Goal: Information Seeking & Learning: Compare options

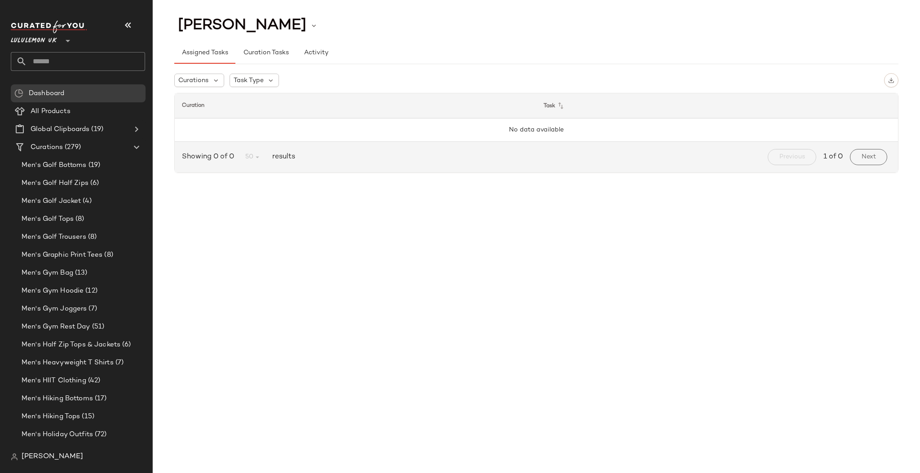
click at [77, 61] on input "text" at bounding box center [86, 61] width 118 height 19
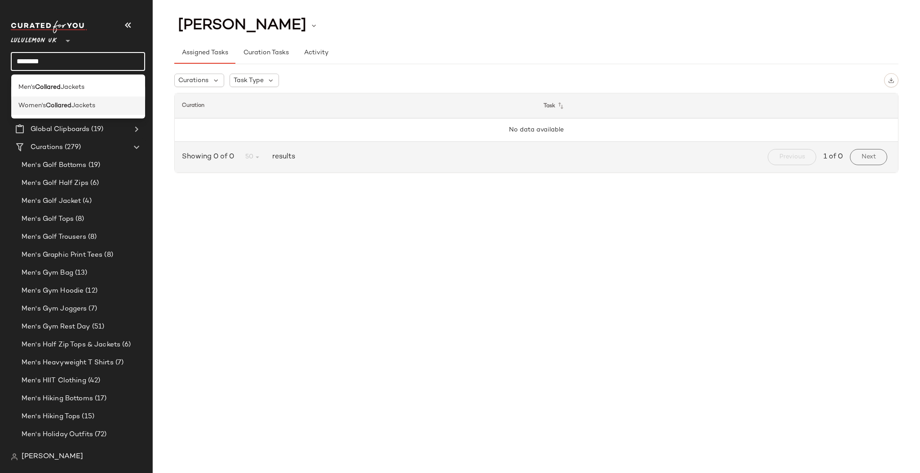
type input "********"
click at [84, 107] on span "Jackets" at bounding box center [83, 105] width 24 height 9
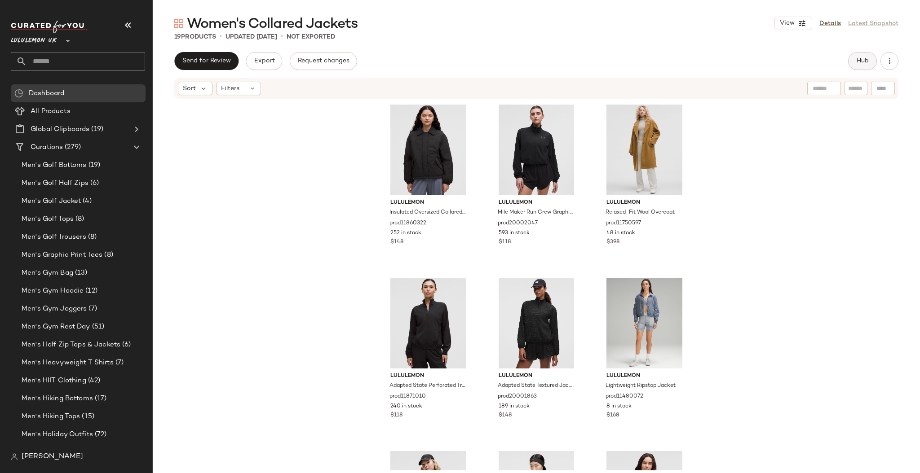
click at [859, 58] on span "Hub" at bounding box center [862, 60] width 13 height 7
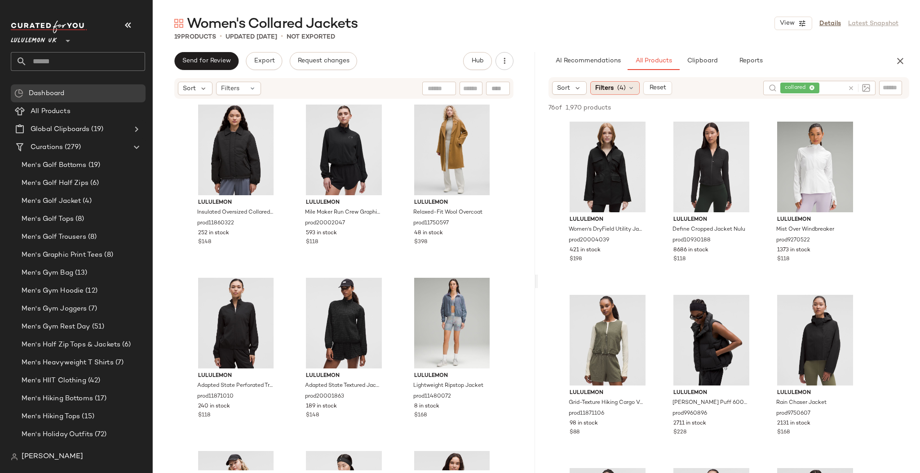
click at [628, 92] on div "Filters (4)" at bounding box center [614, 87] width 49 height 13
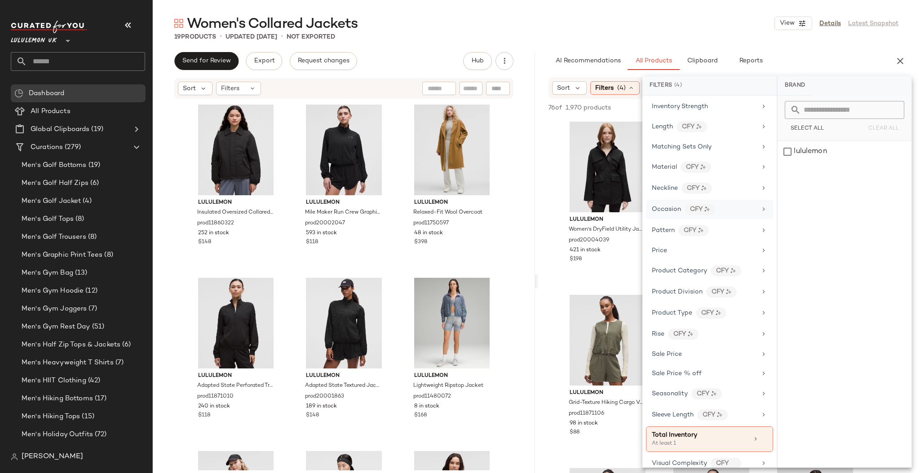
scroll to position [379, 0]
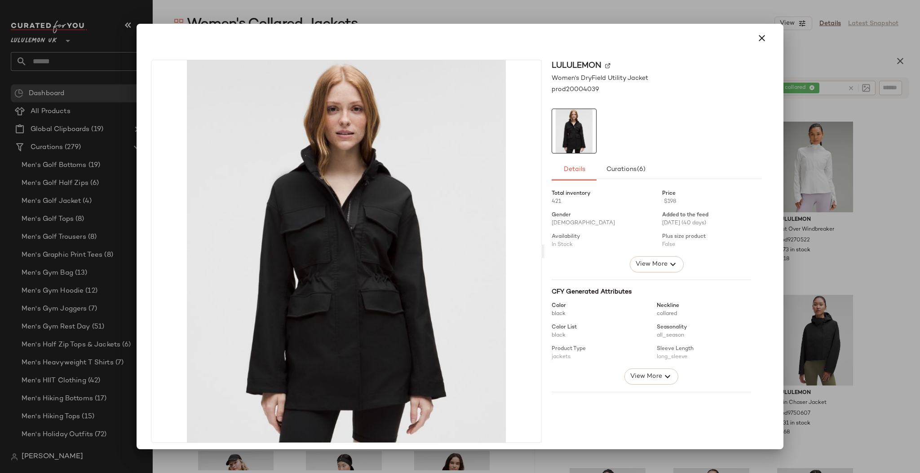
click at [370, 153] on img at bounding box center [346, 251] width 390 height 383
click at [806, 118] on div at bounding box center [460, 236] width 920 height 473
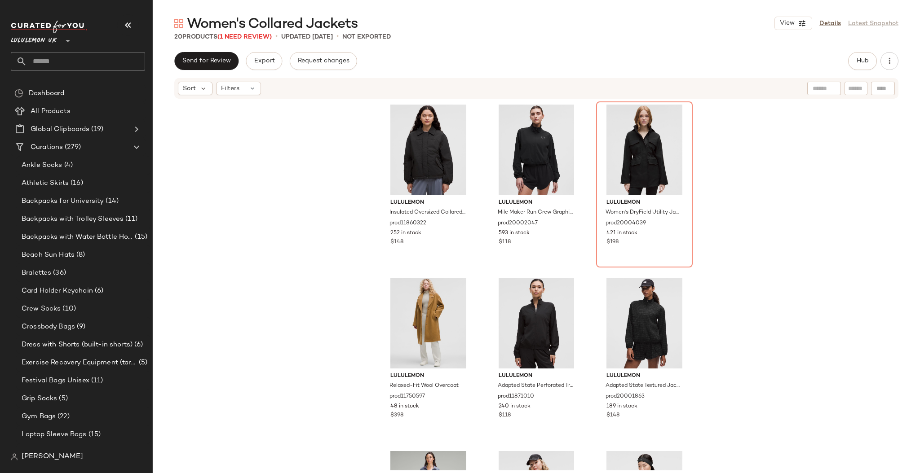
drag, startPoint x: 55, startPoint y: 2, endPoint x: 742, endPoint y: 103, distance: 694.4
click at [742, 103] on div "lululemon Insulated Oversized Collared Jacket prod11860322 252 in stock $148 lu…" at bounding box center [536, 285] width 767 height 371
click at [851, 65] on button "Hub" at bounding box center [862, 61] width 29 height 18
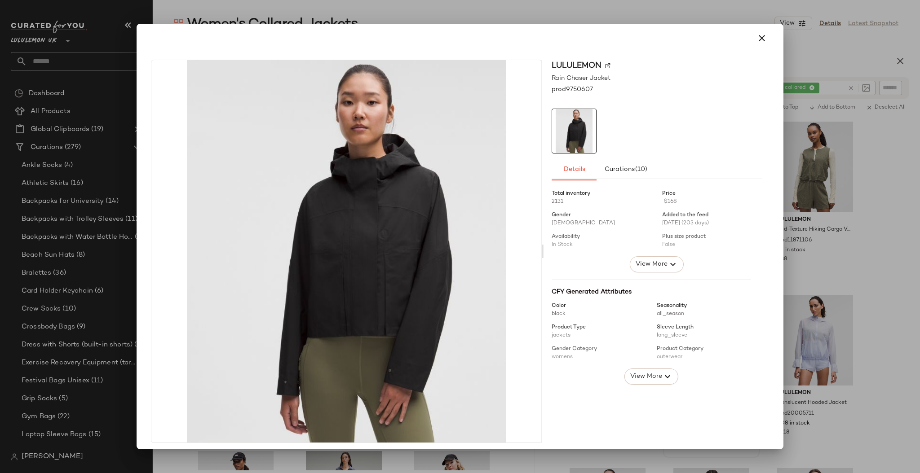
click at [835, 252] on div at bounding box center [460, 236] width 920 height 473
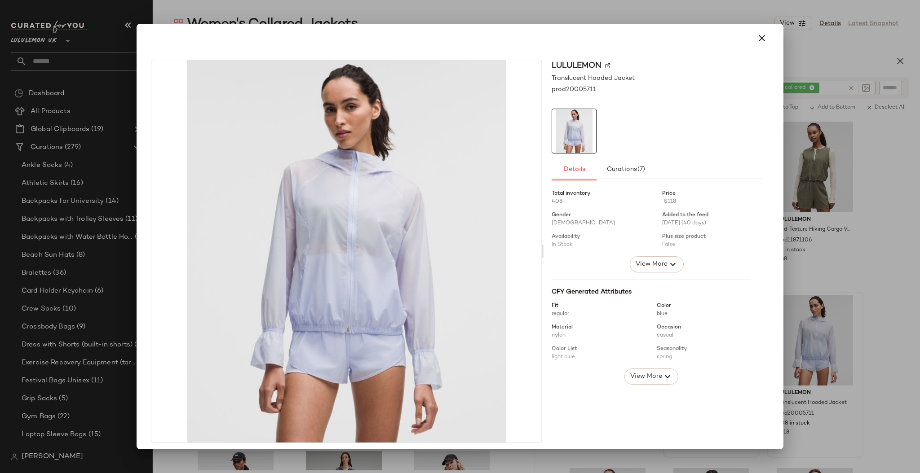
click at [864, 284] on div at bounding box center [460, 236] width 920 height 473
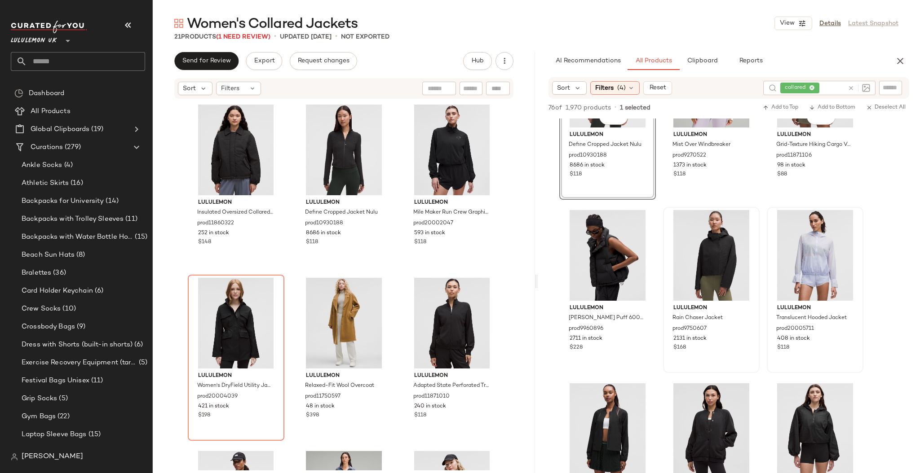
scroll to position [239, 0]
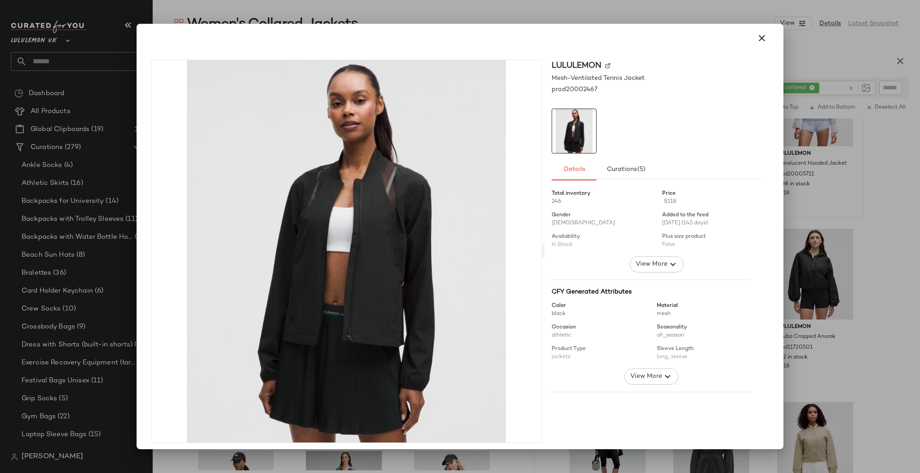
click at [799, 259] on div at bounding box center [460, 236] width 920 height 473
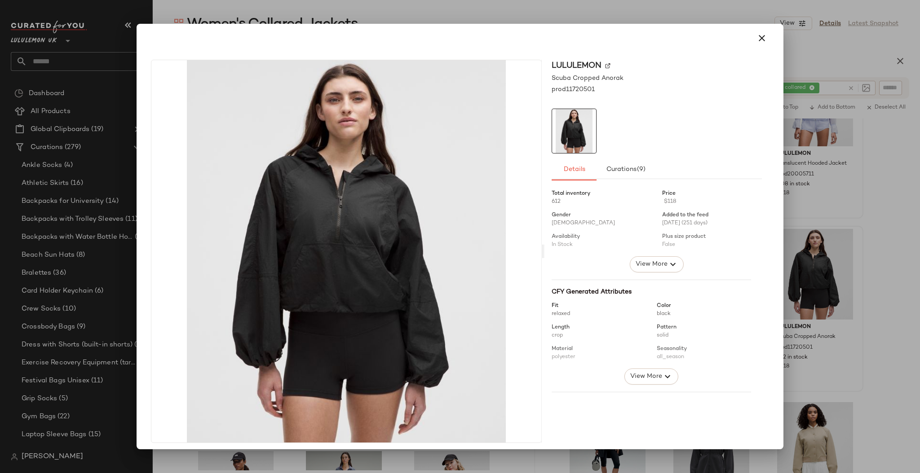
click at [862, 279] on div at bounding box center [460, 236] width 920 height 473
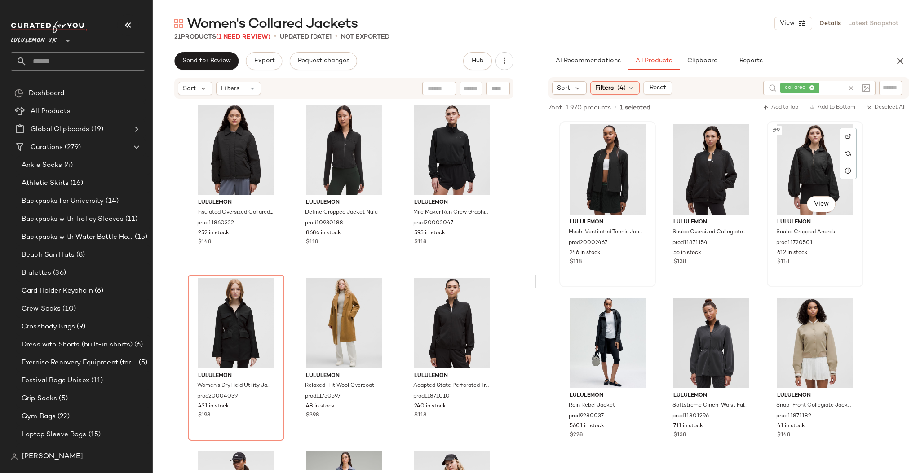
scroll to position [479, 0]
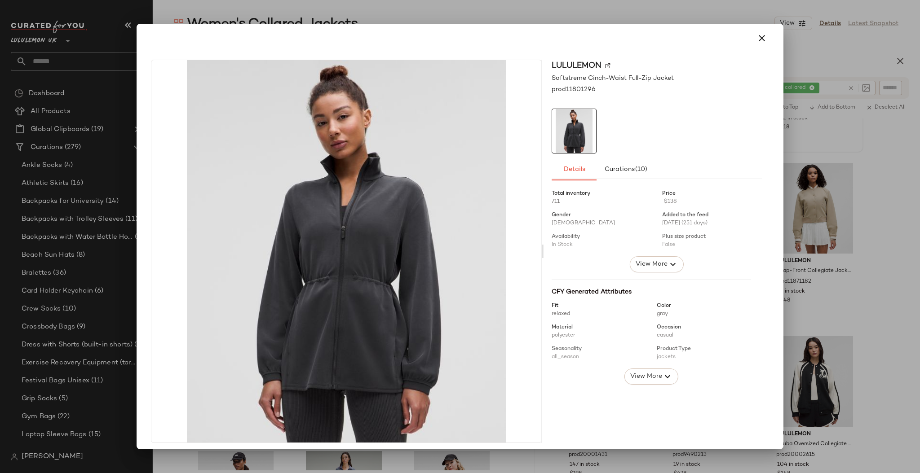
click at [809, 224] on div at bounding box center [460, 236] width 920 height 473
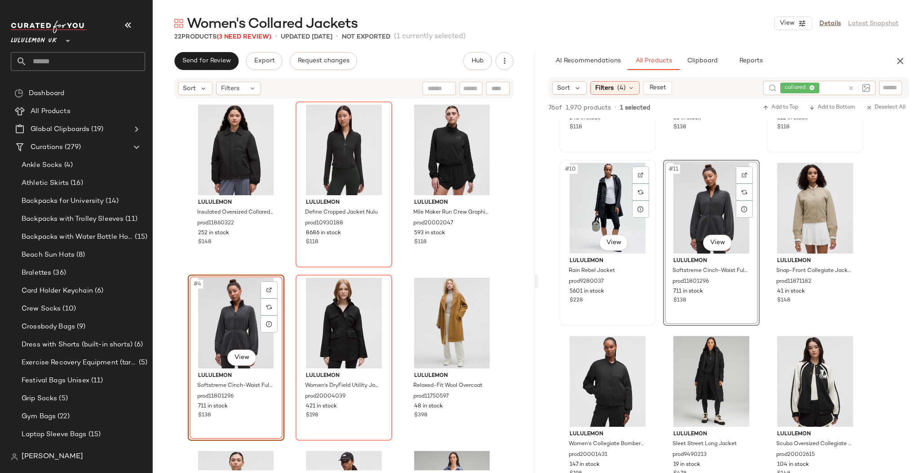
scroll to position [599, 0]
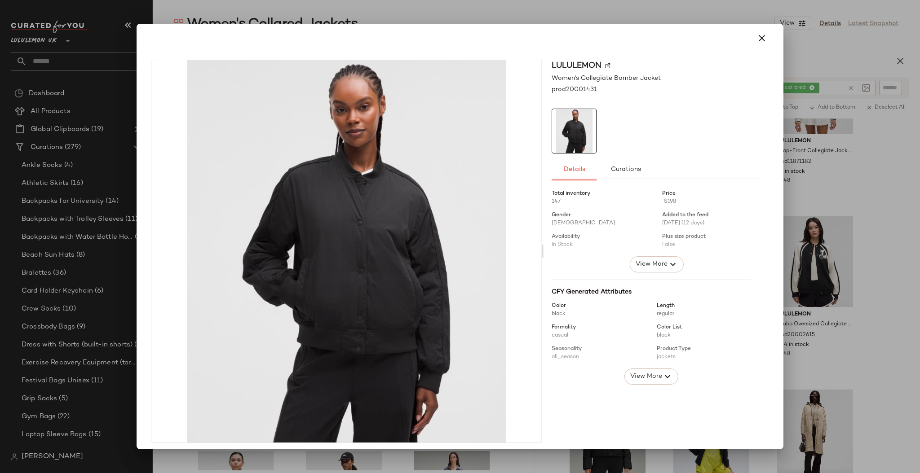
click at [867, 254] on div at bounding box center [460, 236] width 920 height 473
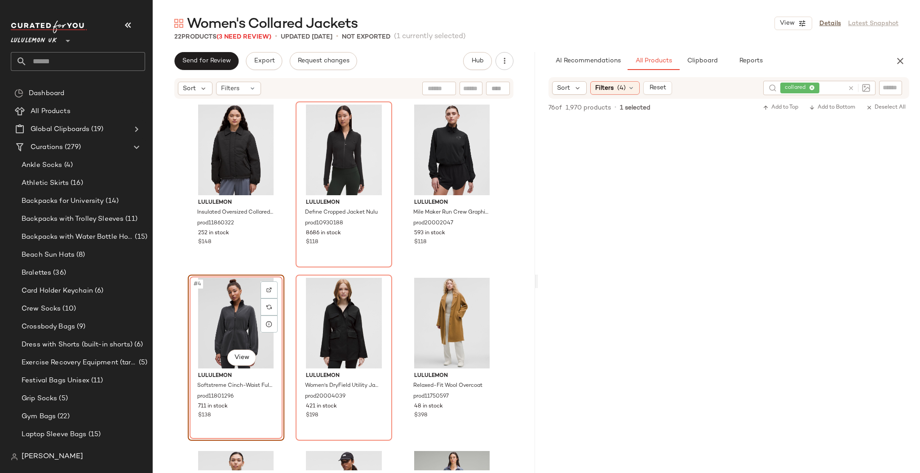
scroll to position [2994, 0]
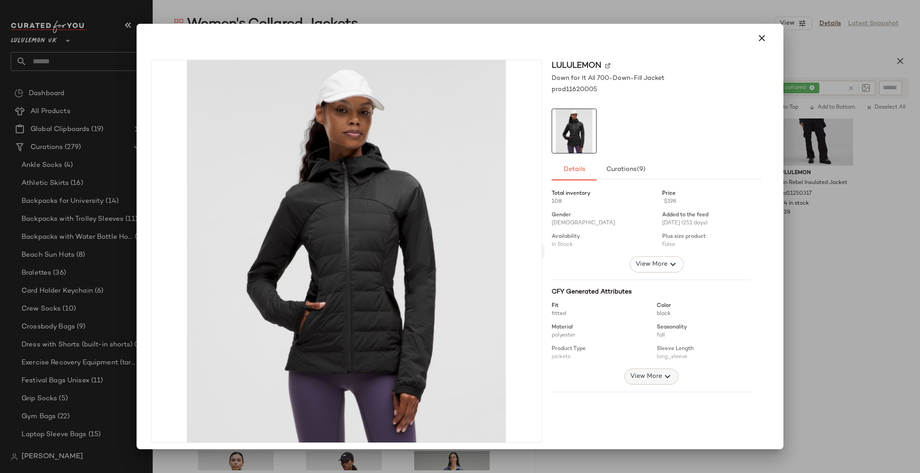
click at [662, 375] on icon "button" at bounding box center [667, 376] width 11 height 11
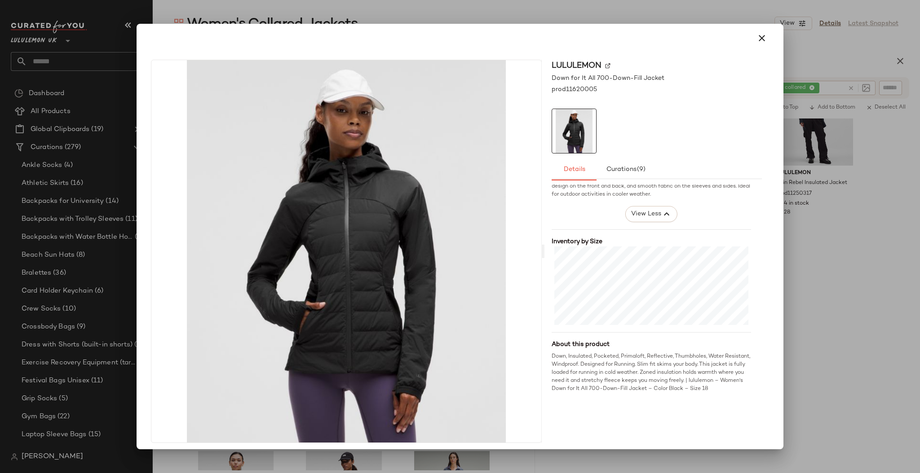
scroll to position [4, 0]
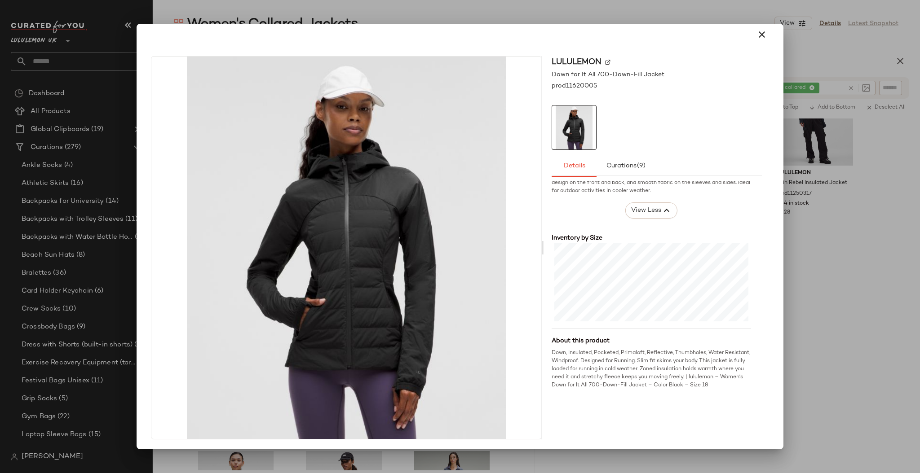
click at [800, 315] on div at bounding box center [460, 236] width 920 height 473
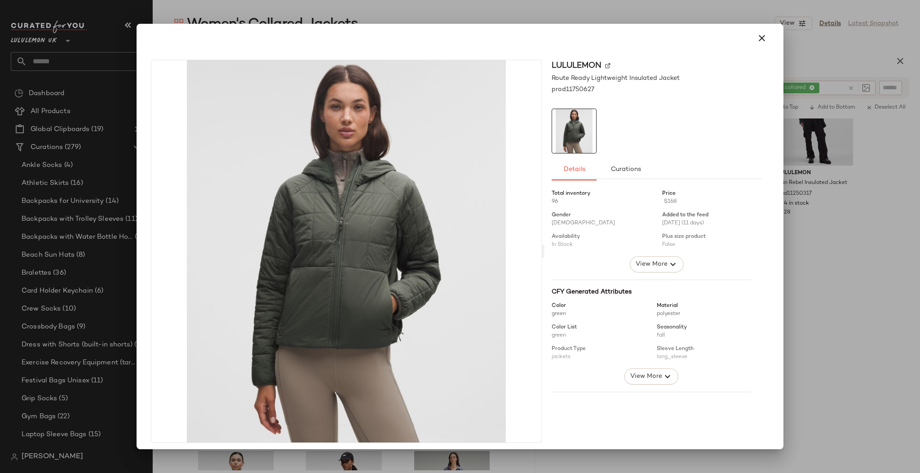
click at [787, 284] on div at bounding box center [460, 236] width 920 height 473
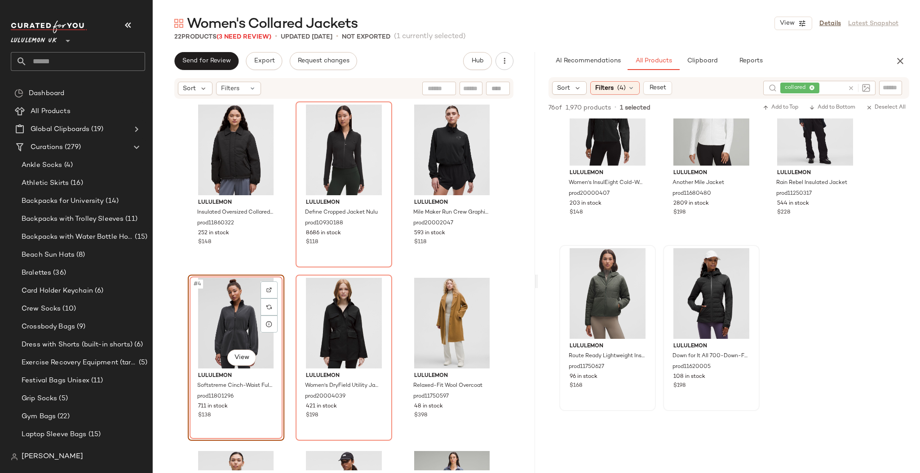
scroll to position [2874, 0]
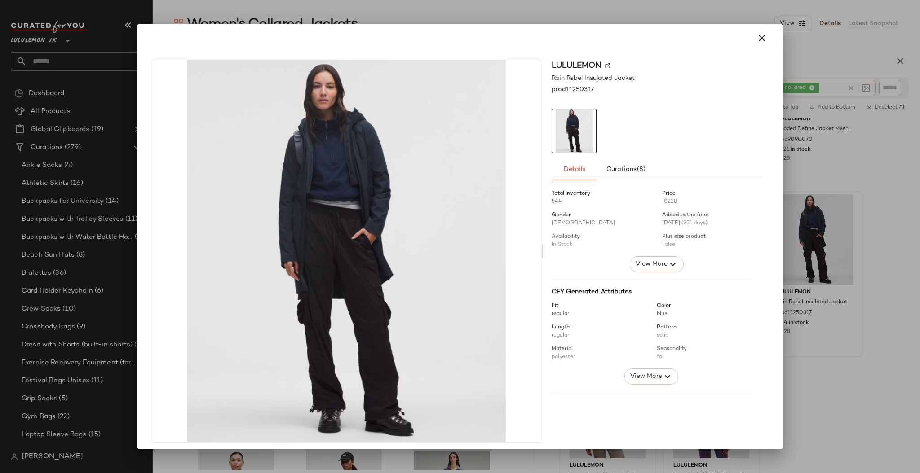
click at [859, 266] on div at bounding box center [460, 236] width 920 height 473
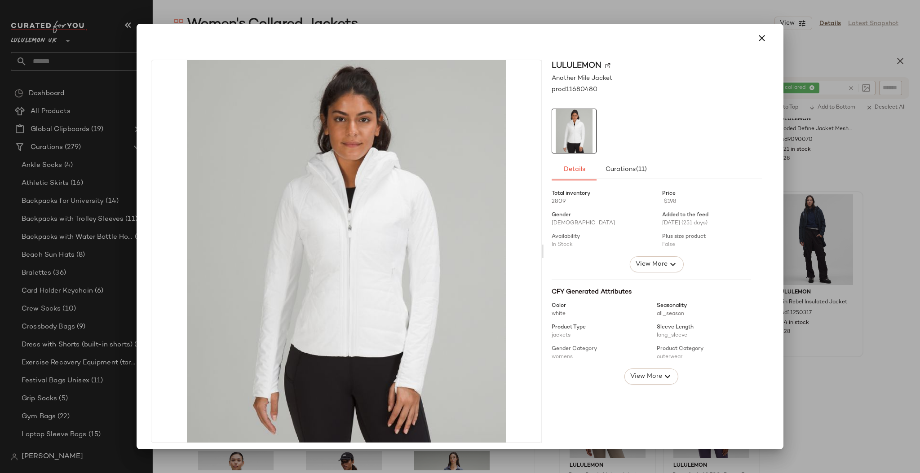
click at [829, 263] on div at bounding box center [460, 236] width 920 height 473
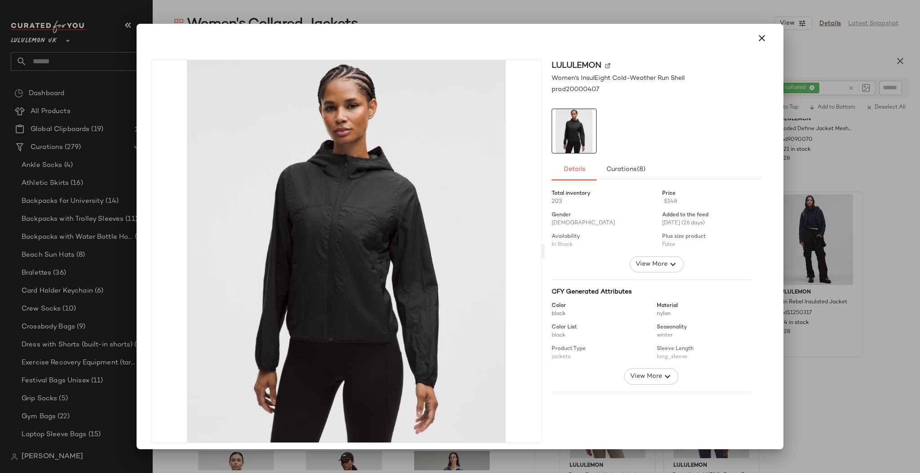
click at [774, 251] on div "lululemon Women's InsulEight Cold-Weather Run Shell prod20000407 Details Curati…" at bounding box center [460, 237] width 647 height 426
click at [861, 233] on div at bounding box center [460, 236] width 920 height 473
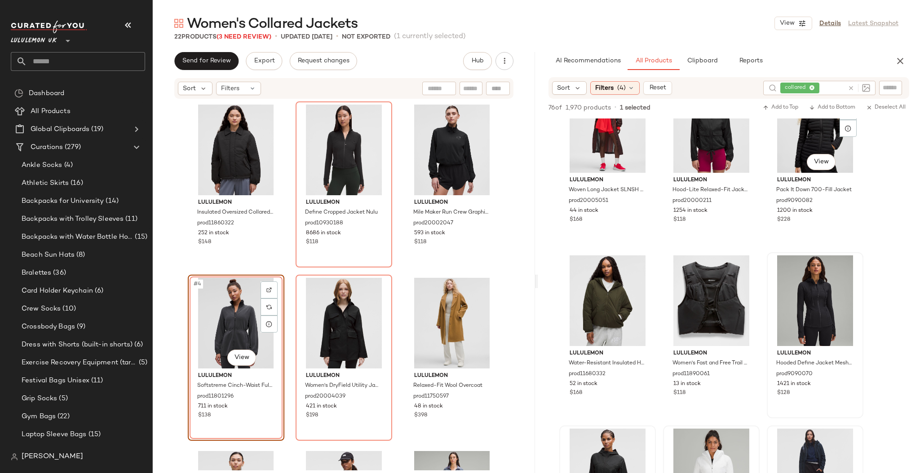
scroll to position [2634, 0]
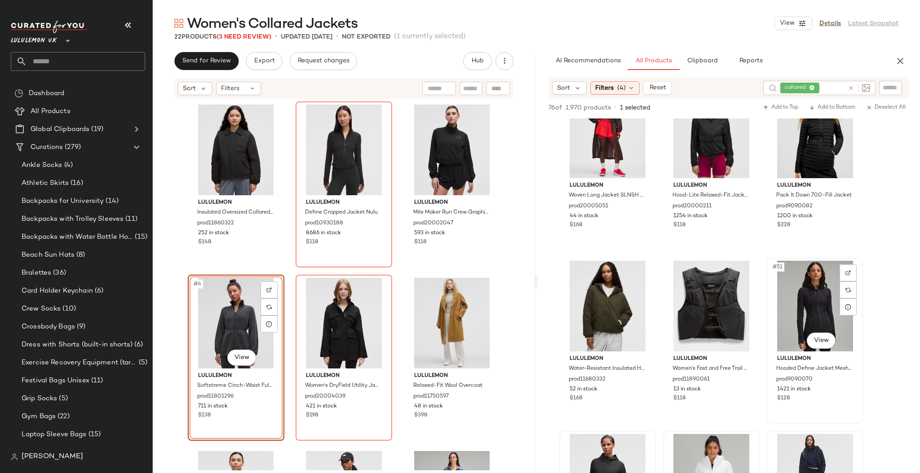
click at [809, 352] on div "lululemon Hooded Define Jacket Mesh Vent Nulu prod9090070 1421 in stock $128" at bounding box center [815, 378] width 90 height 52
click at [828, 339] on body "Lululemon UK ** Dashboard All Products Global Clipboards (19) Curations (279) A…" at bounding box center [460, 236] width 920 height 473
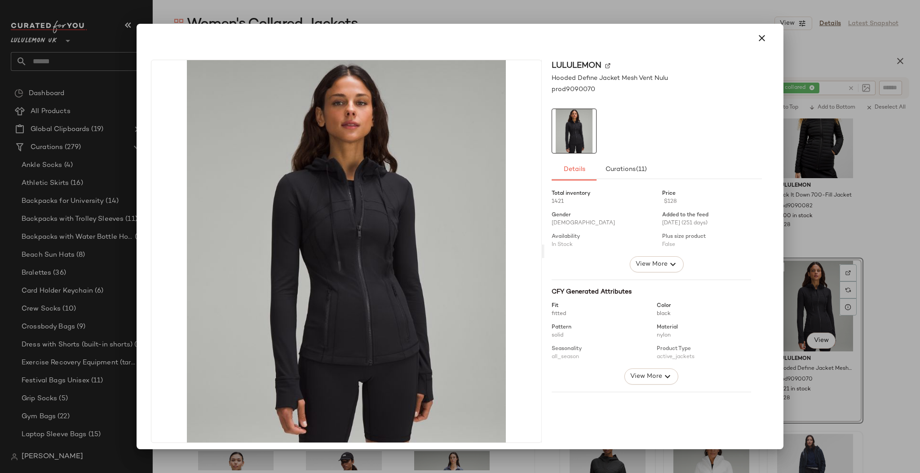
click at [871, 322] on div at bounding box center [460, 236] width 920 height 473
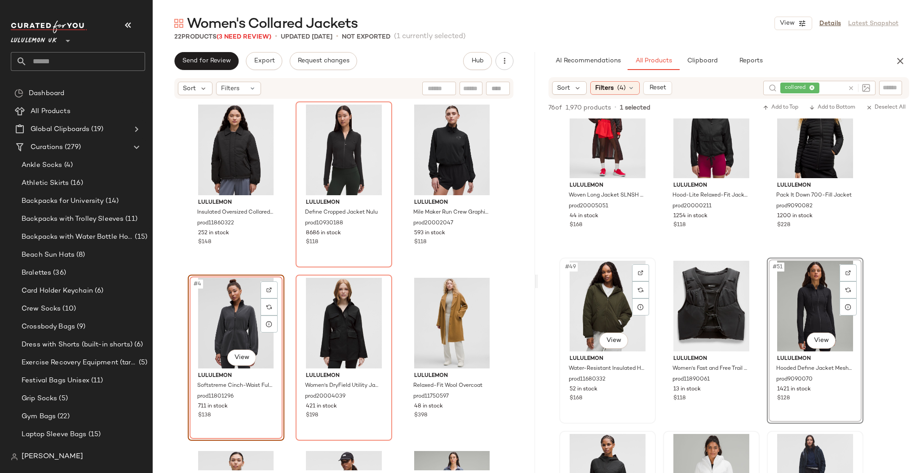
click at [607, 355] on span "lululemon" at bounding box center [607, 359] width 76 height 8
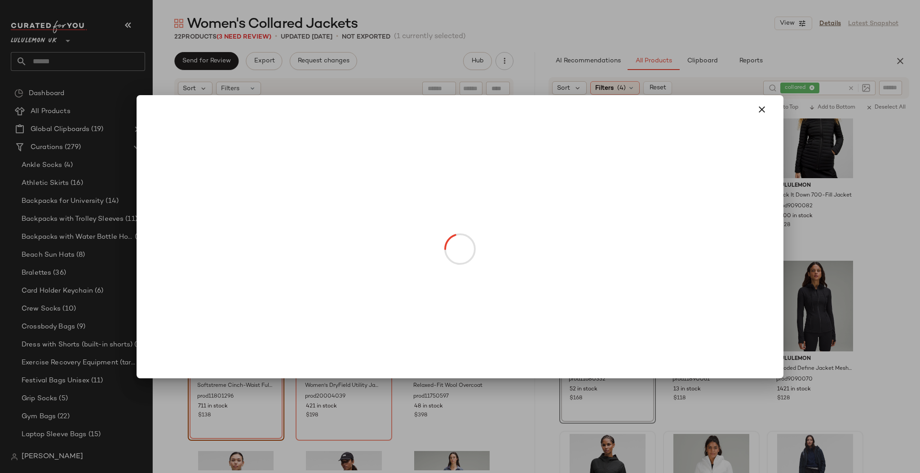
click at [613, 340] on body "Lululemon UK ** Dashboard All Products Global Clipboards (19) Curations (279) A…" at bounding box center [460, 236] width 920 height 473
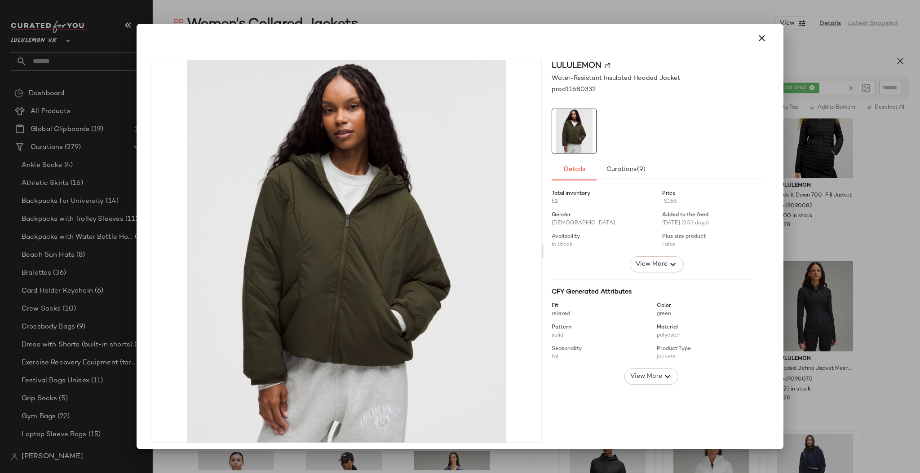
click at [808, 271] on div at bounding box center [460, 236] width 920 height 473
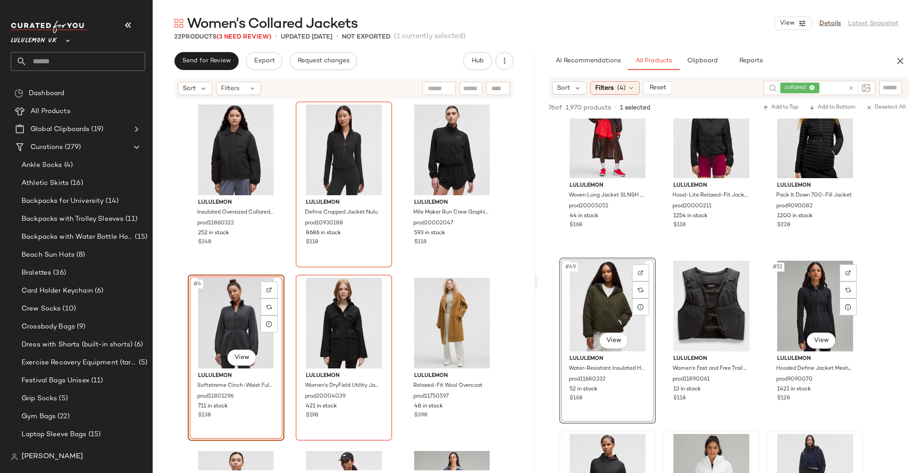
scroll to position [2395, 0]
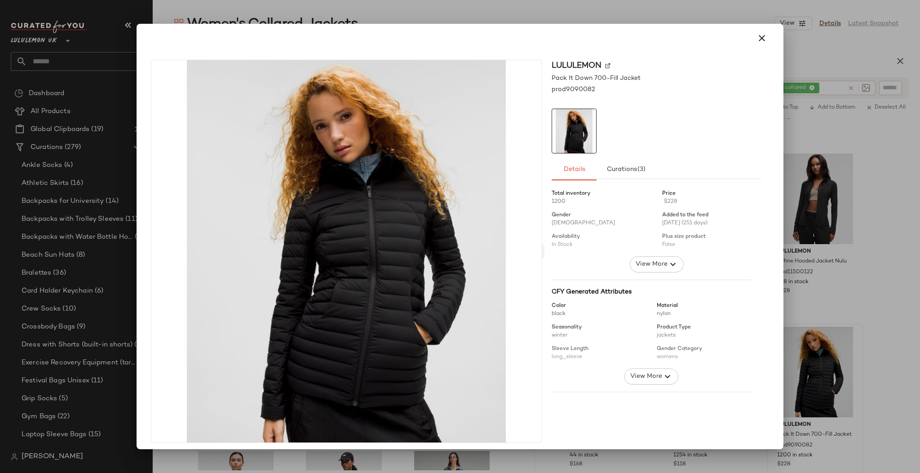
click at [871, 364] on div at bounding box center [460, 236] width 920 height 473
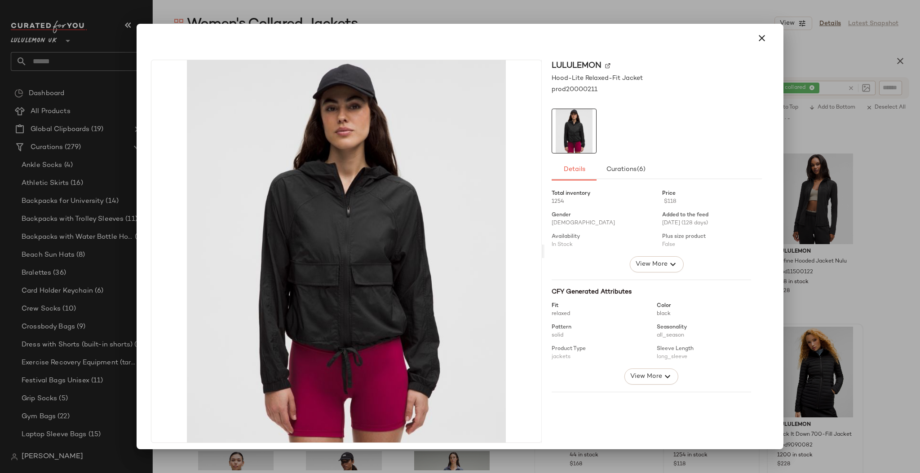
click at [825, 322] on div at bounding box center [460, 236] width 920 height 473
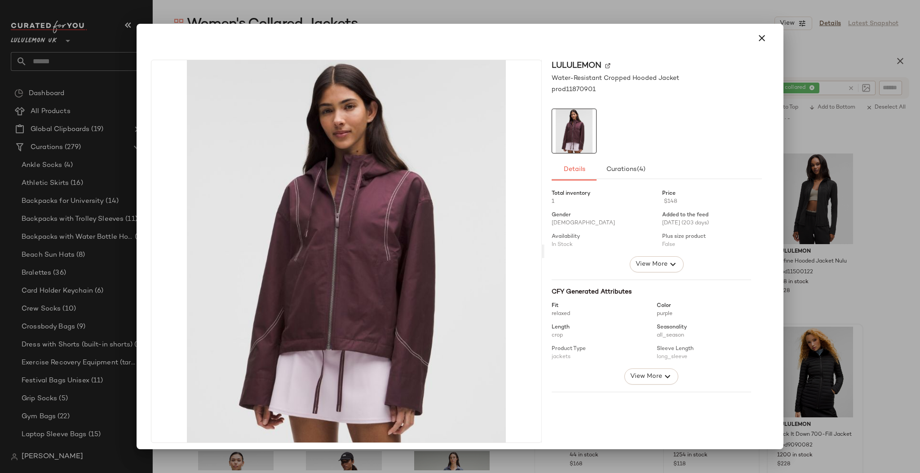
click at [803, 243] on div at bounding box center [460, 236] width 920 height 473
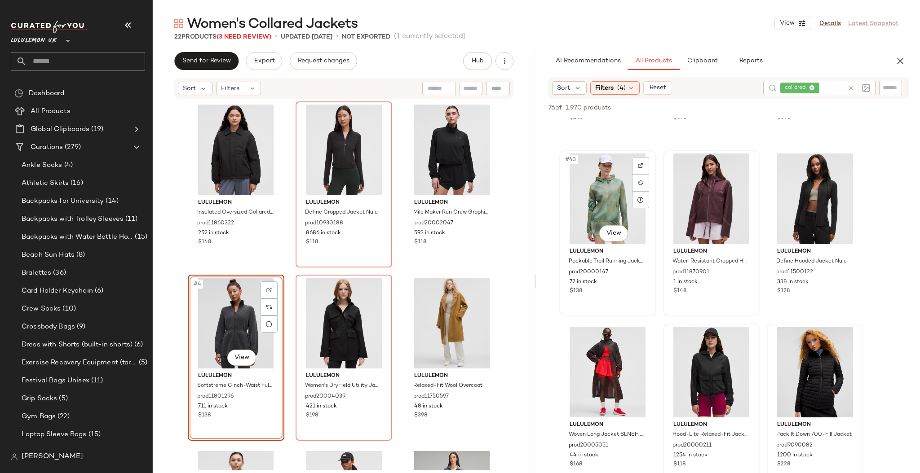
click at [620, 242] on div "#43 View" at bounding box center [607, 199] width 90 height 91
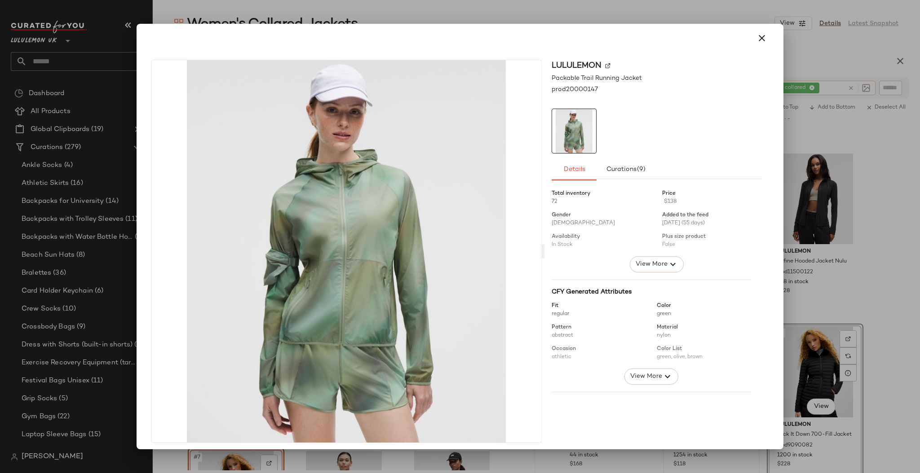
click at [856, 227] on div at bounding box center [460, 236] width 920 height 473
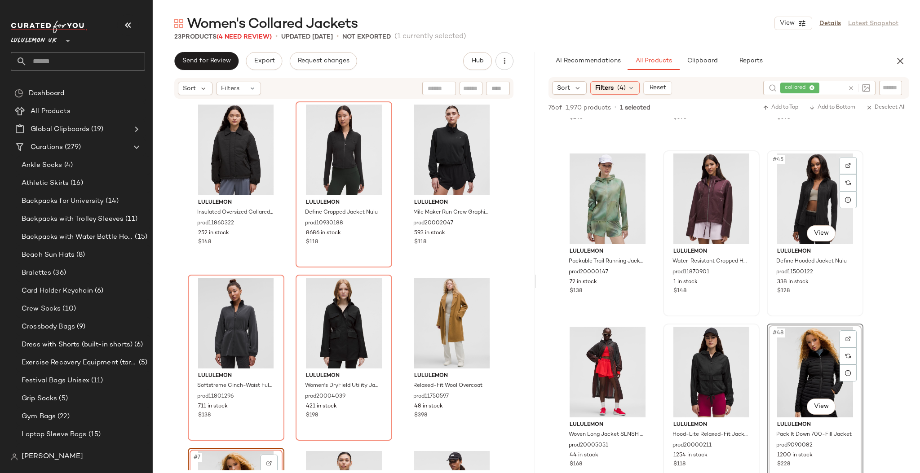
scroll to position [2275, 0]
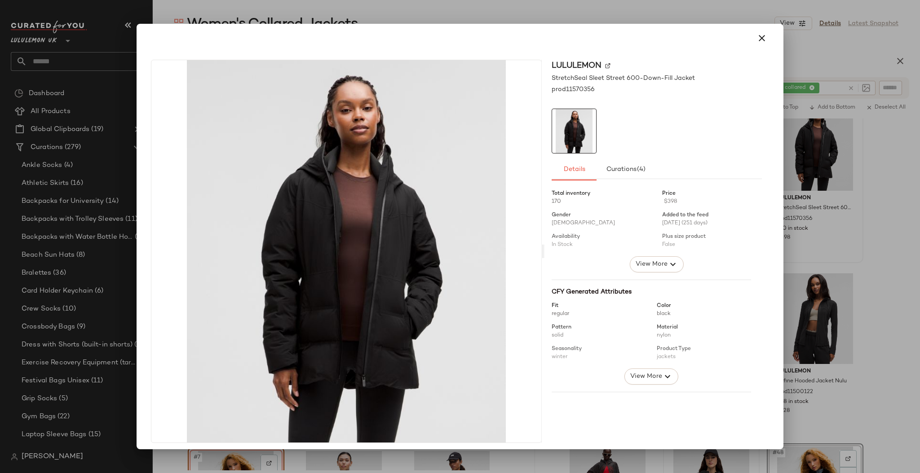
click at [878, 180] on div at bounding box center [460, 236] width 920 height 473
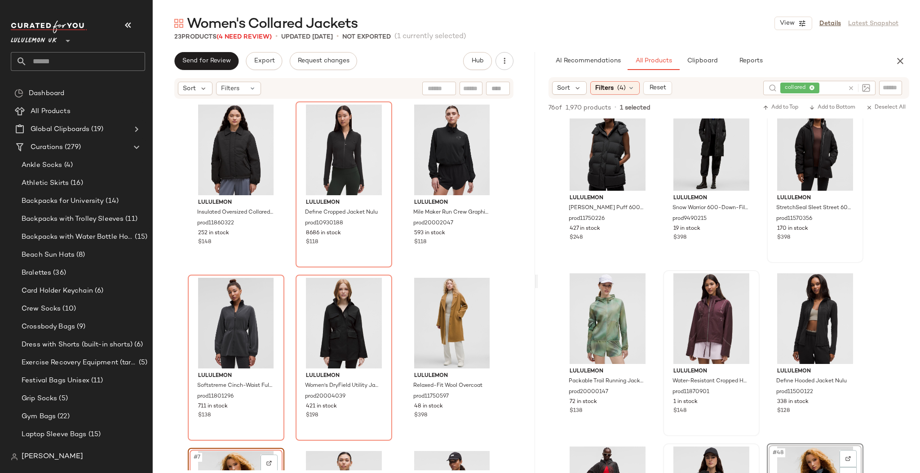
scroll to position [2156, 0]
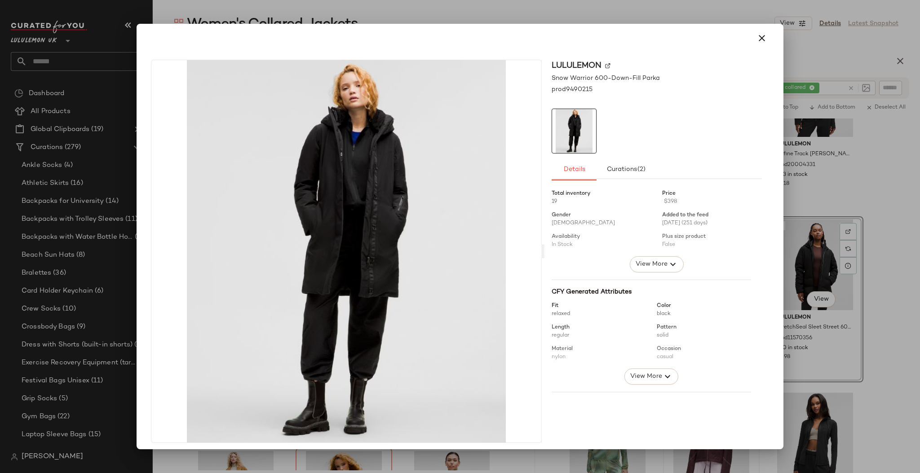
click at [834, 257] on div at bounding box center [460, 236] width 920 height 473
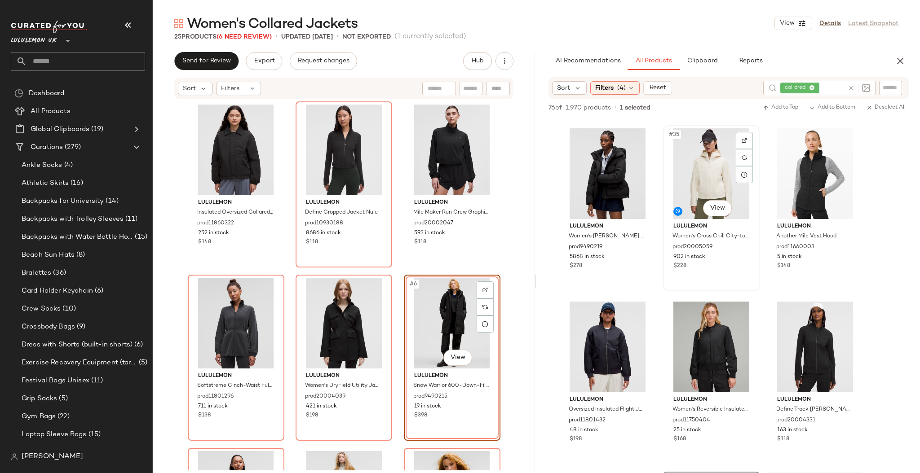
scroll to position [1916, 0]
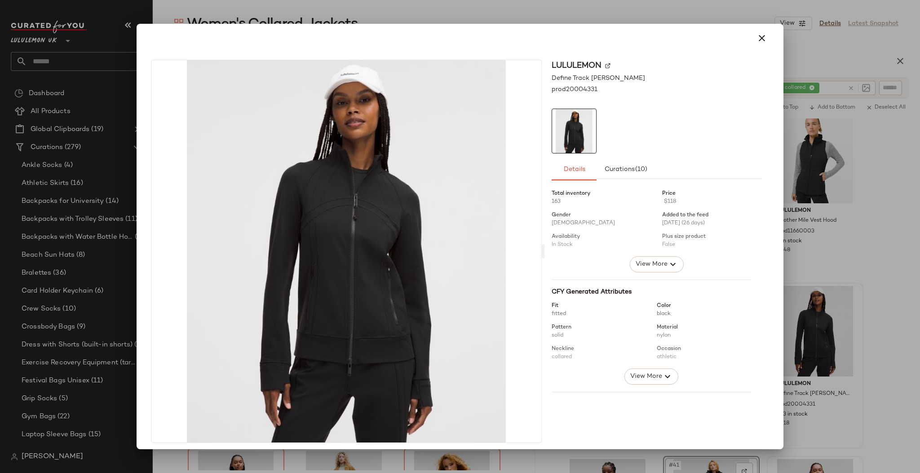
click at [871, 319] on div at bounding box center [460, 236] width 920 height 473
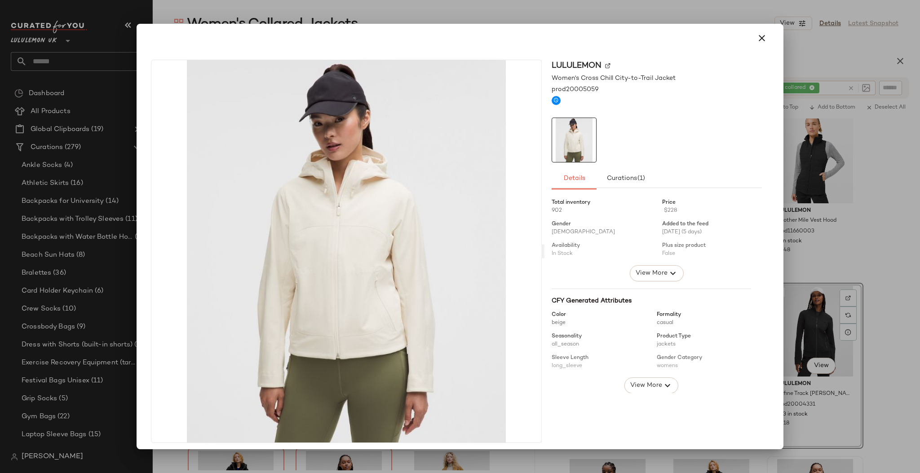
click at [822, 201] on div at bounding box center [460, 236] width 920 height 473
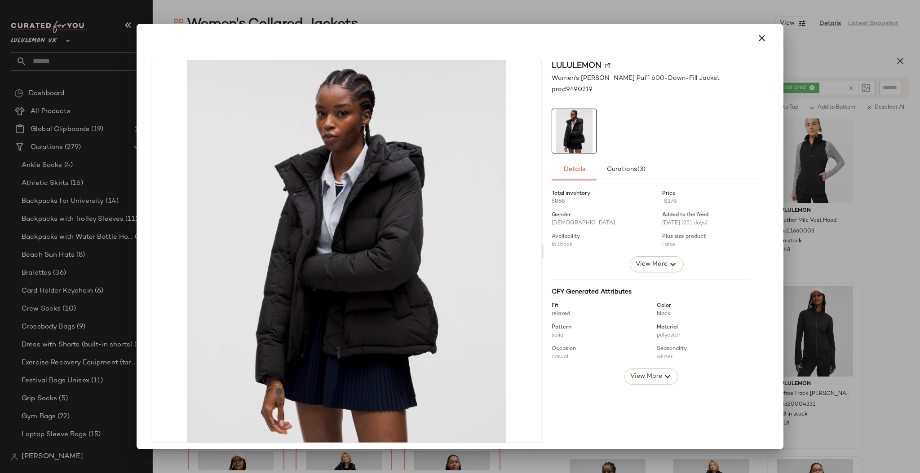
click at [825, 208] on div at bounding box center [460, 236] width 920 height 473
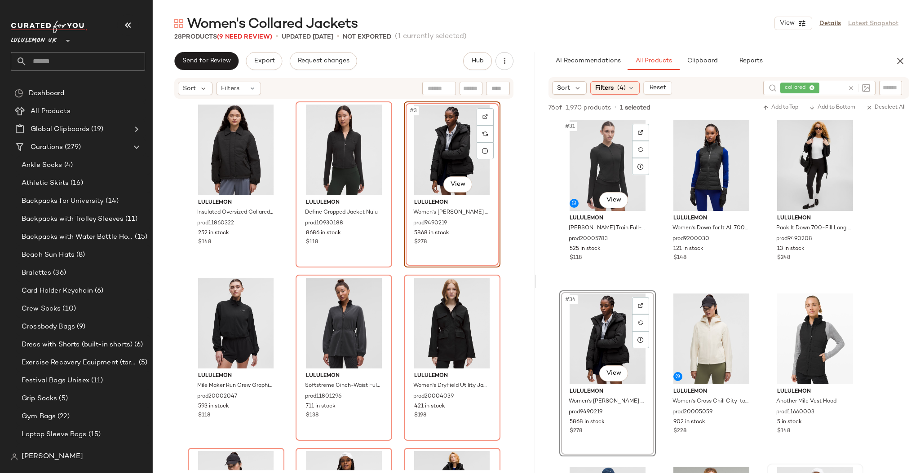
scroll to position [1676, 0]
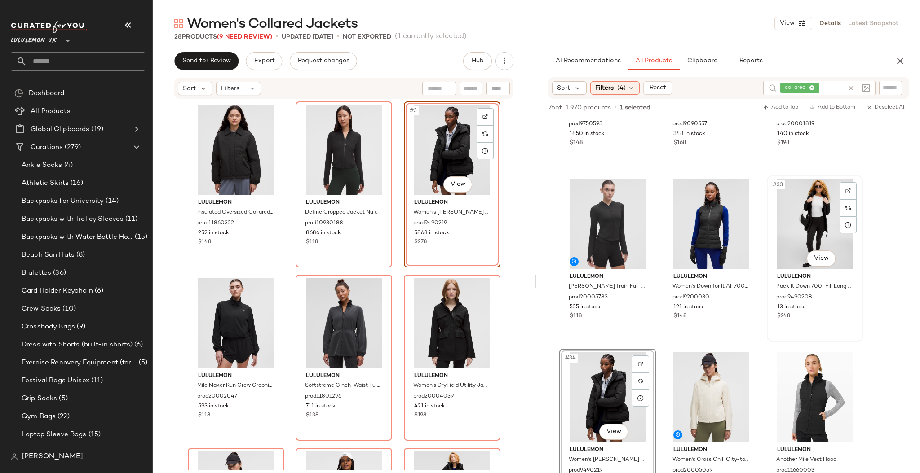
click at [813, 241] on div "#33 View" at bounding box center [815, 224] width 90 height 91
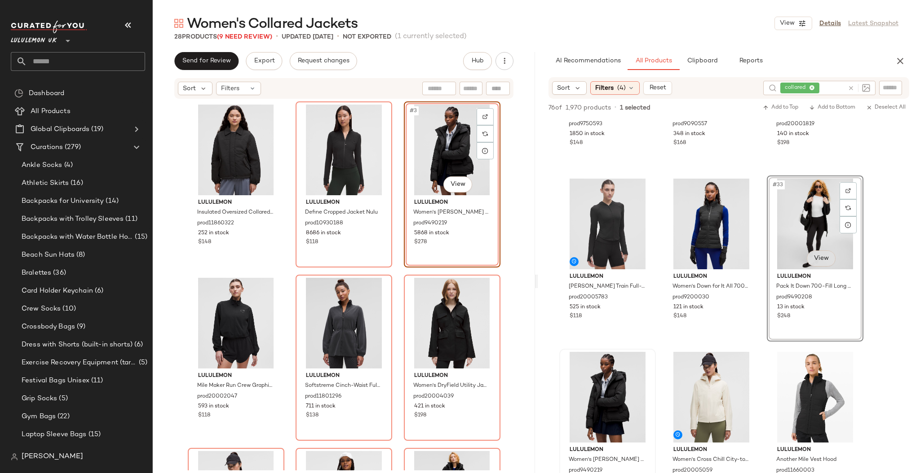
click at [825, 251] on body "Lululemon UK ** Dashboard All Products Global Clipboards (19) Curations (279) A…" at bounding box center [460, 236] width 920 height 473
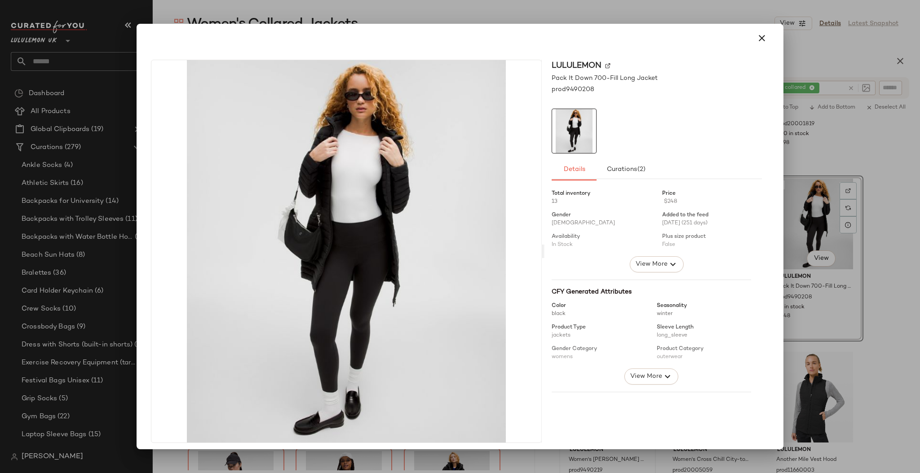
click at [867, 237] on div at bounding box center [460, 236] width 920 height 473
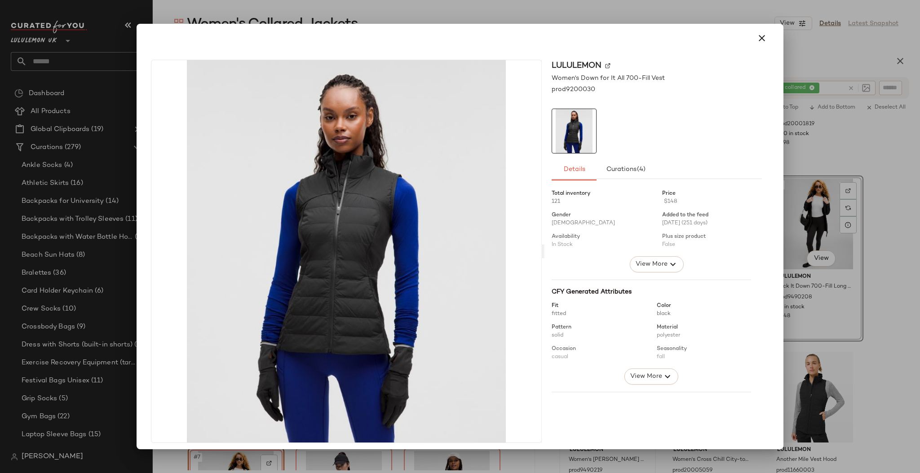
click at [826, 232] on div at bounding box center [460, 236] width 920 height 473
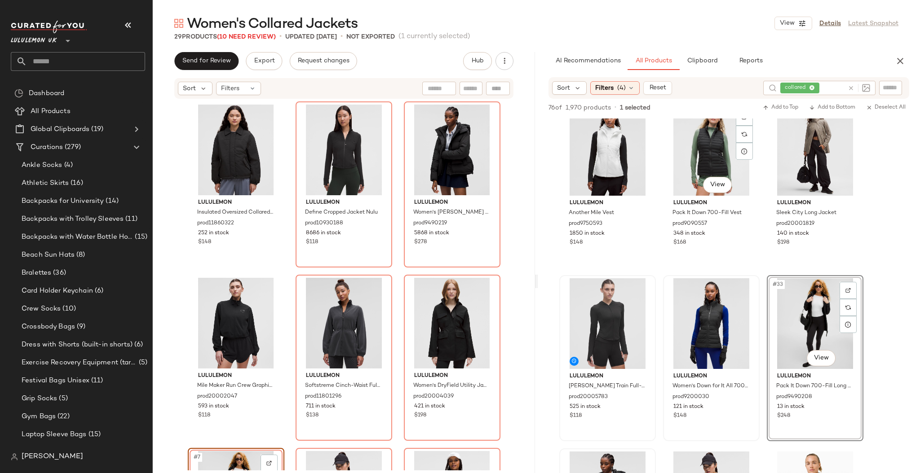
scroll to position [1557, 0]
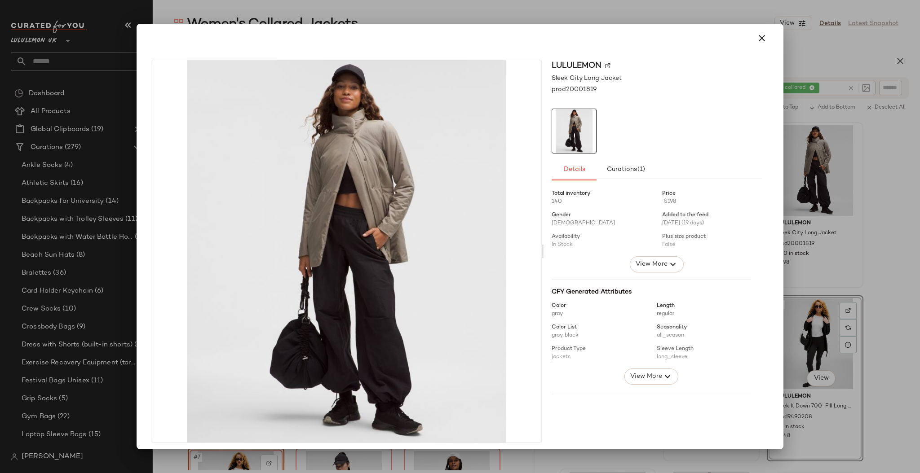
click at [866, 185] on div at bounding box center [460, 236] width 920 height 473
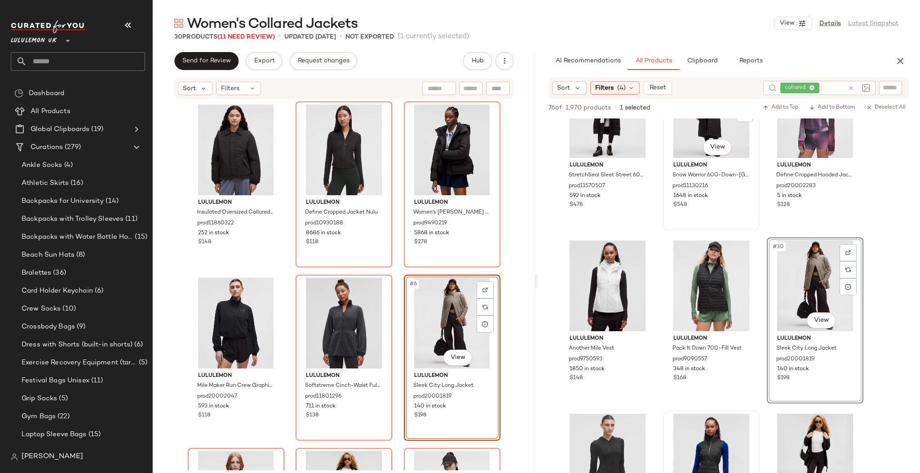
scroll to position [1317, 0]
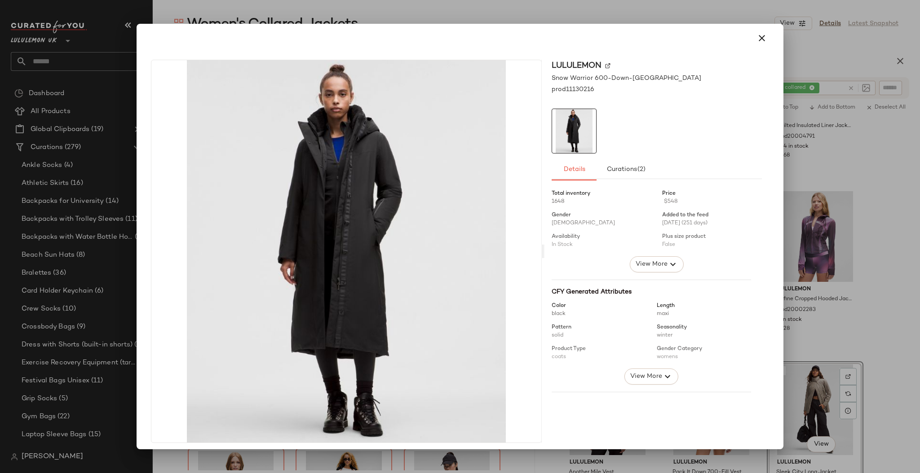
click at [875, 223] on div at bounding box center [460, 236] width 920 height 473
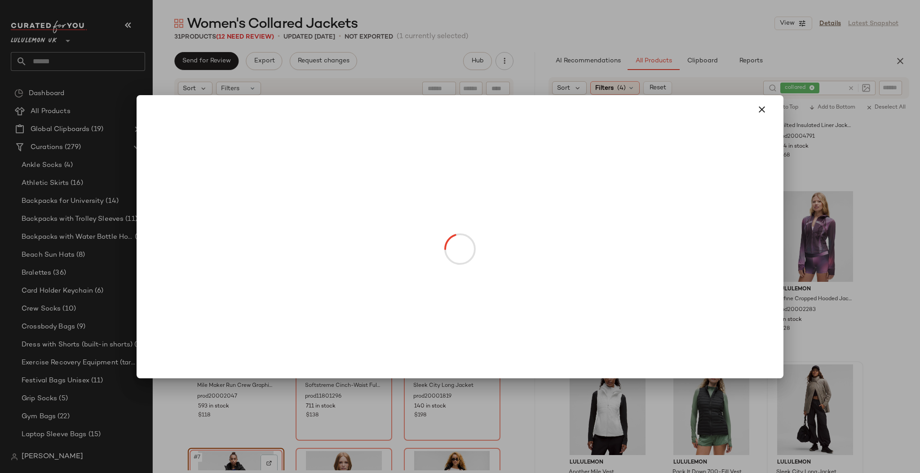
drag, startPoint x: 698, startPoint y: 264, endPoint x: 767, endPoint y: 254, distance: 70.4
click at [498, 284] on body "Lululemon UK ** Dashboard All Products Global Clipboards (19) Curations (279) A…" at bounding box center [460, 236] width 920 height 473
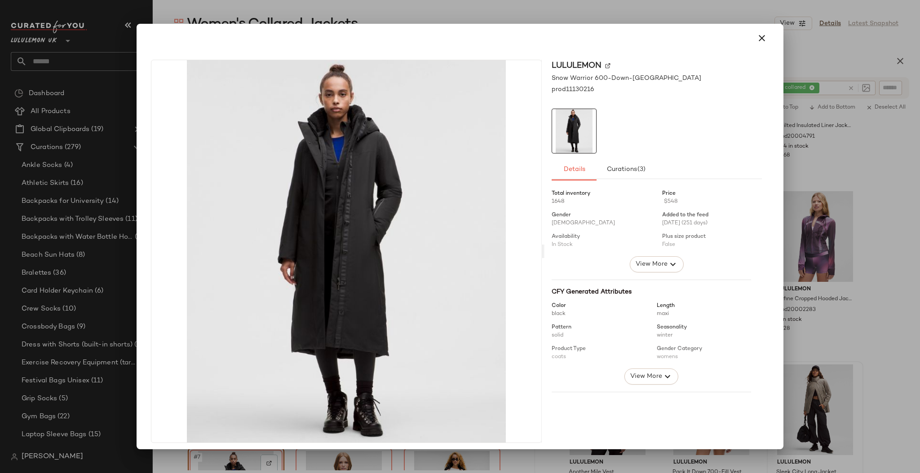
click at [875, 245] on div at bounding box center [460, 236] width 920 height 473
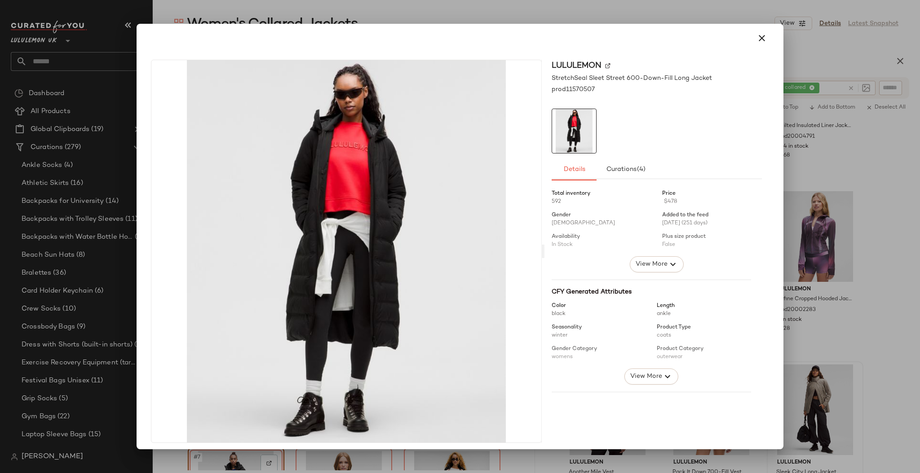
click at [874, 228] on div at bounding box center [460, 236] width 920 height 473
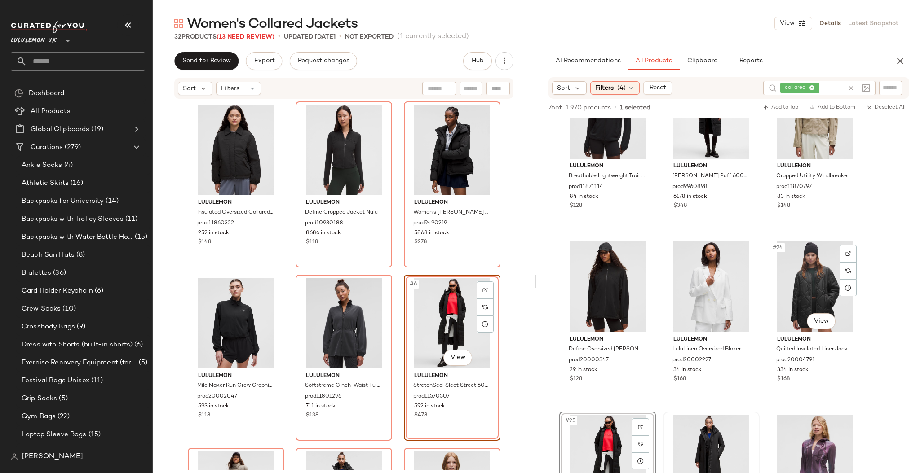
scroll to position [1078, 0]
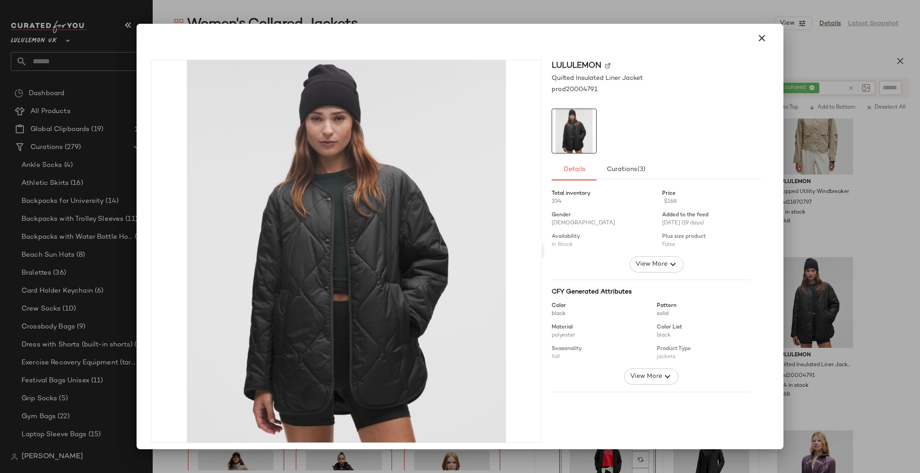
click at [877, 282] on div at bounding box center [460, 236] width 920 height 473
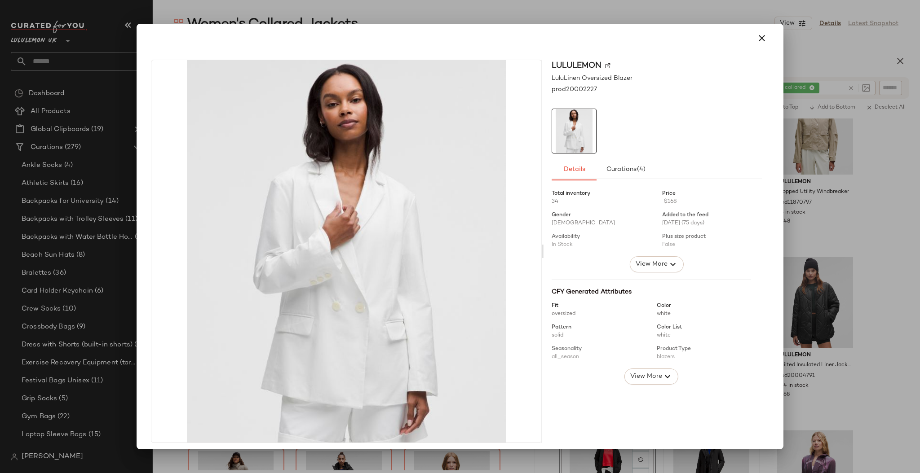
click at [852, 295] on div at bounding box center [460, 236] width 920 height 473
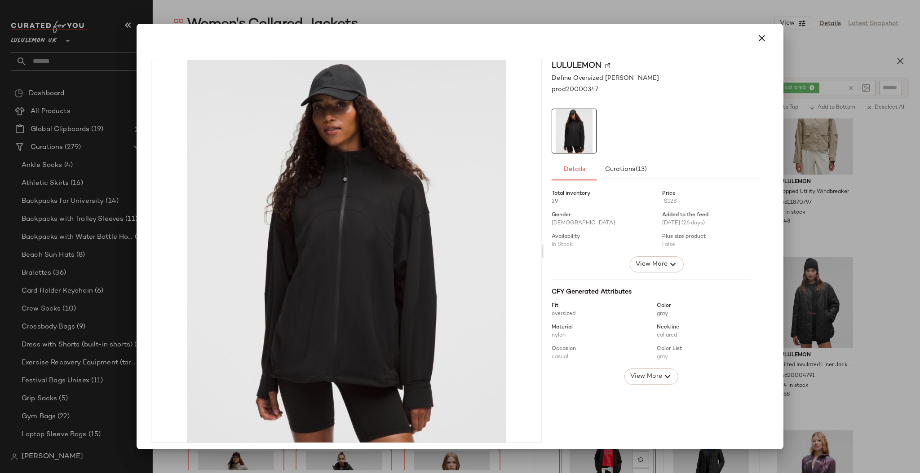
click at [822, 215] on div at bounding box center [460, 236] width 920 height 473
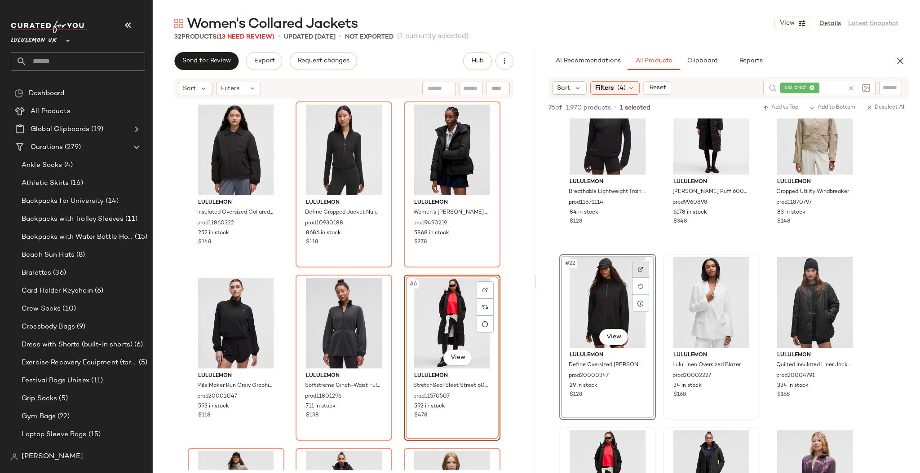
scroll to position [958, 0]
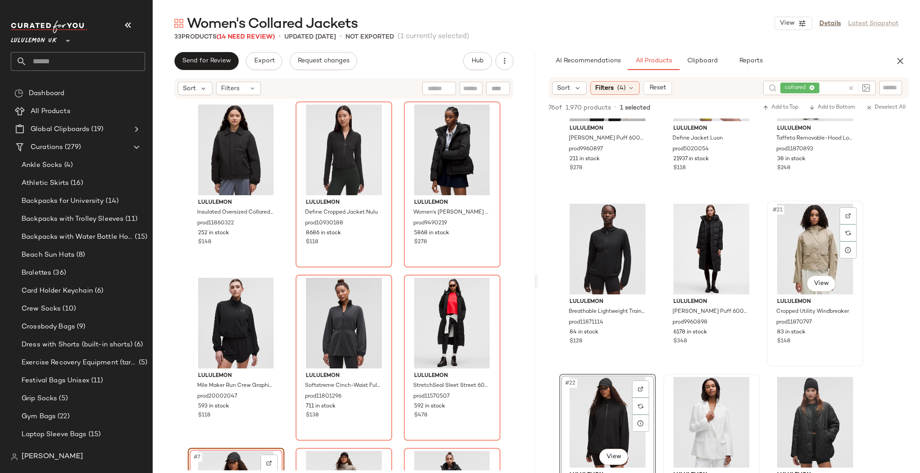
click at [820, 297] on div "lululemon Cropped Utility Windbreaker prod11870797 83 in stock $148" at bounding box center [815, 321] width 90 height 52
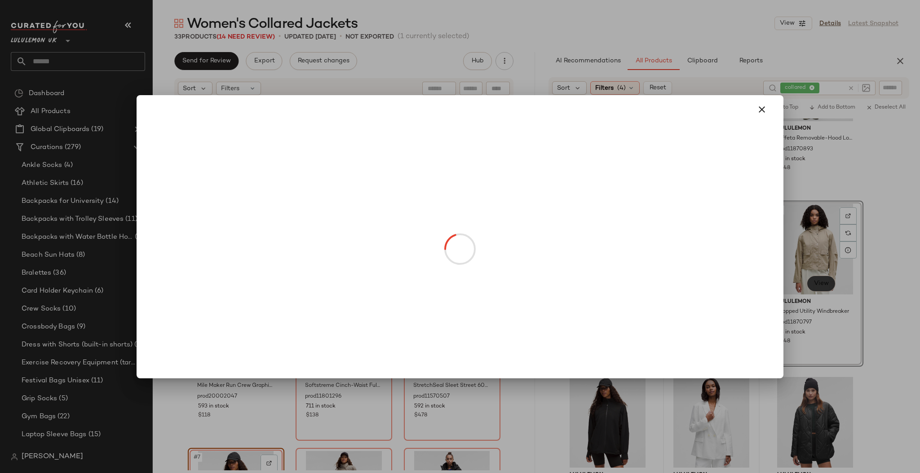
click at [821, 291] on body "Lululemon UK ** Dashboard All Products Global Clipboards (19) Curations (279) A…" at bounding box center [460, 236] width 920 height 473
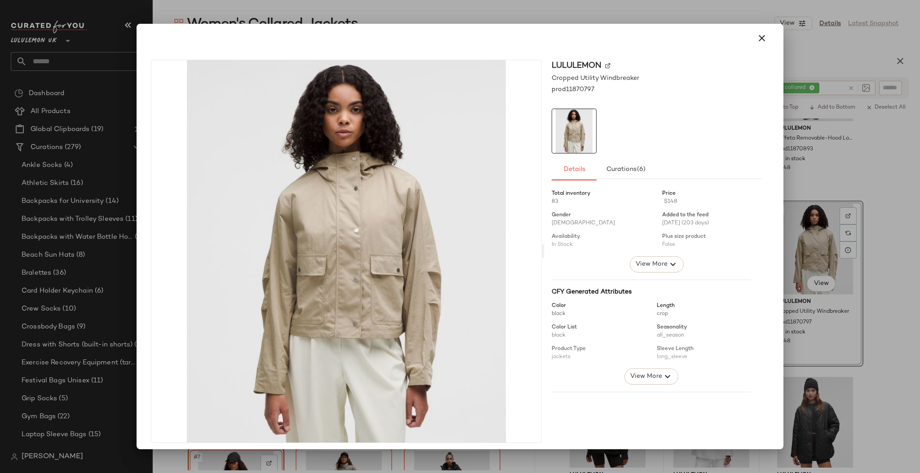
click at [880, 266] on div at bounding box center [460, 236] width 920 height 473
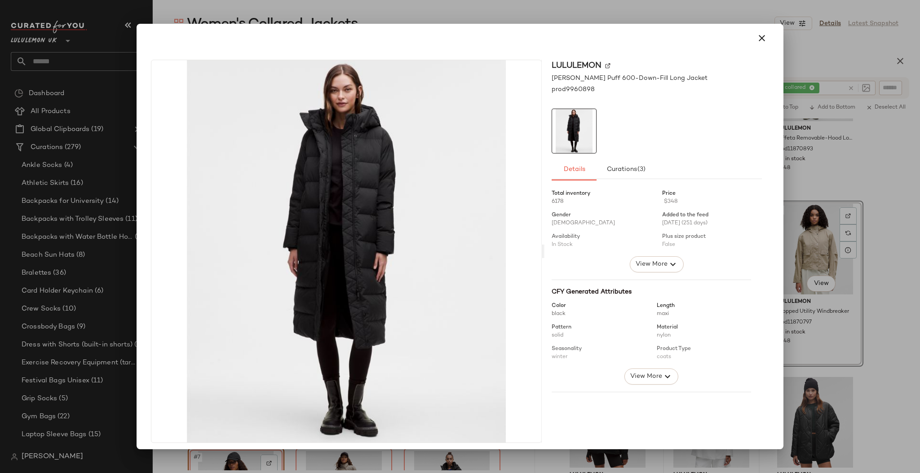
click at [859, 249] on div at bounding box center [460, 236] width 920 height 473
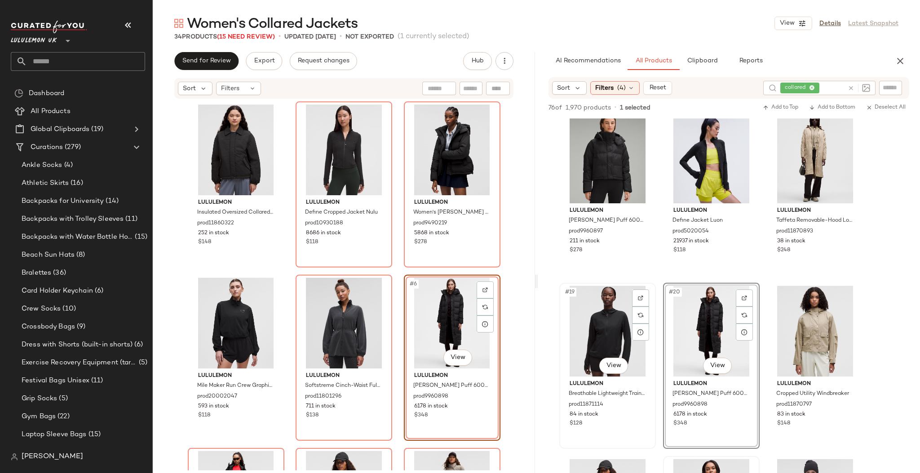
scroll to position [838, 0]
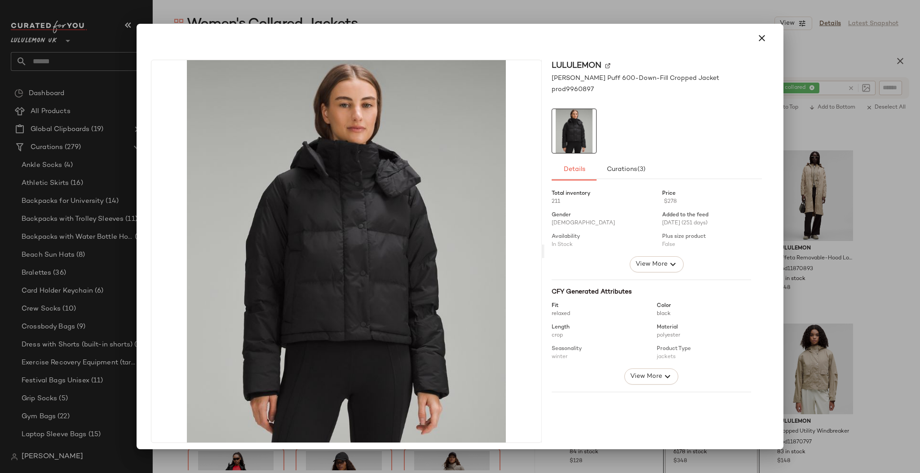
click at [851, 257] on div at bounding box center [460, 236] width 920 height 473
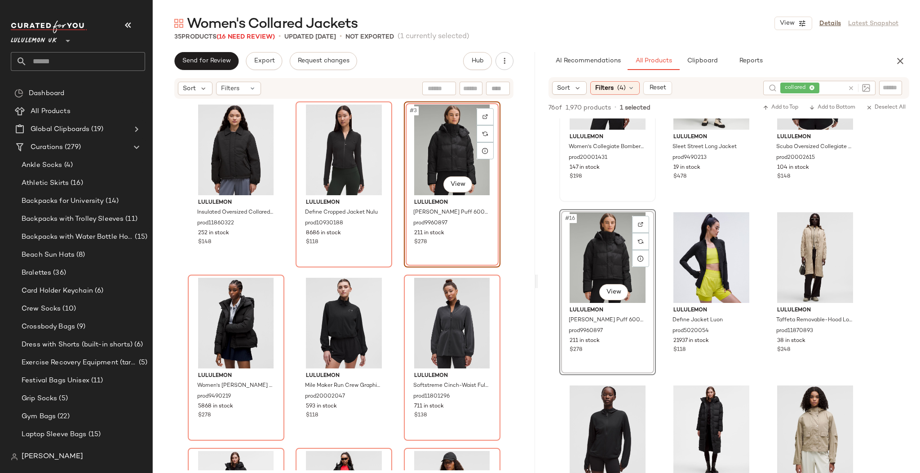
scroll to position [719, 0]
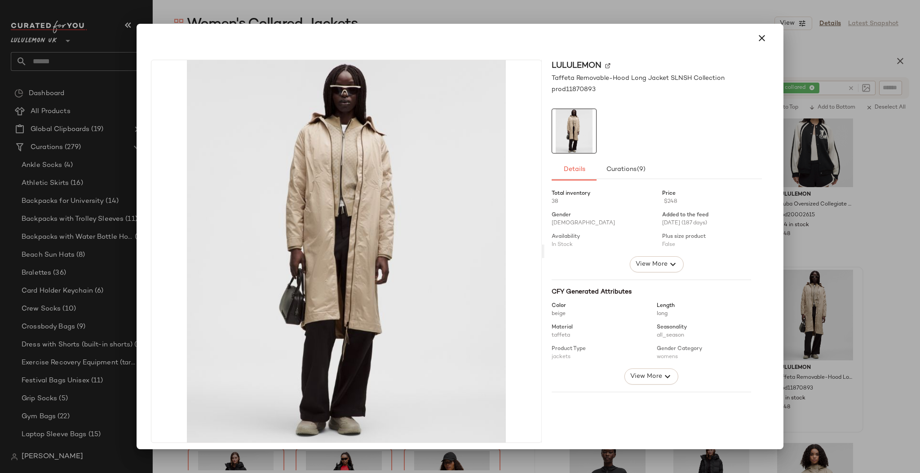
click at [906, 306] on div at bounding box center [460, 236] width 920 height 473
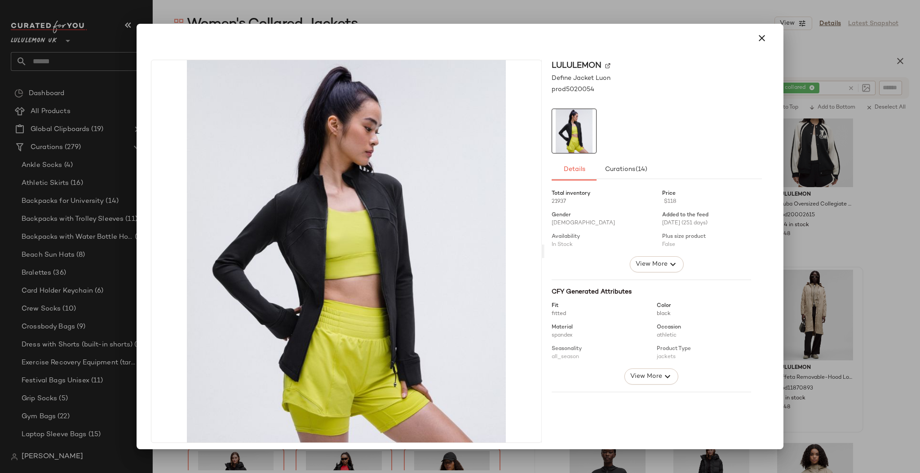
click at [848, 292] on div at bounding box center [460, 236] width 920 height 473
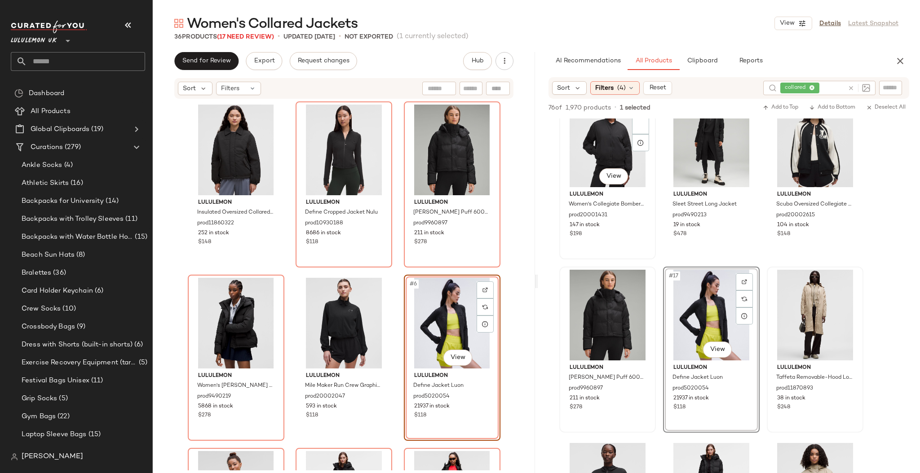
scroll to position [599, 0]
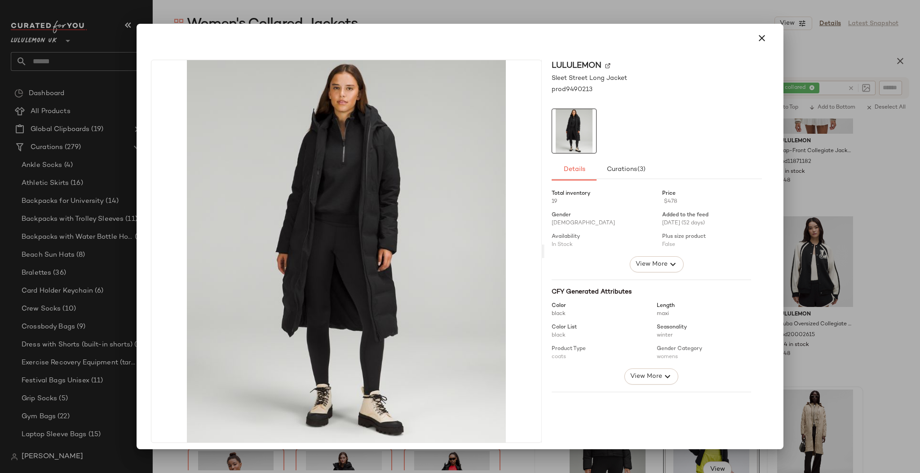
click at [850, 272] on div at bounding box center [460, 236] width 920 height 473
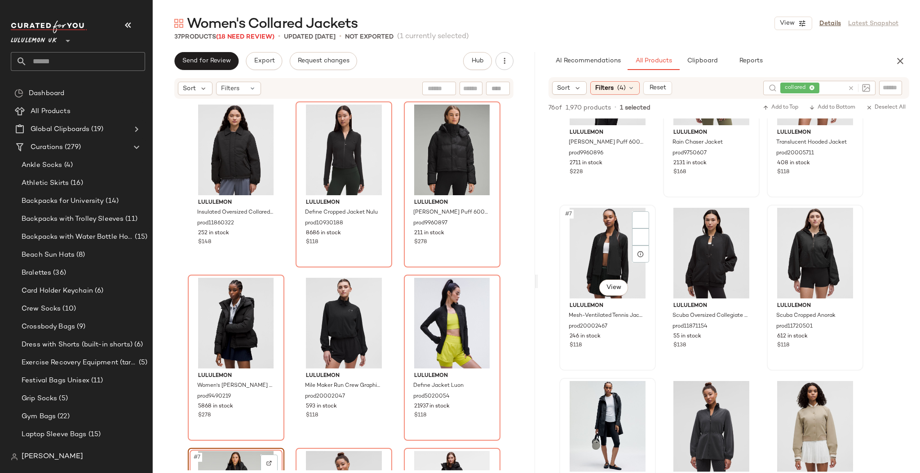
scroll to position [239, 0]
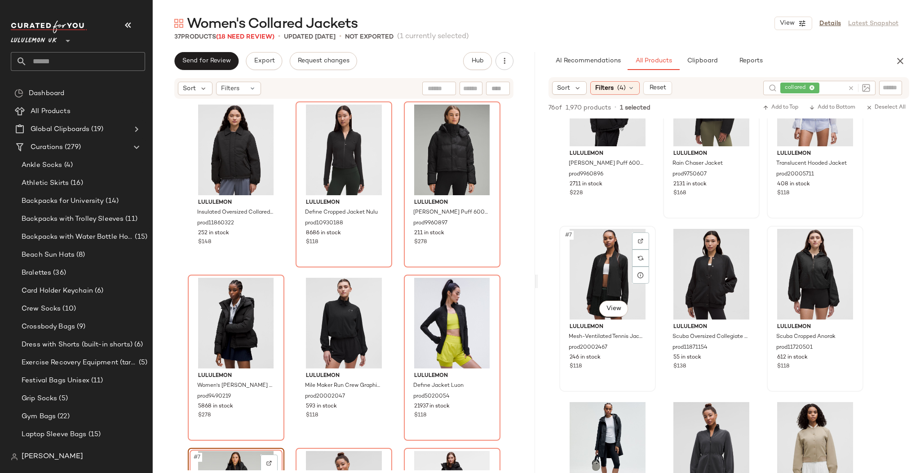
click at [628, 315] on div "#7 View" at bounding box center [607, 274] width 90 height 91
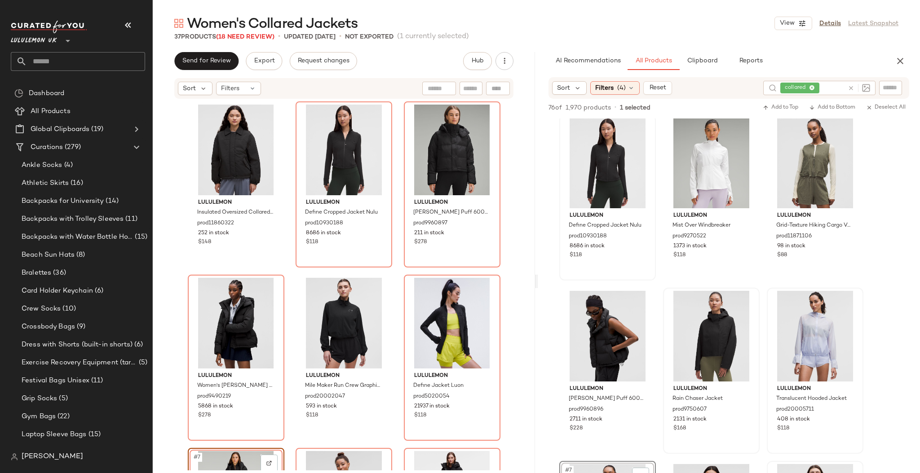
scroll to position [0, 0]
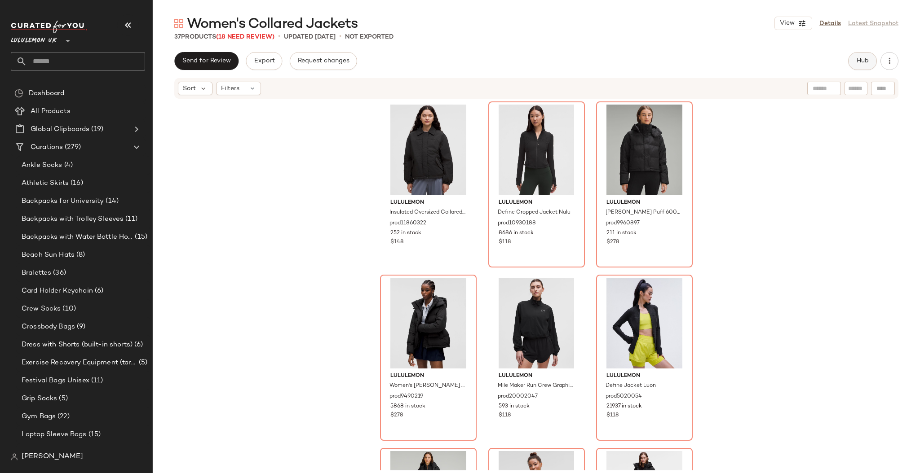
click at [859, 63] on span "Hub" at bounding box center [862, 60] width 13 height 7
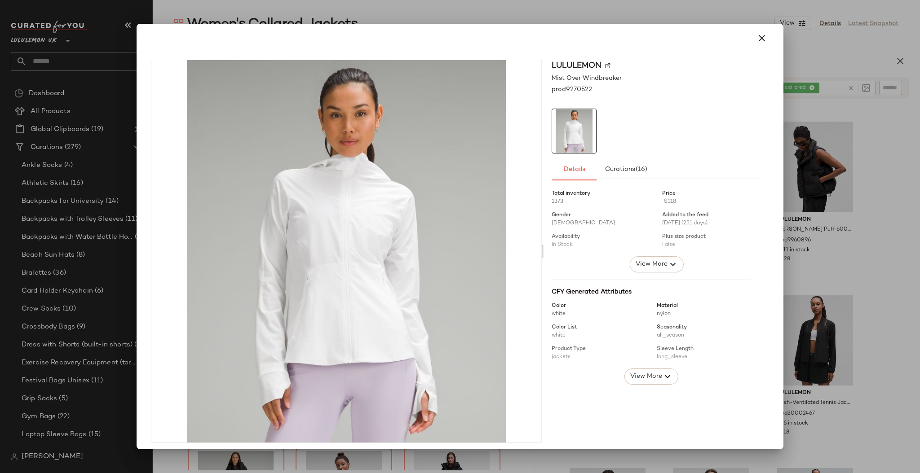
click at [825, 241] on div at bounding box center [460, 236] width 920 height 473
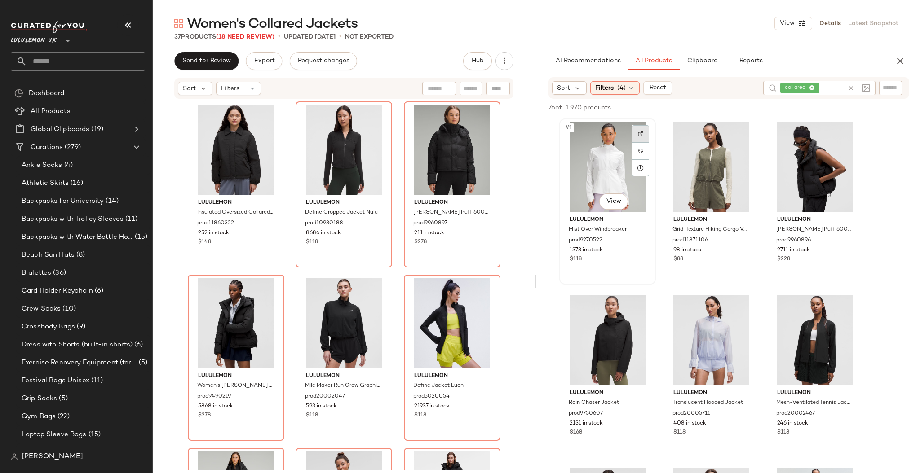
click at [635, 134] on div at bounding box center [640, 133] width 17 height 17
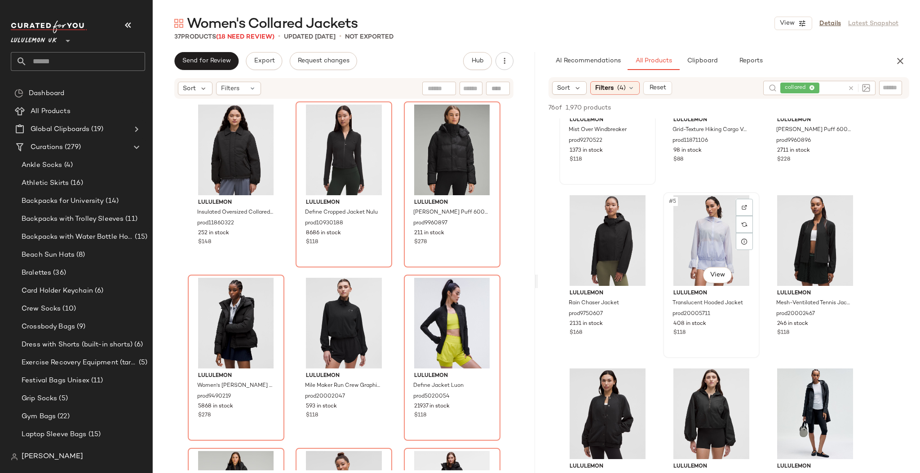
scroll to position [119, 0]
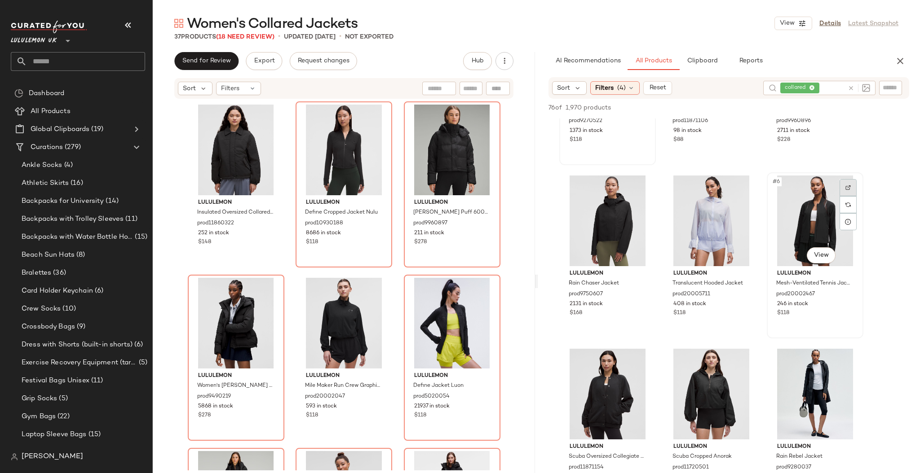
click at [850, 187] on img at bounding box center [847, 187] width 5 height 5
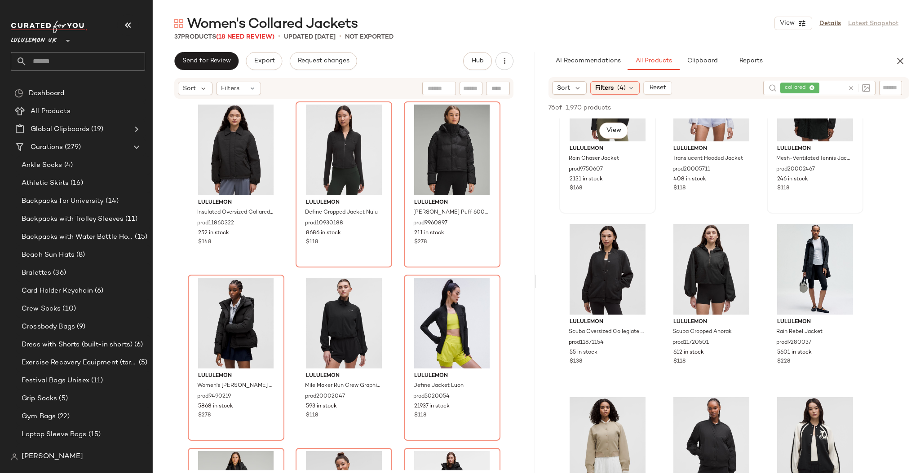
scroll to position [359, 0]
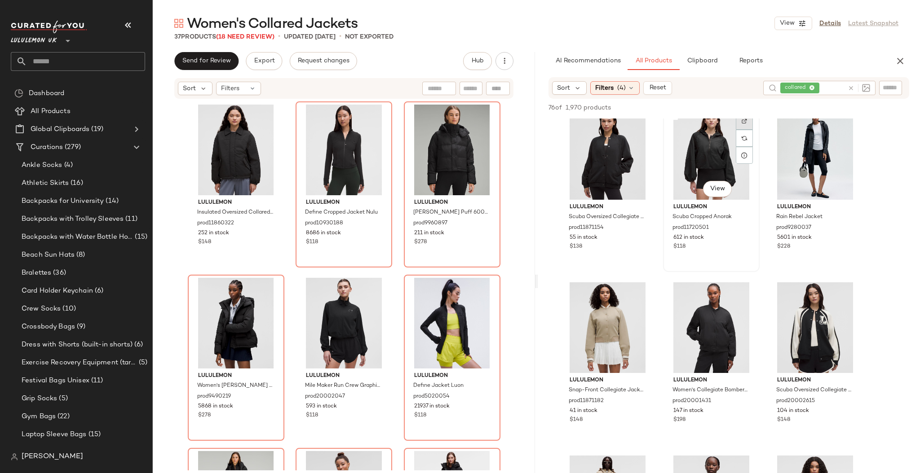
click at [750, 123] on div at bounding box center [744, 121] width 17 height 17
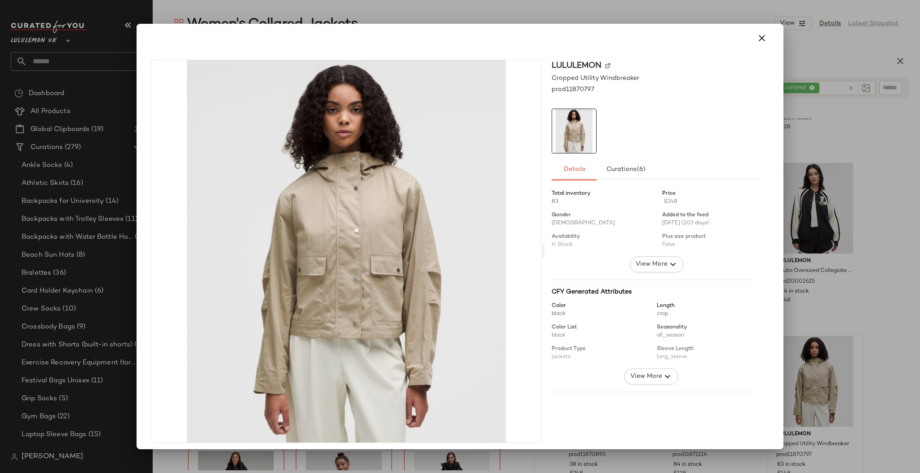
click at [864, 377] on div at bounding box center [460, 236] width 920 height 473
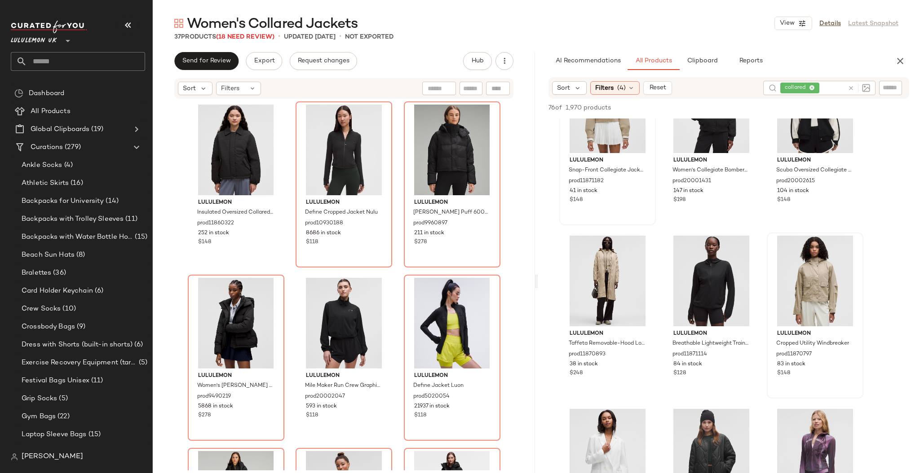
scroll to position [599, 0]
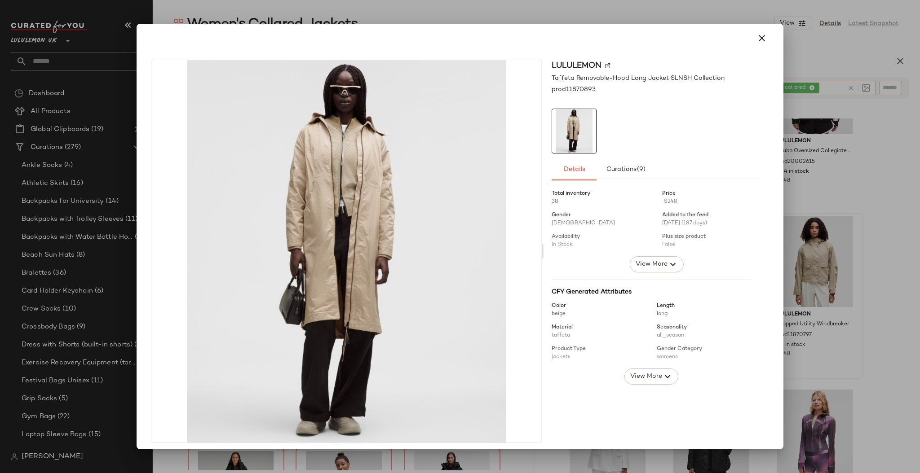
click at [828, 308] on div at bounding box center [460, 236] width 920 height 473
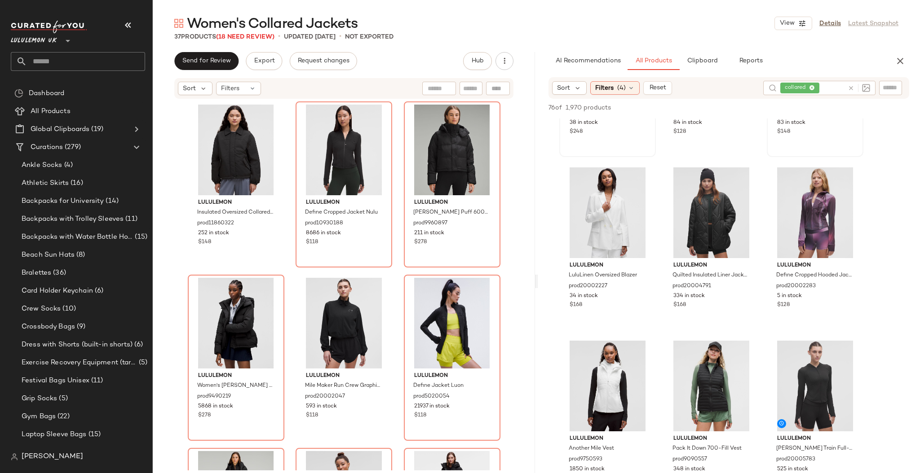
scroll to position [838, 0]
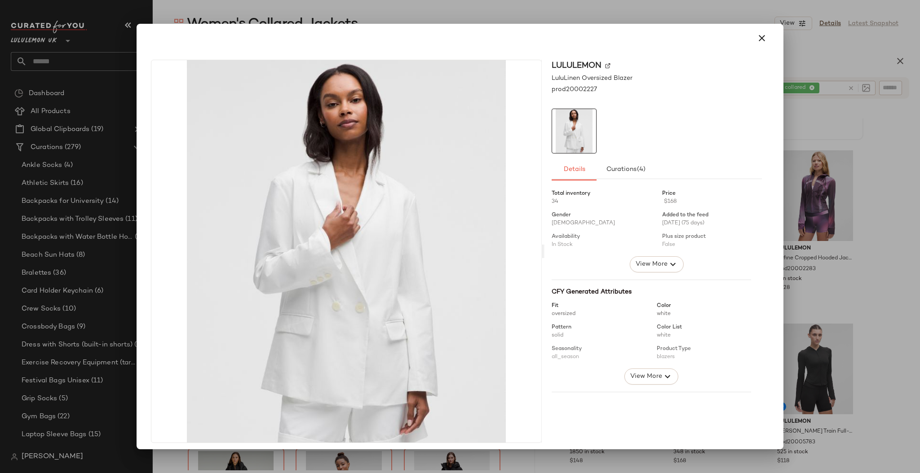
click at [802, 258] on div at bounding box center [460, 236] width 920 height 473
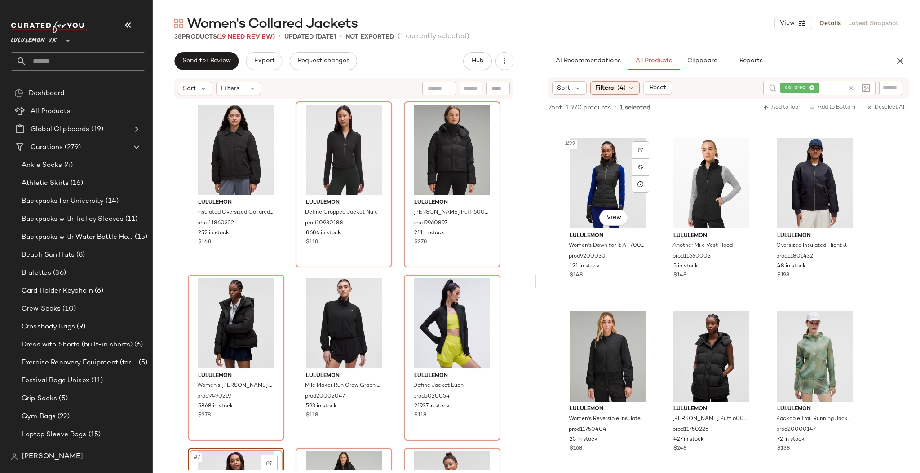
scroll to position [1317, 0]
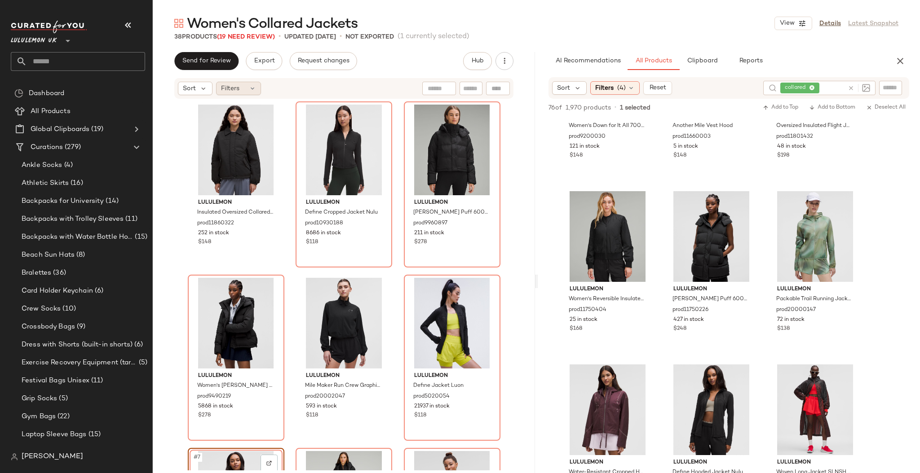
click at [237, 91] on span "Filters" at bounding box center [230, 88] width 18 height 9
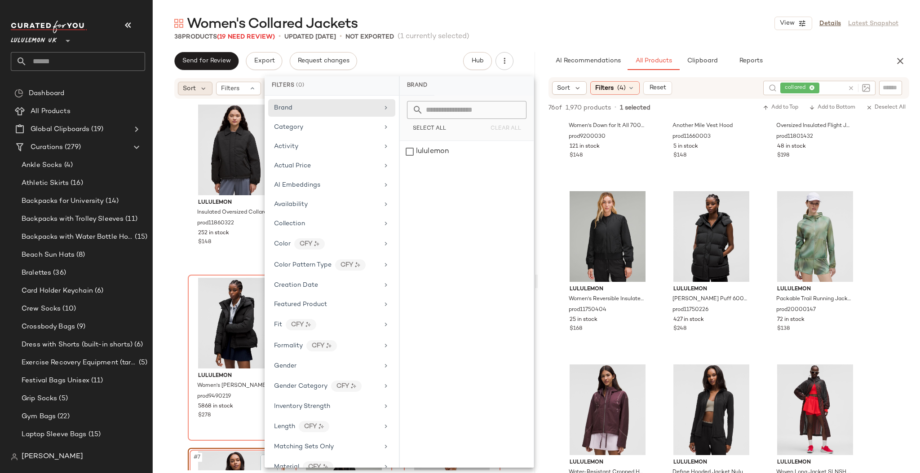
click at [198, 92] on div "Sort" at bounding box center [195, 88] width 35 height 13
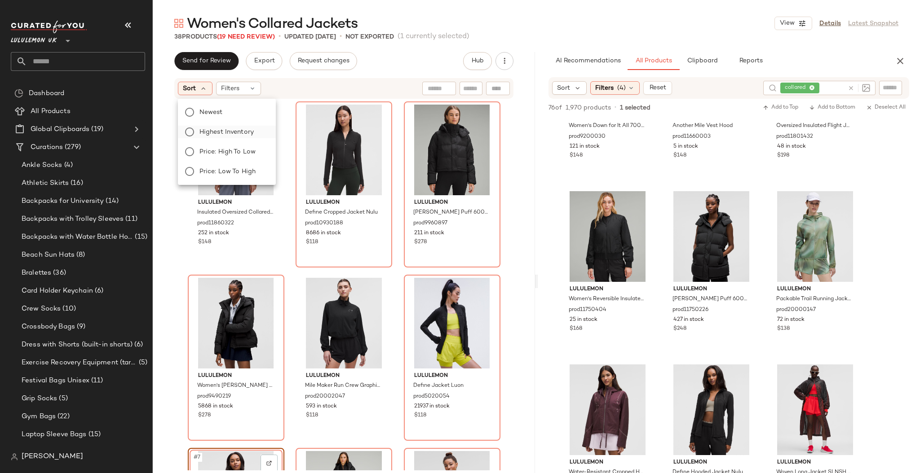
click at [234, 132] on span "Highest Inventory" at bounding box center [226, 132] width 54 height 9
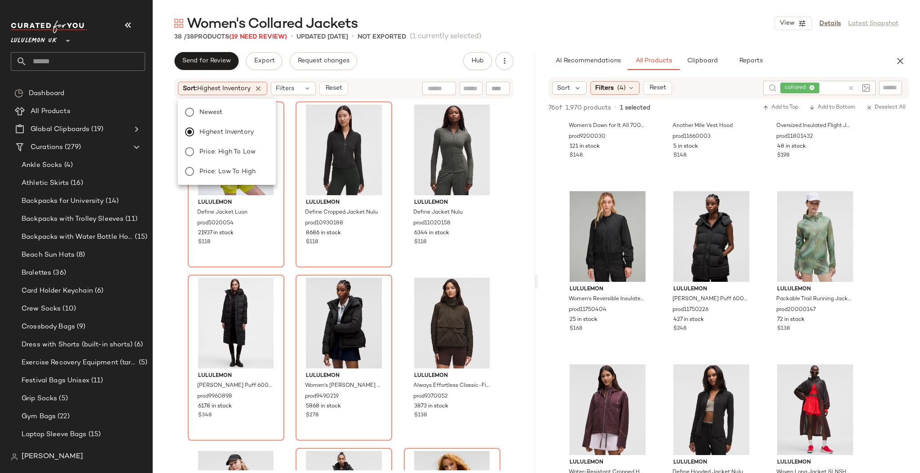
click at [515, 201] on div "lululemon Define Jacket Luon prod5020054 21937 in stock $118 lululemon Define C…" at bounding box center [344, 285] width 382 height 371
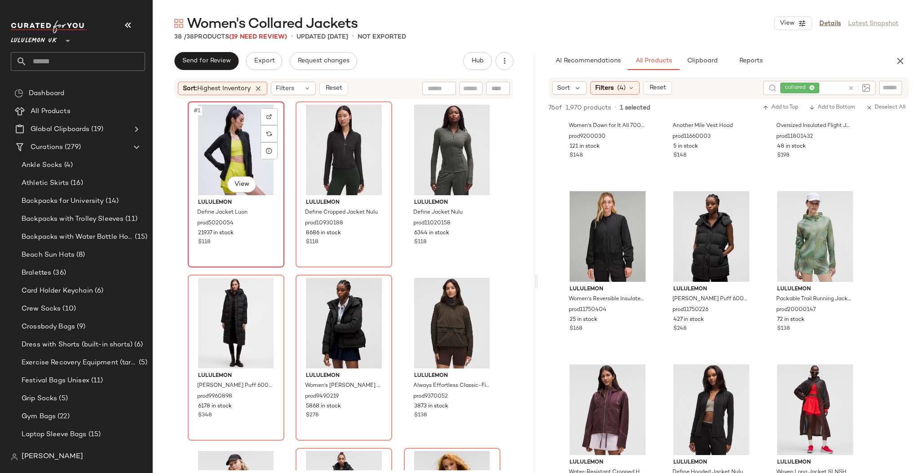
click at [223, 135] on div "#1 View" at bounding box center [236, 150] width 90 height 91
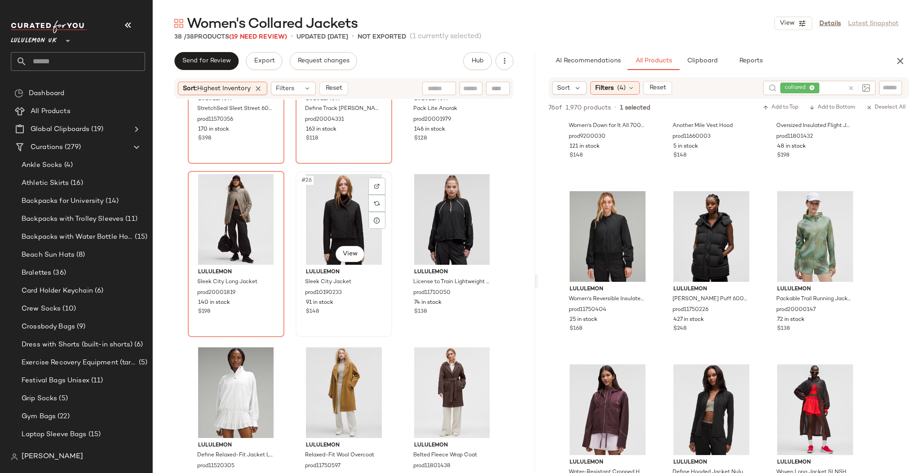
scroll to position [1884, 0]
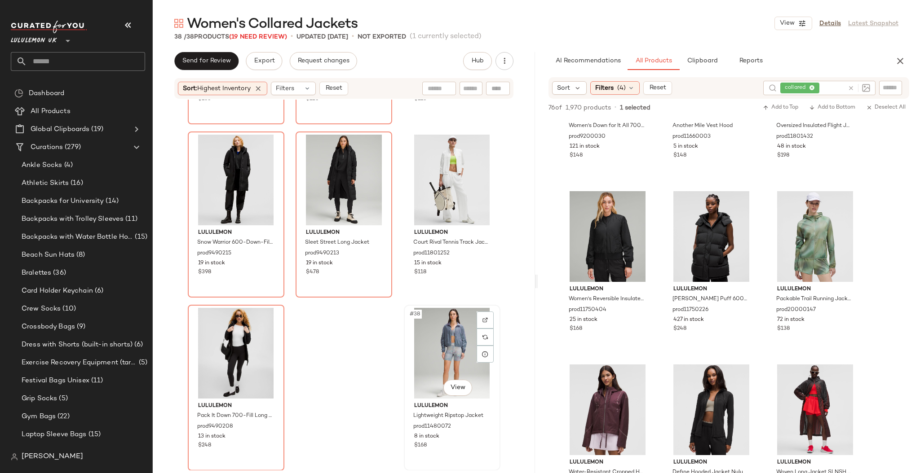
click at [436, 354] on div "#38 View" at bounding box center [452, 353] width 90 height 91
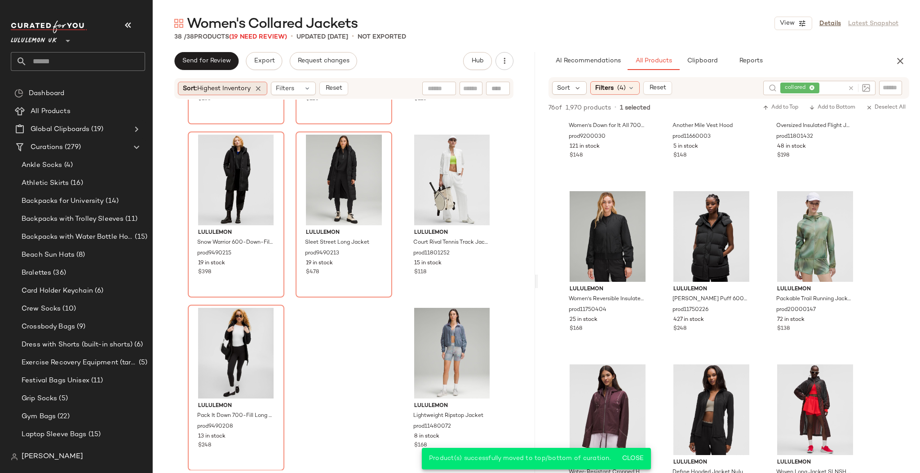
click at [260, 93] on div "Sort: Highest Inventory" at bounding box center [222, 88] width 89 height 13
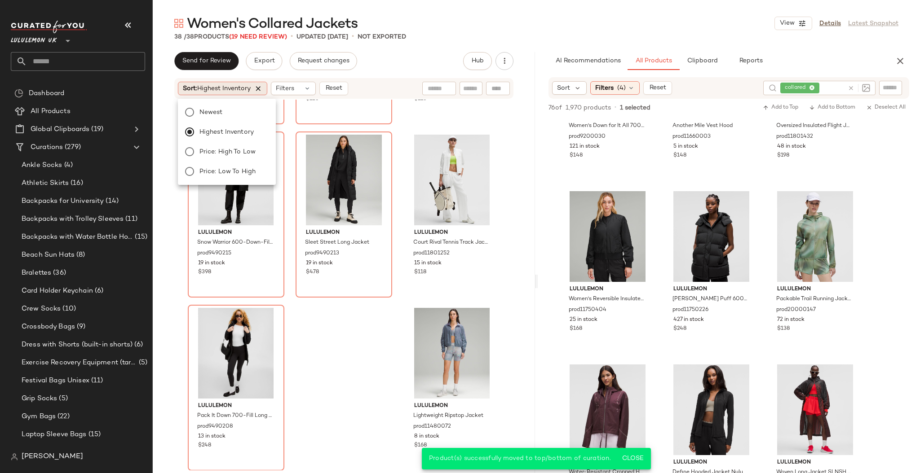
click at [257, 90] on icon at bounding box center [258, 88] width 8 height 8
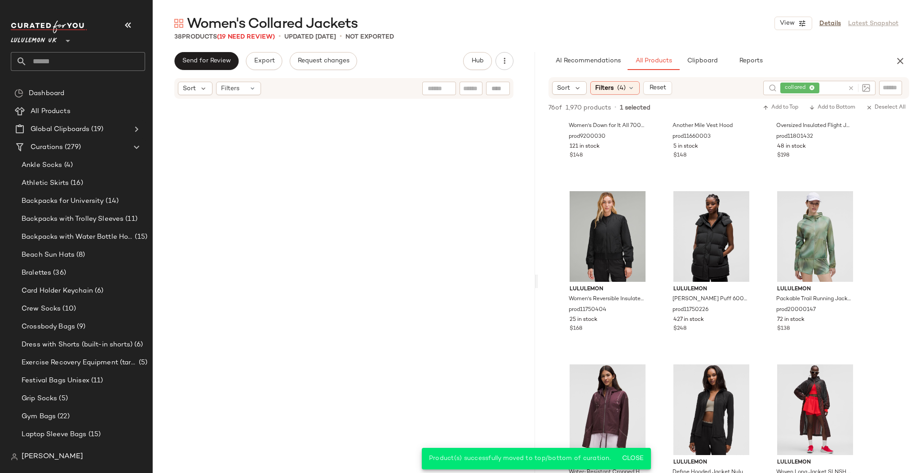
scroll to position [1884, 0]
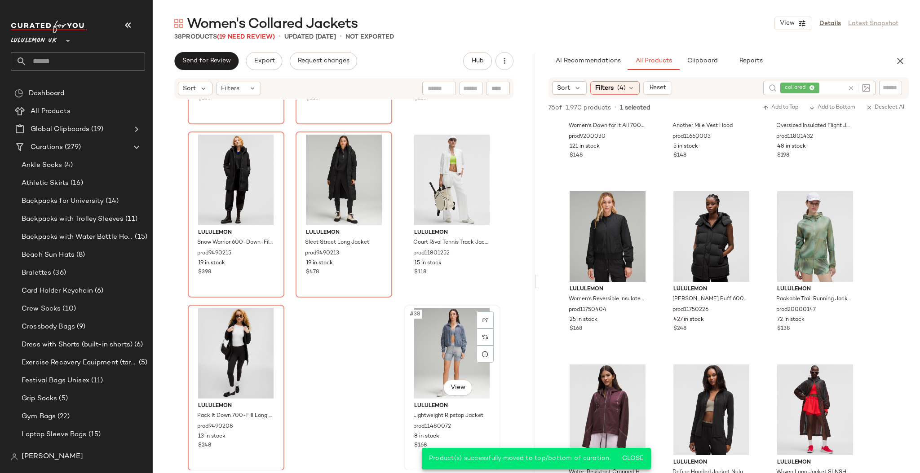
click at [428, 335] on div "#38 View" at bounding box center [452, 353] width 90 height 91
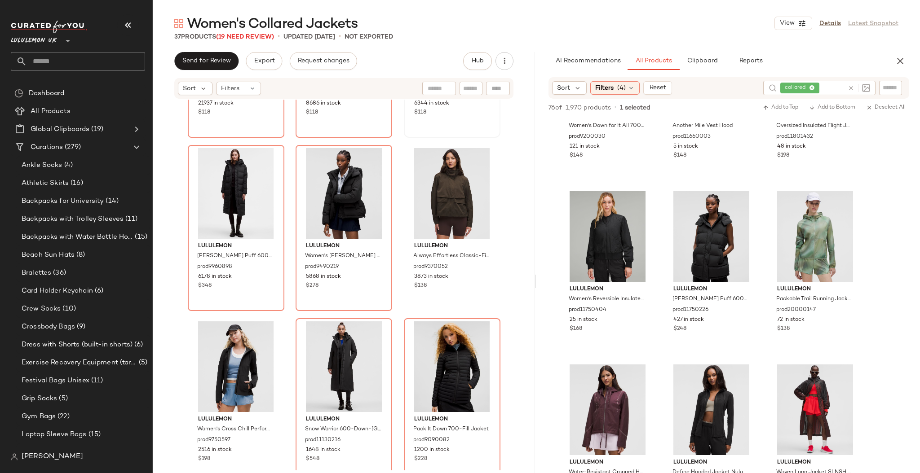
scroll to position [239, 0]
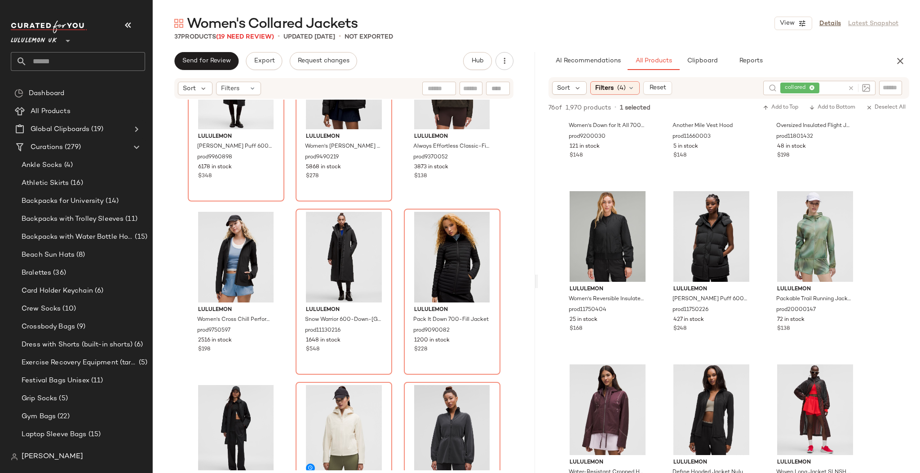
click at [510, 260] on div "lululemon Define Jacket Luon prod5020054 21937 in stock $118 lululemon Define C…" at bounding box center [344, 285] width 382 height 371
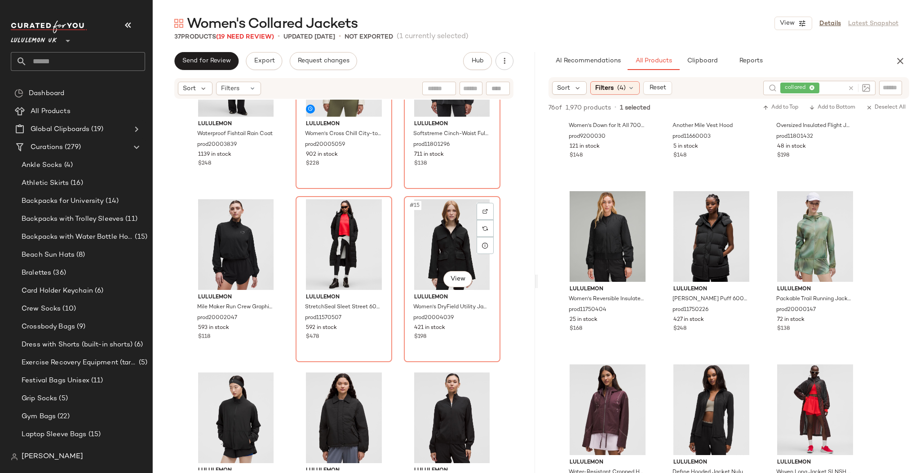
scroll to position [726, 0]
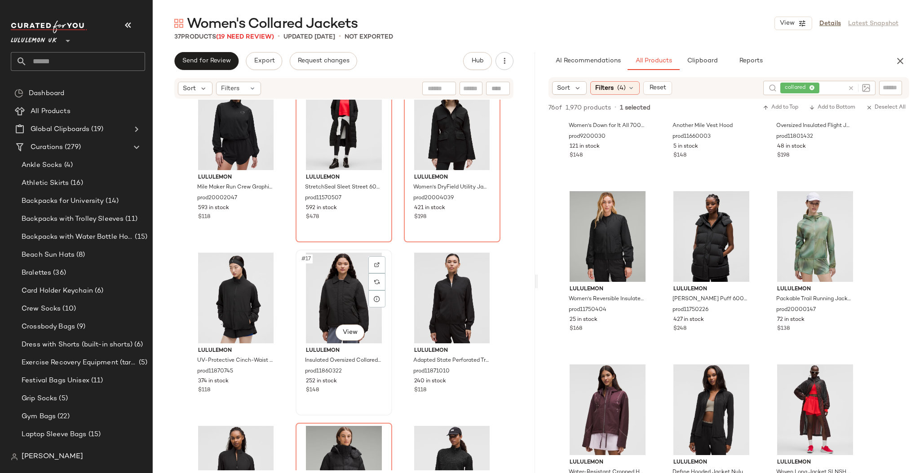
click at [334, 288] on div "#17 View" at bounding box center [344, 298] width 90 height 91
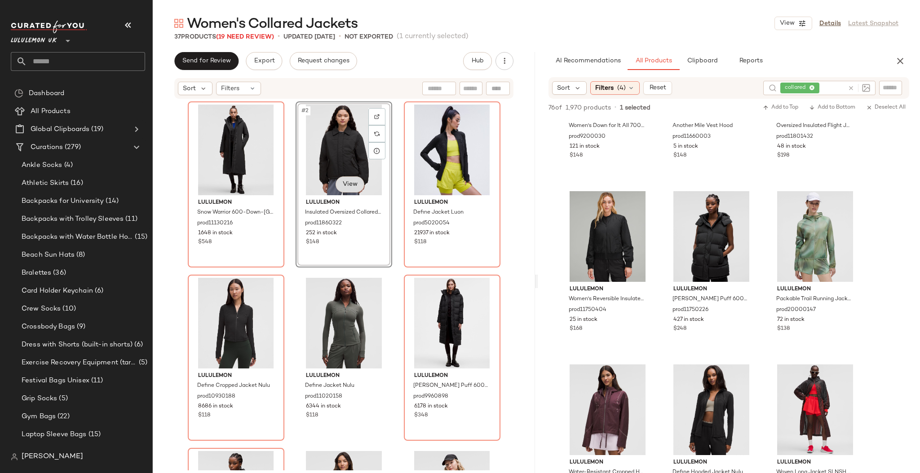
click at [354, 177] on body "Lululemon UK ** Dashboard All Products Global Clipboards (19) Curations (279) A…" at bounding box center [460, 236] width 920 height 473
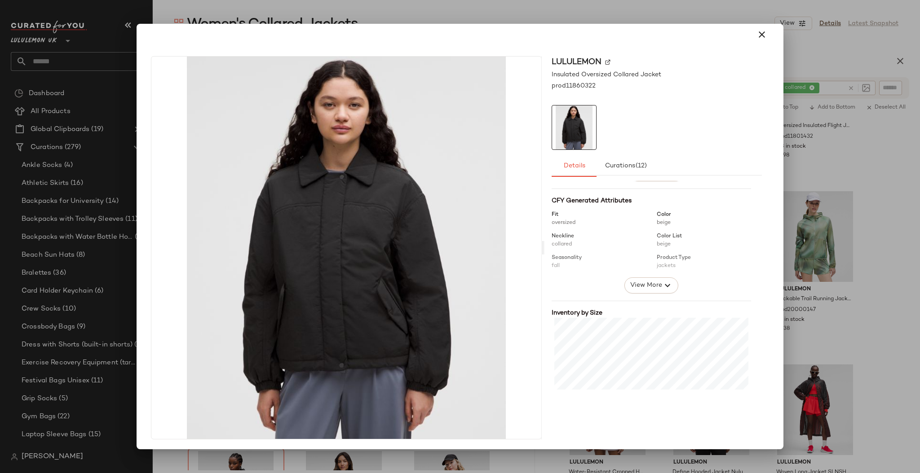
scroll to position [170, 0]
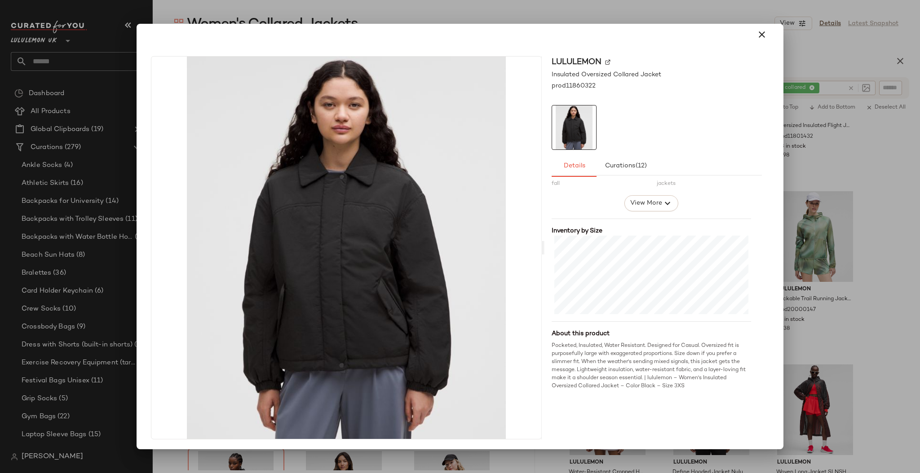
click at [805, 253] on div at bounding box center [460, 236] width 920 height 473
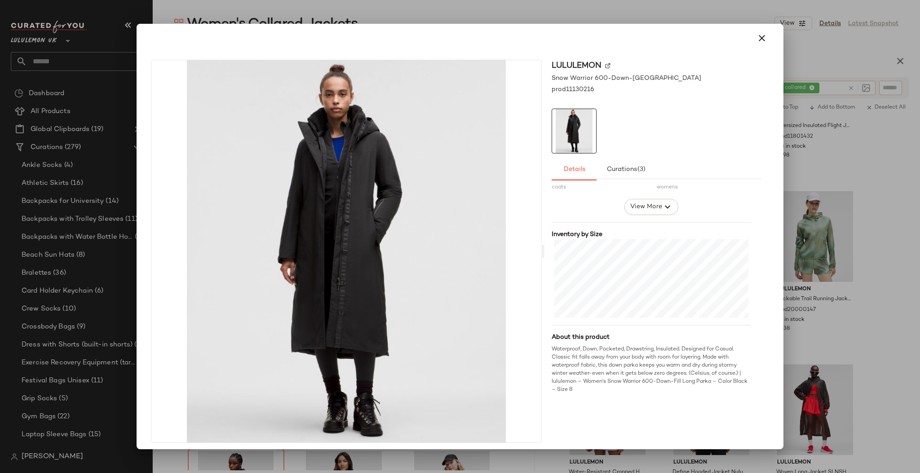
click at [793, 221] on div at bounding box center [460, 236] width 920 height 473
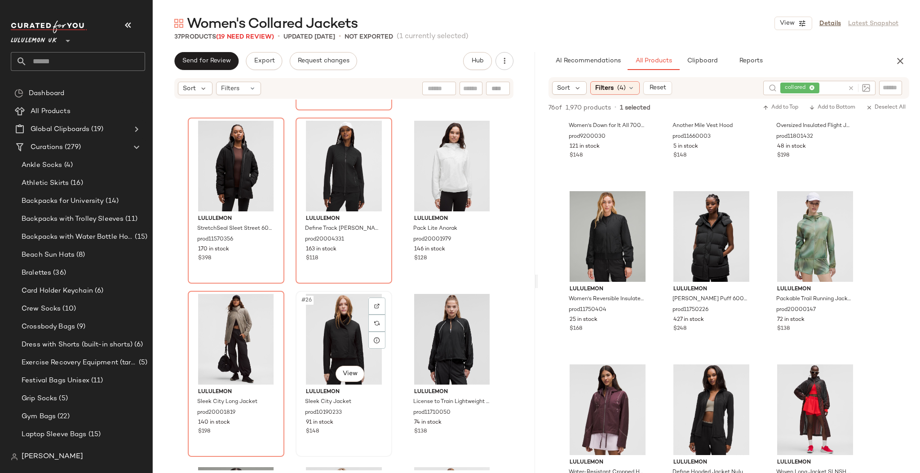
scroll to position [1324, 0]
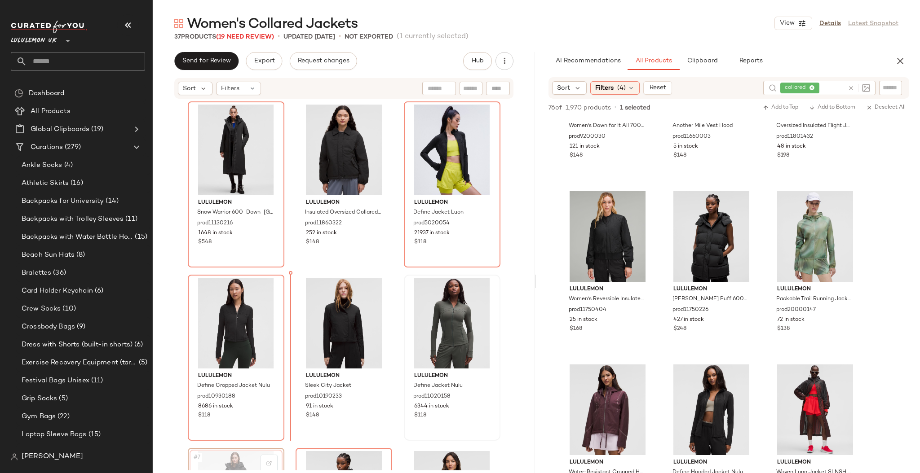
scroll to position [1, 0]
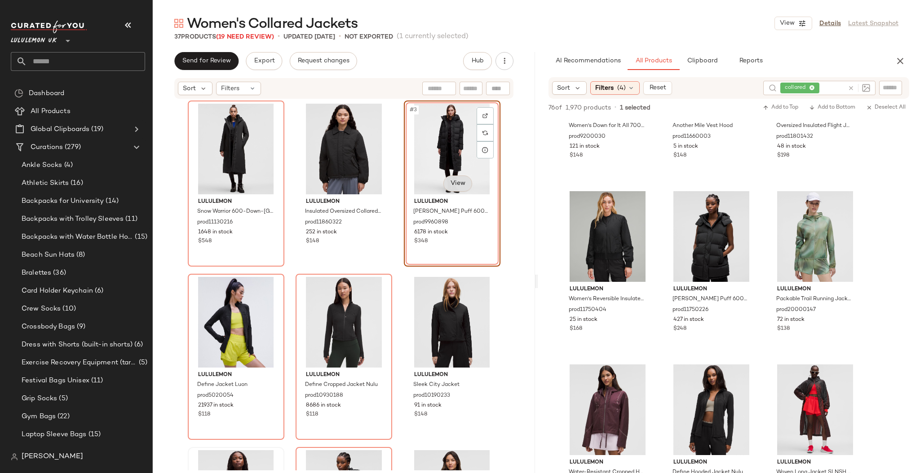
click at [447, 185] on body "Lululemon UK ** Dashboard All Products Global Clipboards (19) Curations (279) A…" at bounding box center [460, 236] width 920 height 473
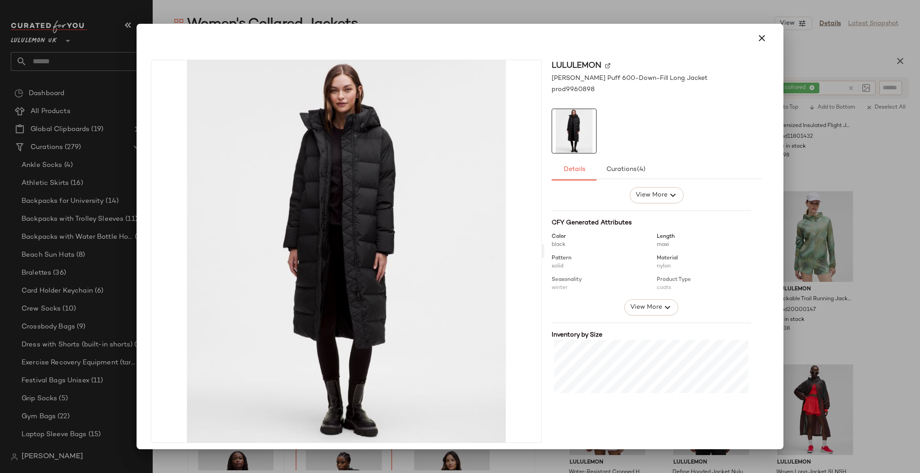
scroll to position [170, 0]
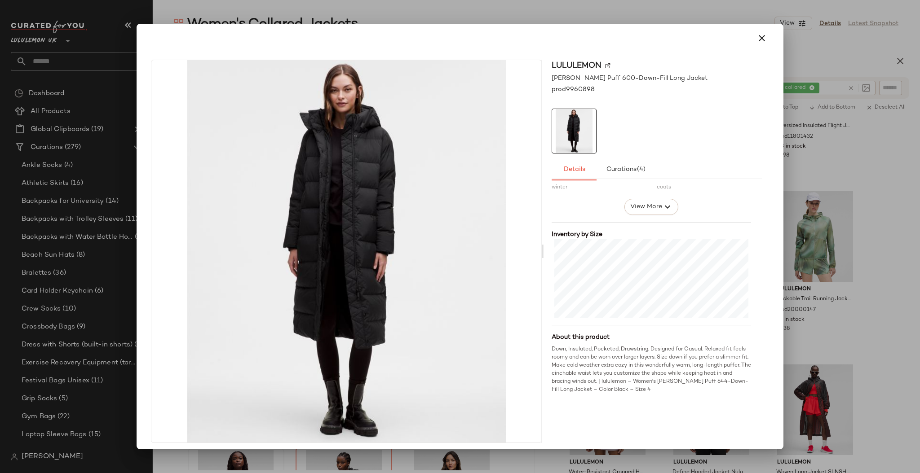
click at [809, 176] on div at bounding box center [460, 236] width 920 height 473
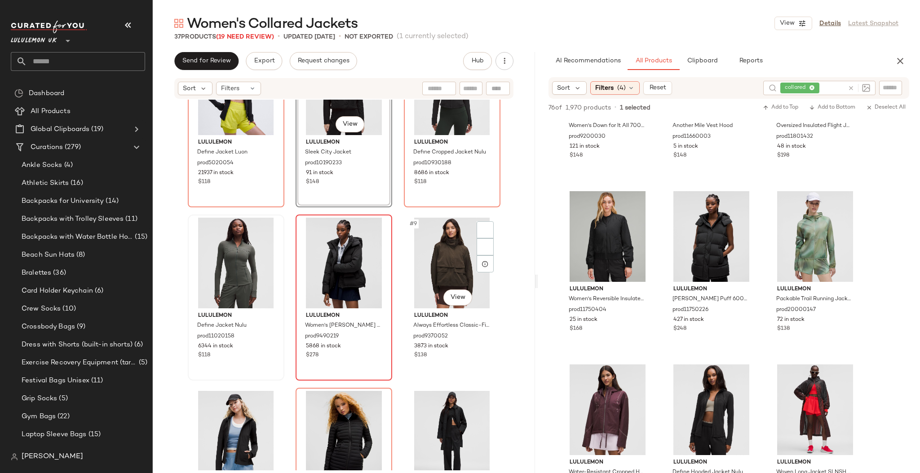
scroll to position [247, 0]
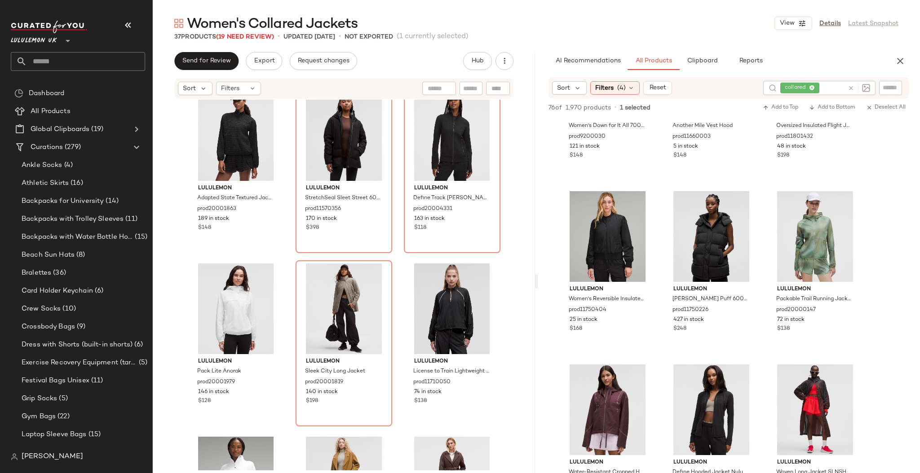
scroll to position [1325, 0]
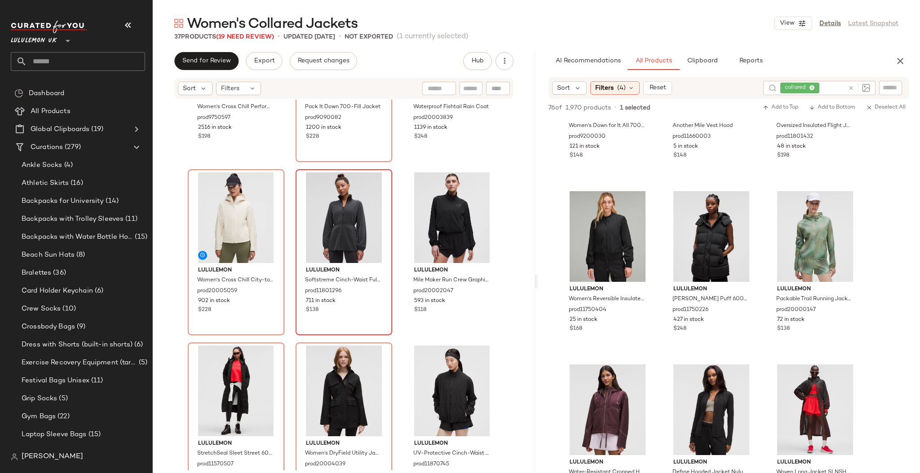
scroll to position [393, 0]
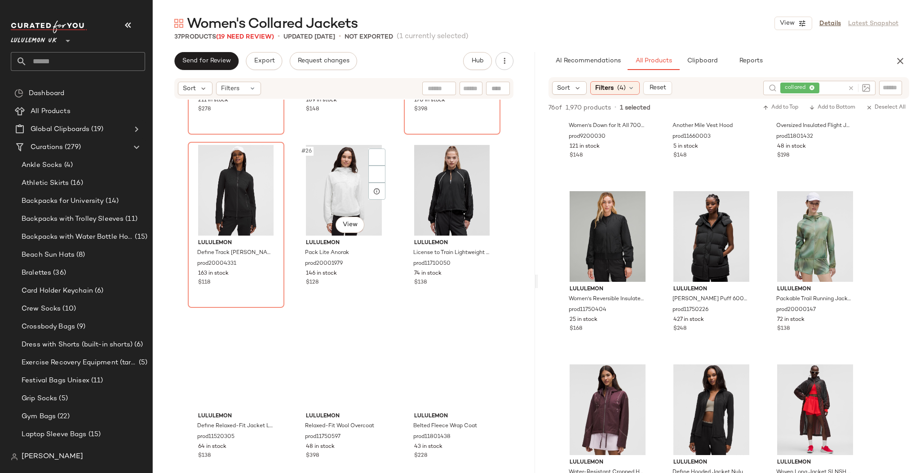
scroll to position [1473, 0]
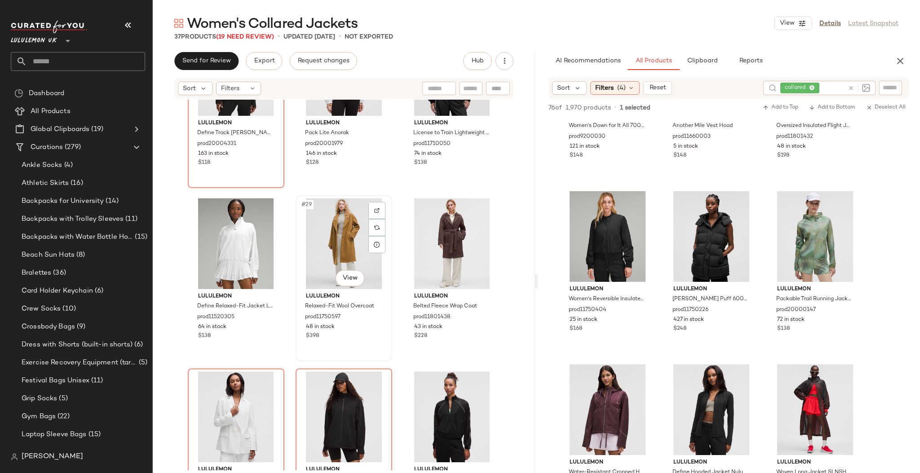
click at [341, 287] on div "#29 View" at bounding box center [344, 243] width 90 height 91
click at [344, 282] on body "Lululemon UK ** Dashboard All Products Global Clipboards (19) Curations (279) A…" at bounding box center [460, 236] width 920 height 473
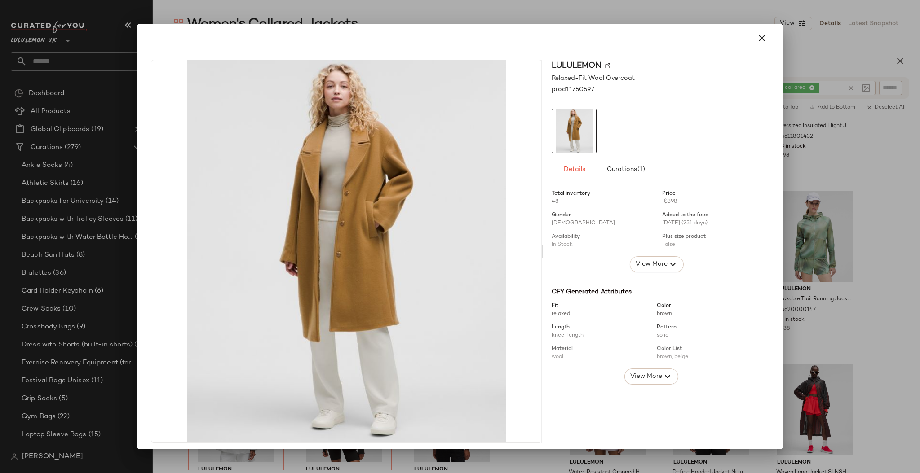
click at [854, 154] on div at bounding box center [460, 236] width 920 height 473
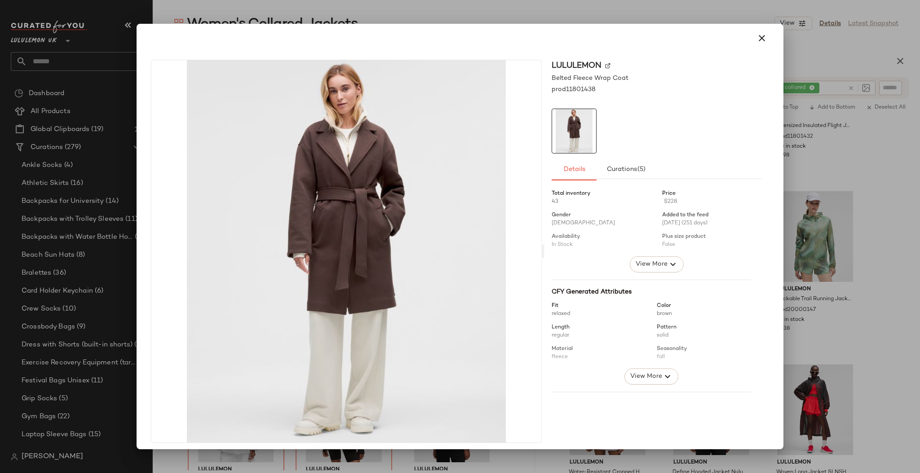
click at [823, 152] on div at bounding box center [460, 236] width 920 height 473
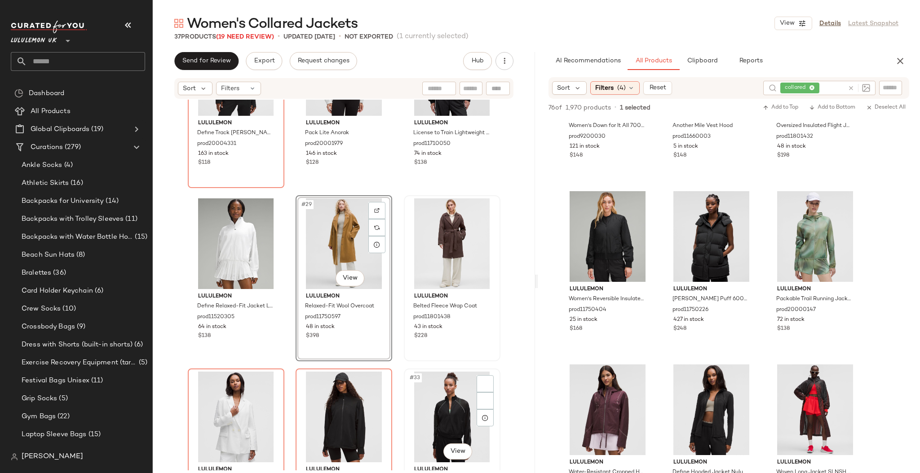
scroll to position [1593, 0]
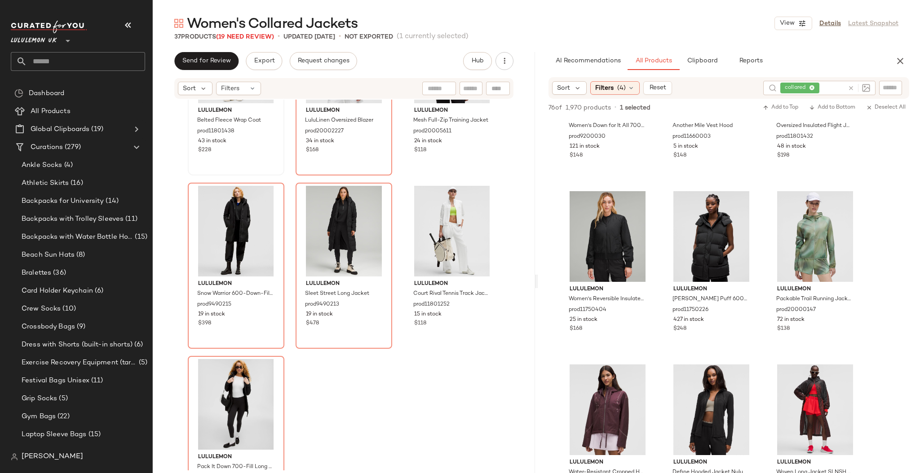
scroll to position [1884, 0]
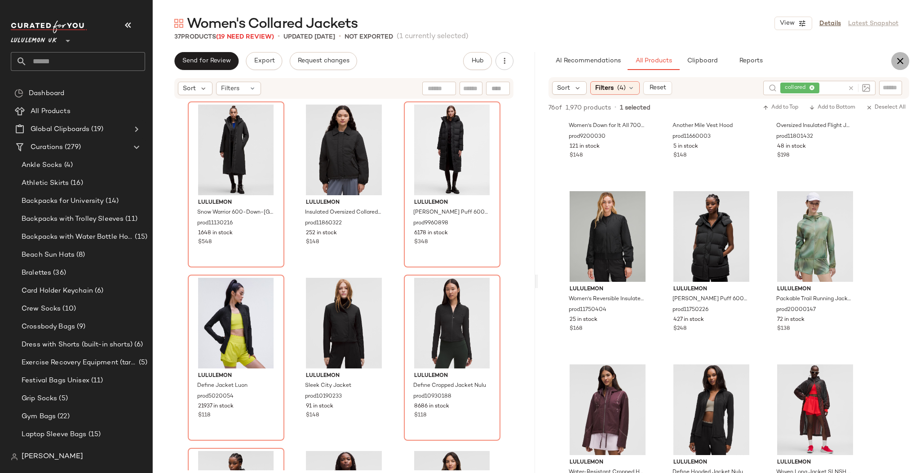
click at [902, 60] on icon "button" at bounding box center [900, 61] width 11 height 11
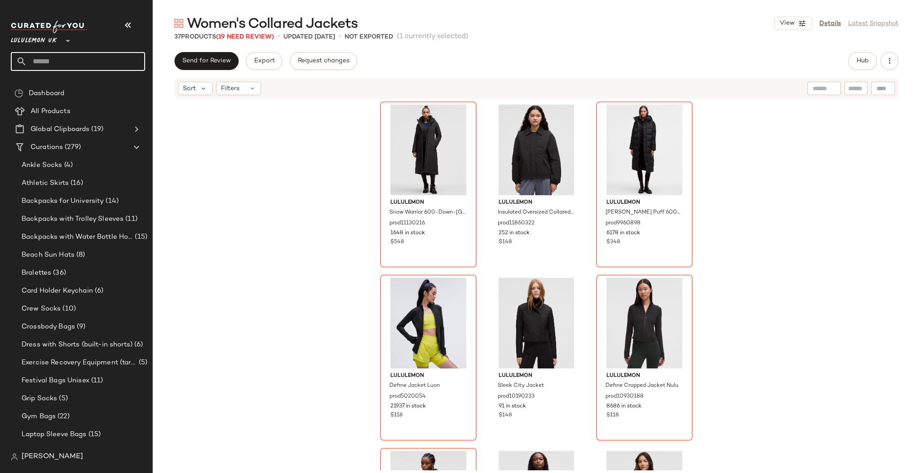
click at [127, 60] on input "text" at bounding box center [86, 61] width 118 height 19
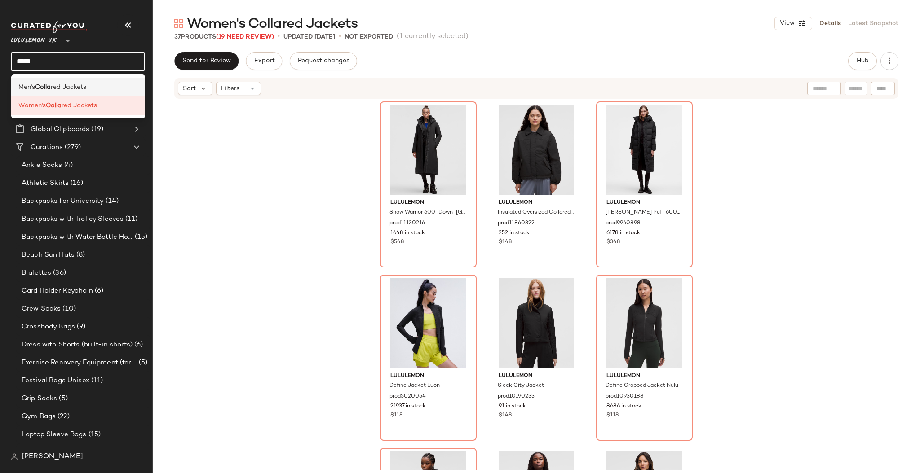
type input "*****"
click at [128, 80] on div "Men's Colla red Jackets" at bounding box center [78, 87] width 134 height 18
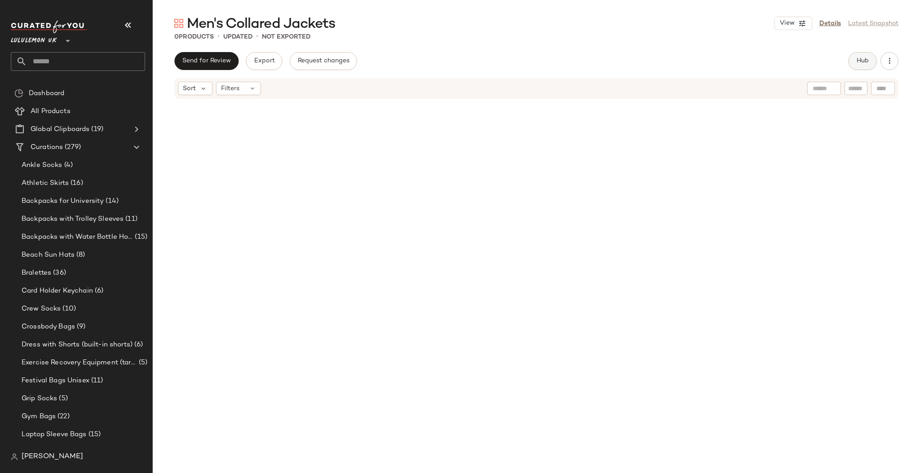
click at [863, 57] on span "Hub" at bounding box center [862, 60] width 13 height 7
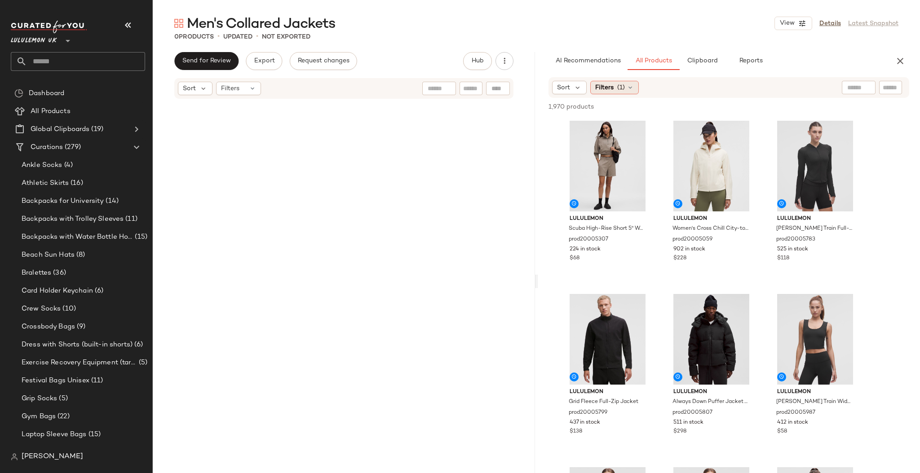
click at [610, 89] on span "Filters" at bounding box center [604, 87] width 18 height 9
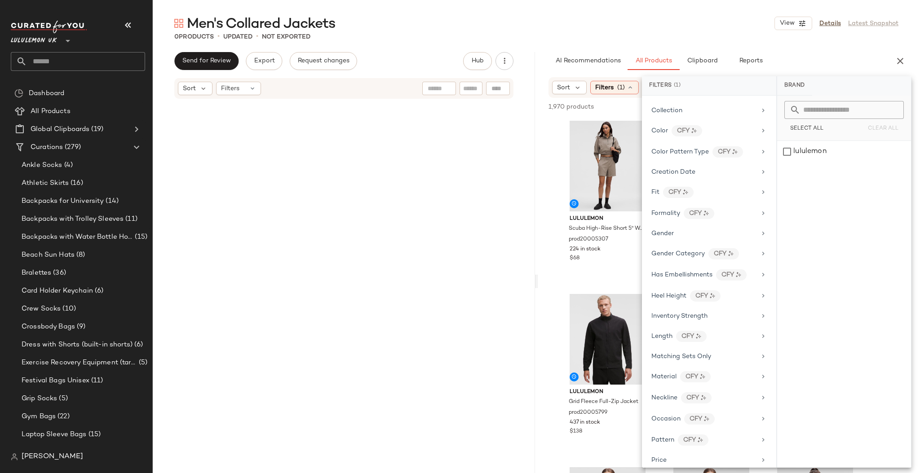
scroll to position [239, 0]
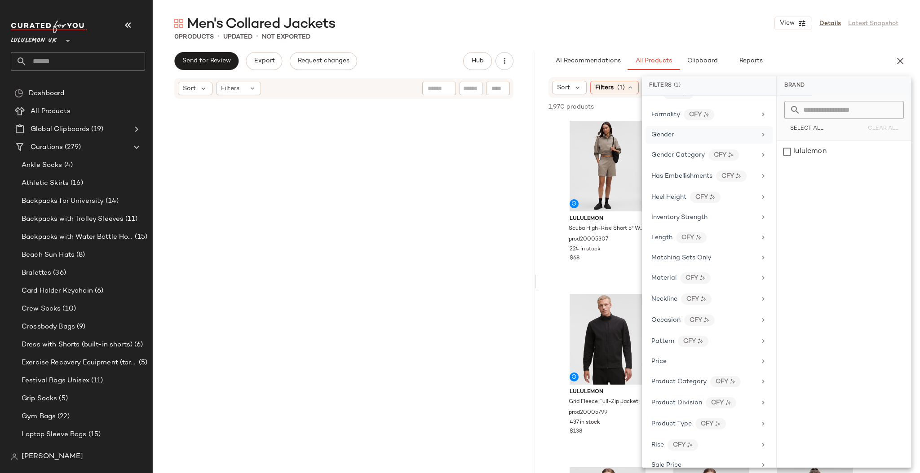
click at [673, 136] on span "Gender" at bounding box center [662, 135] width 22 height 7
click at [810, 179] on div "[DEMOGRAPHIC_DATA]" at bounding box center [844, 174] width 134 height 22
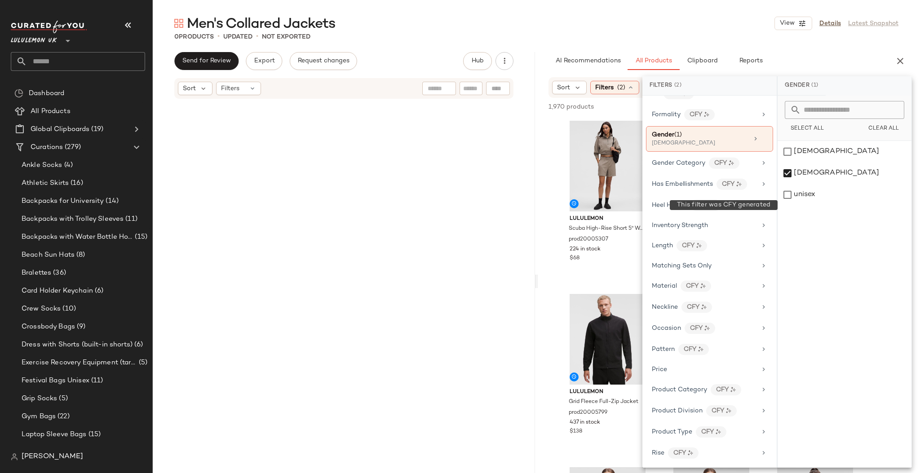
scroll to position [0, 0]
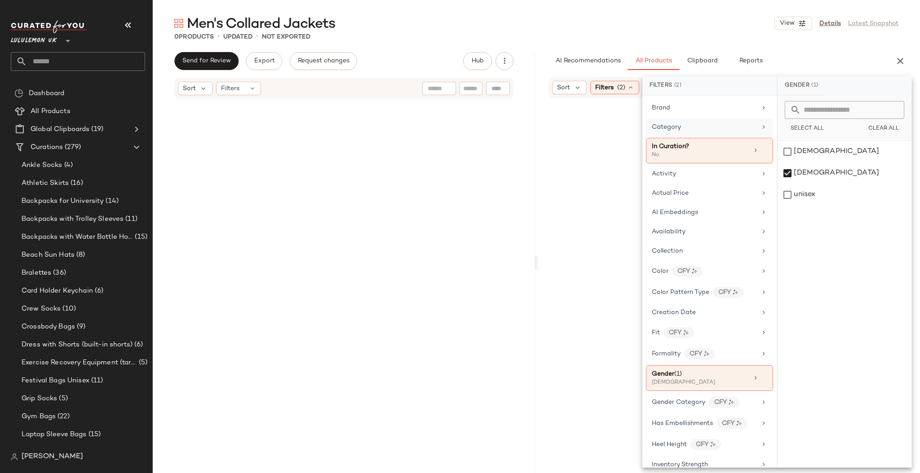
click at [701, 124] on div "Category" at bounding box center [704, 127] width 105 height 9
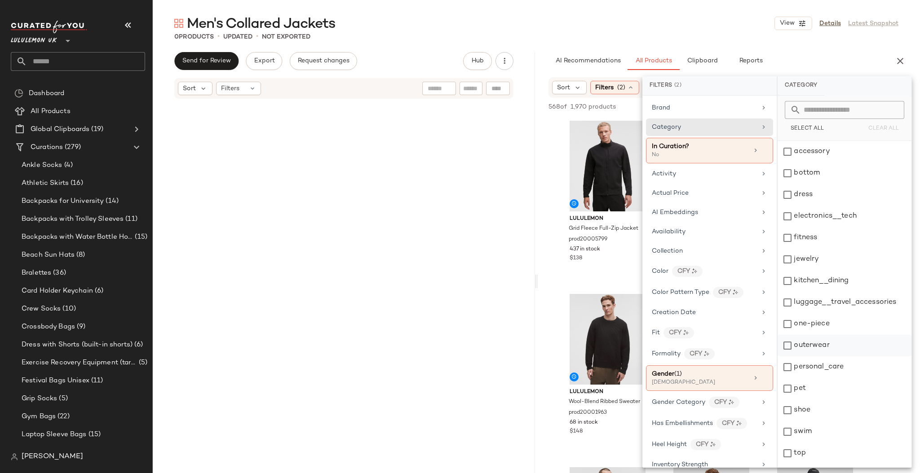
click at [838, 340] on div "outerwear" at bounding box center [844, 346] width 134 height 22
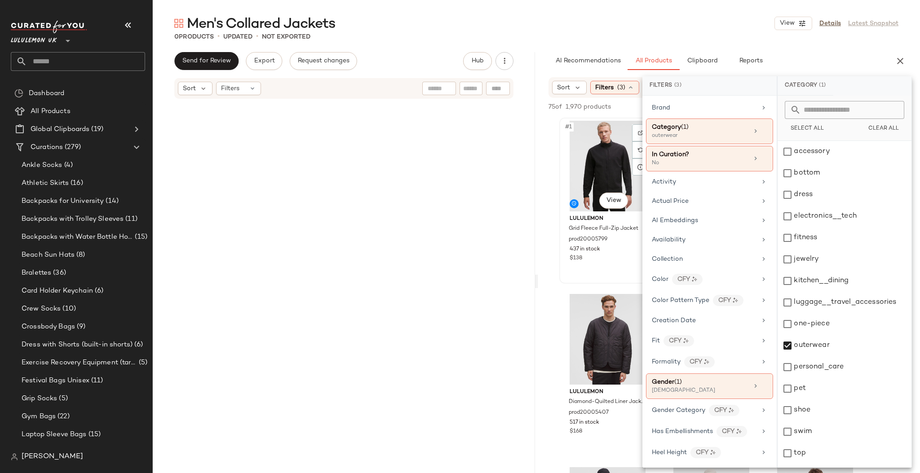
click at [606, 208] on div "#1 View" at bounding box center [607, 166] width 90 height 91
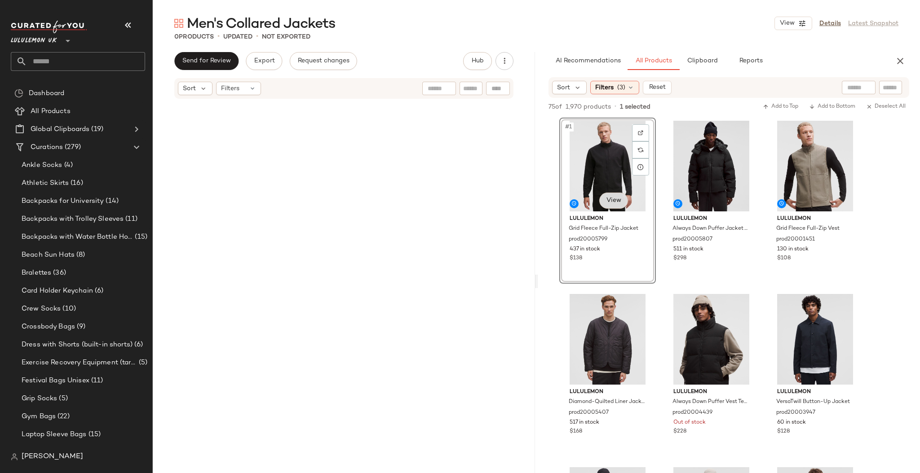
click at [611, 200] on body "Lululemon UK ** Dashboard All Products Global Clipboards (19) Curations (279) A…" at bounding box center [460, 236] width 920 height 473
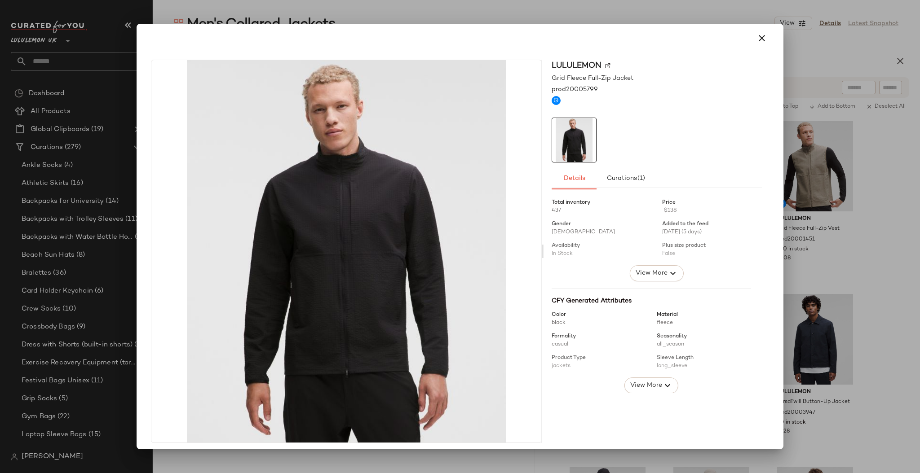
click at [828, 214] on div at bounding box center [460, 236] width 920 height 473
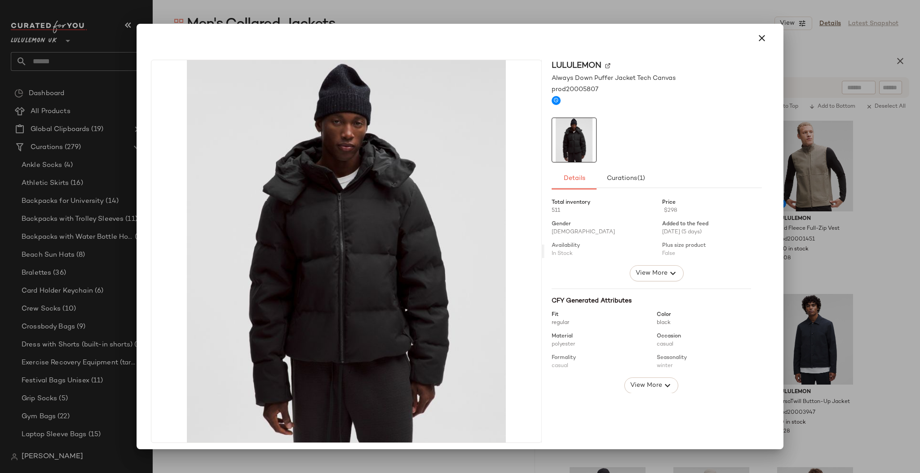
click at [872, 168] on div at bounding box center [460, 236] width 920 height 473
click at [851, 180] on div at bounding box center [460, 236] width 920 height 473
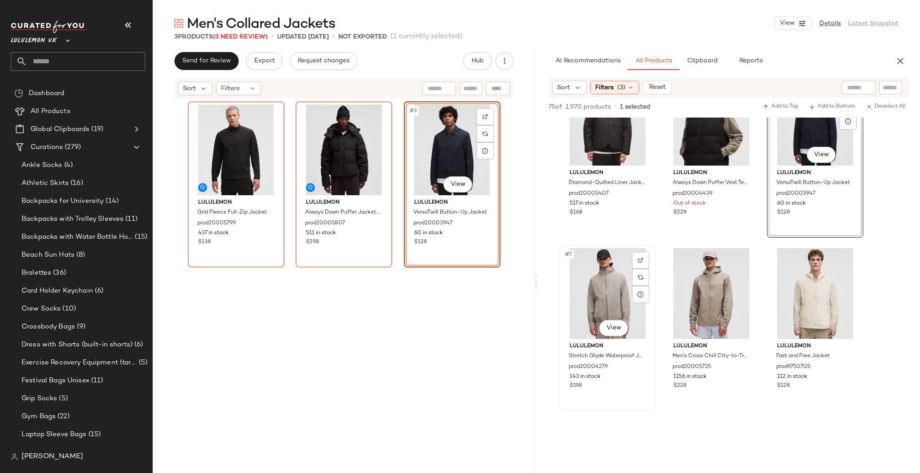
scroll to position [239, 0]
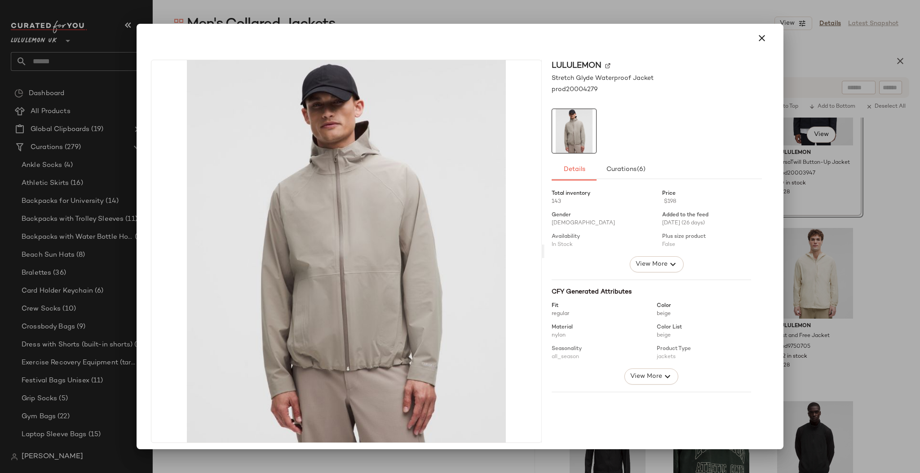
click at [835, 231] on div at bounding box center [460, 236] width 920 height 473
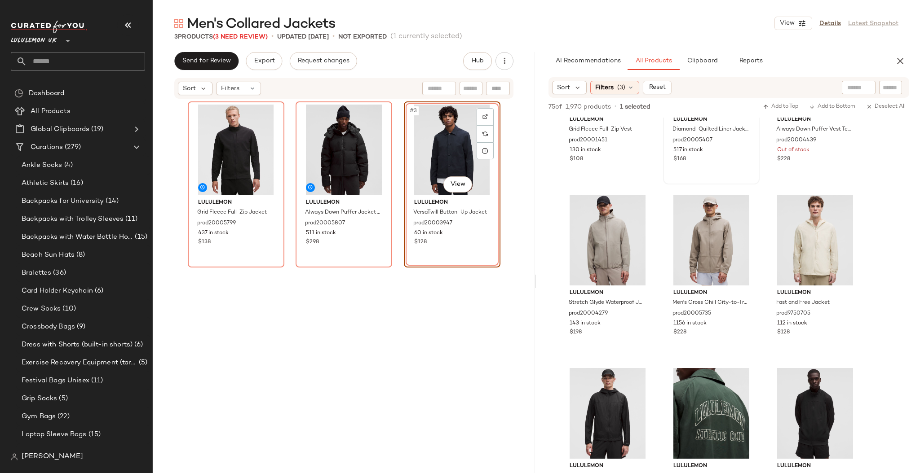
scroll to position [119, 0]
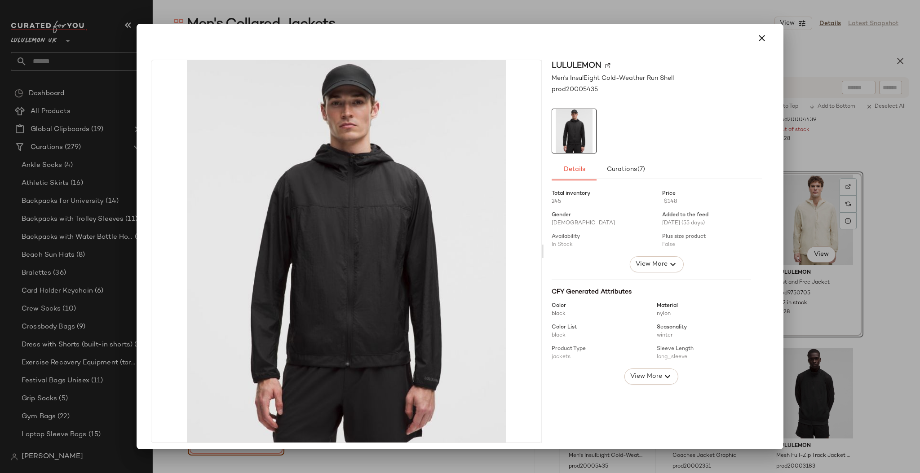
click at [860, 251] on div at bounding box center [460, 236] width 920 height 473
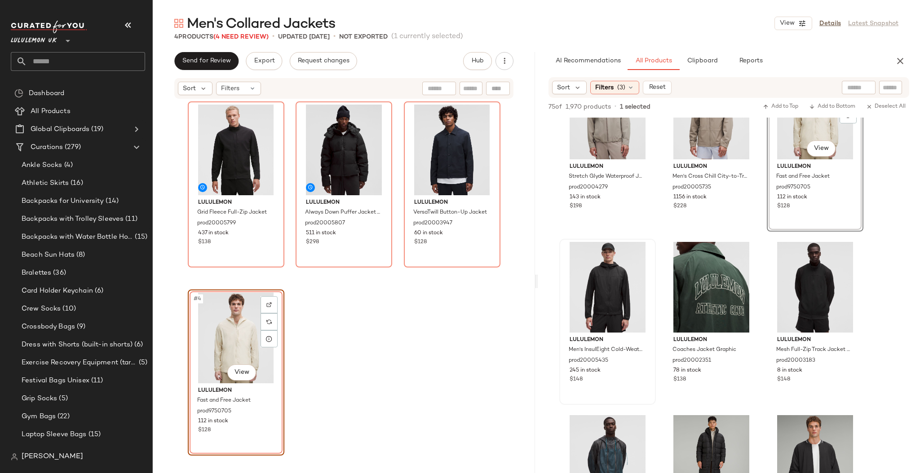
scroll to position [239, 0]
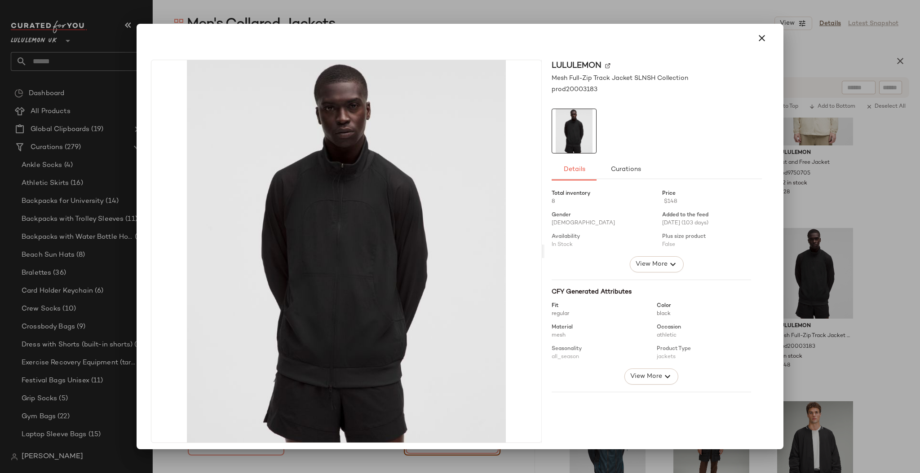
click at [907, 250] on div at bounding box center [460, 236] width 920 height 473
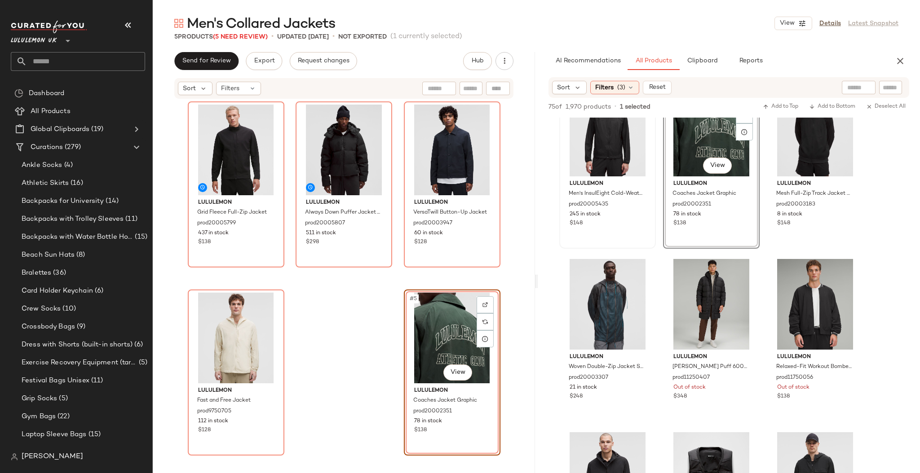
scroll to position [479, 0]
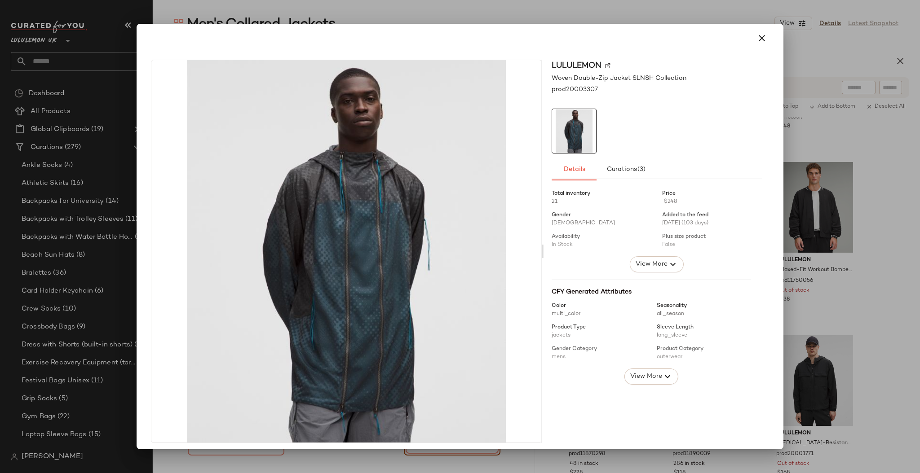
click at [869, 226] on div at bounding box center [460, 236] width 920 height 473
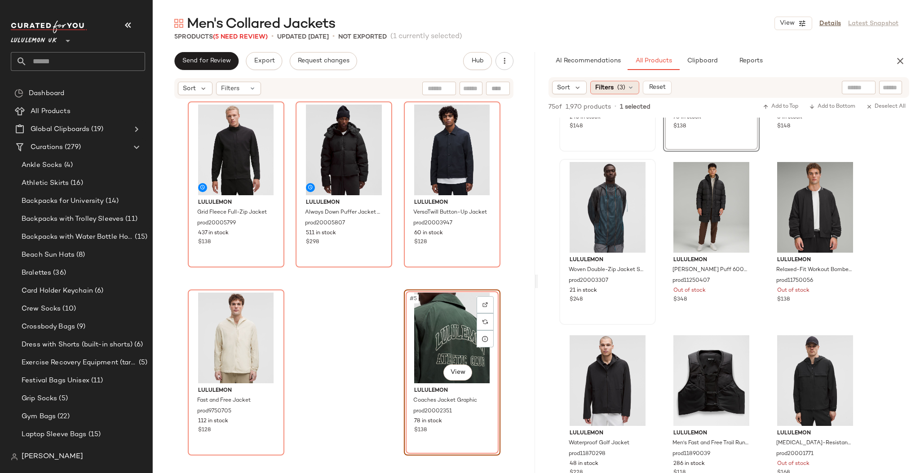
click at [617, 83] on span "(3)" at bounding box center [621, 87] width 8 height 9
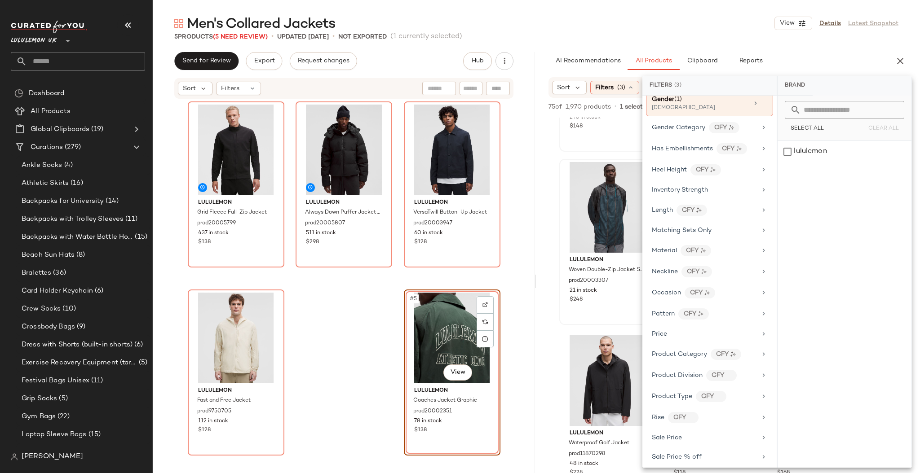
scroll to position [370, 0]
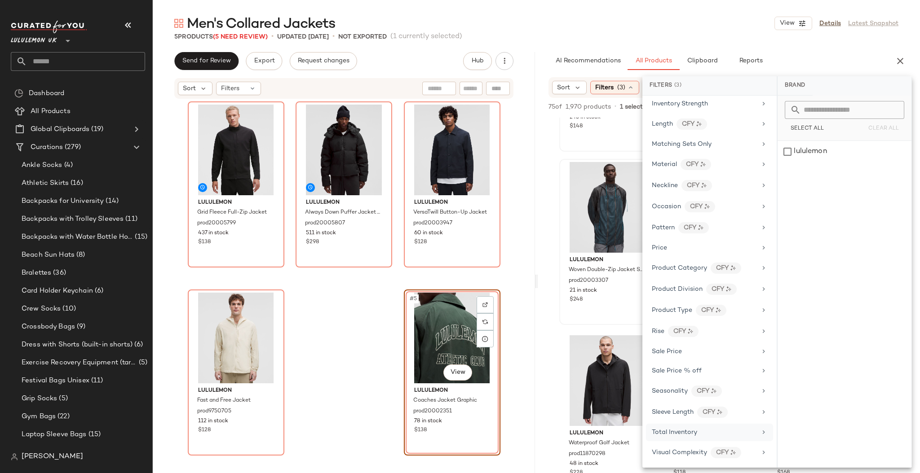
click at [699, 435] on div "Total Inventory" at bounding box center [704, 432] width 105 height 9
click at [837, 125] on span "At least 1" at bounding box center [844, 125] width 25 height 6
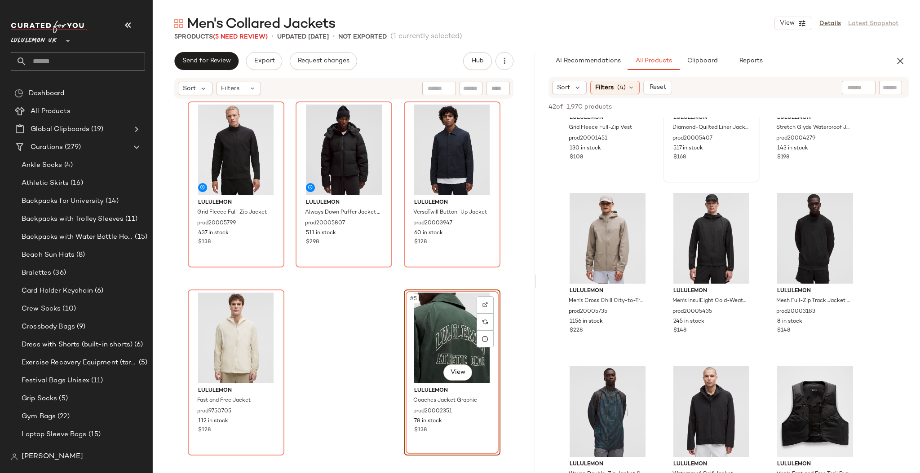
scroll to position [119, 0]
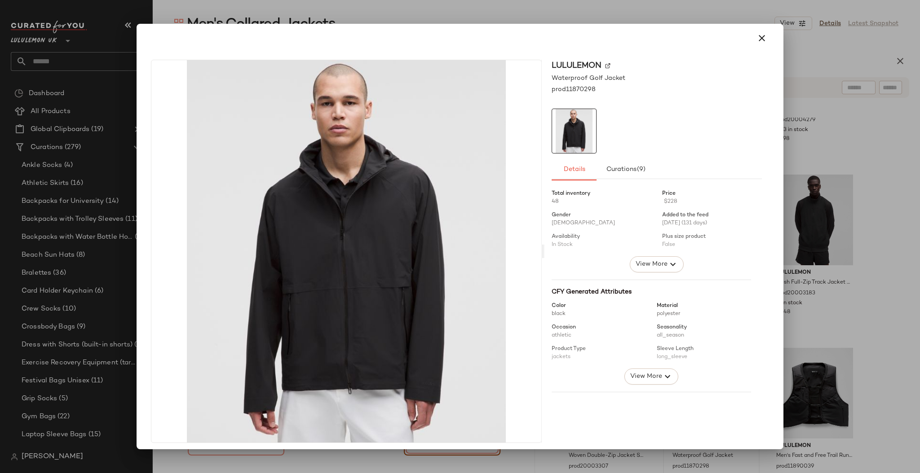
click at [886, 298] on div at bounding box center [460, 236] width 920 height 473
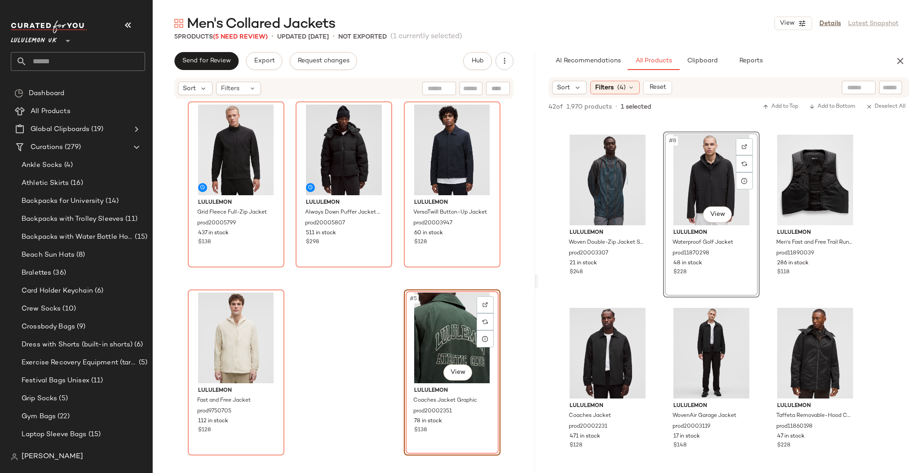
scroll to position [359, 0]
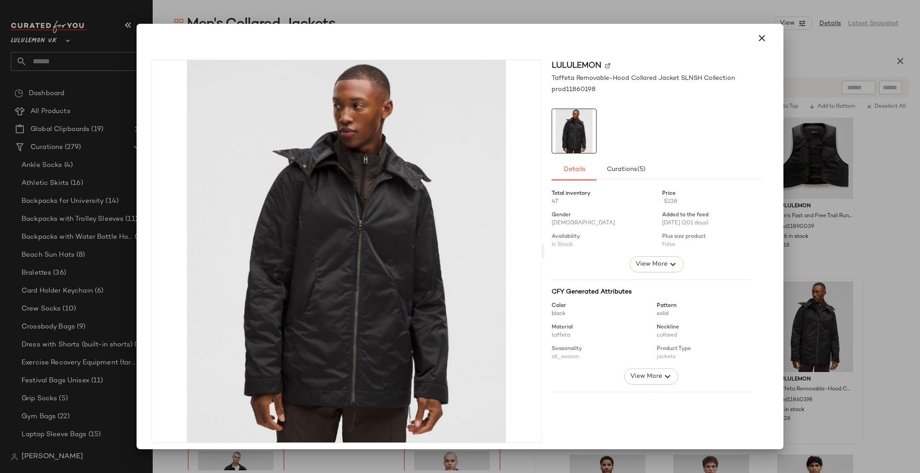
click at [895, 270] on div at bounding box center [460, 236] width 920 height 473
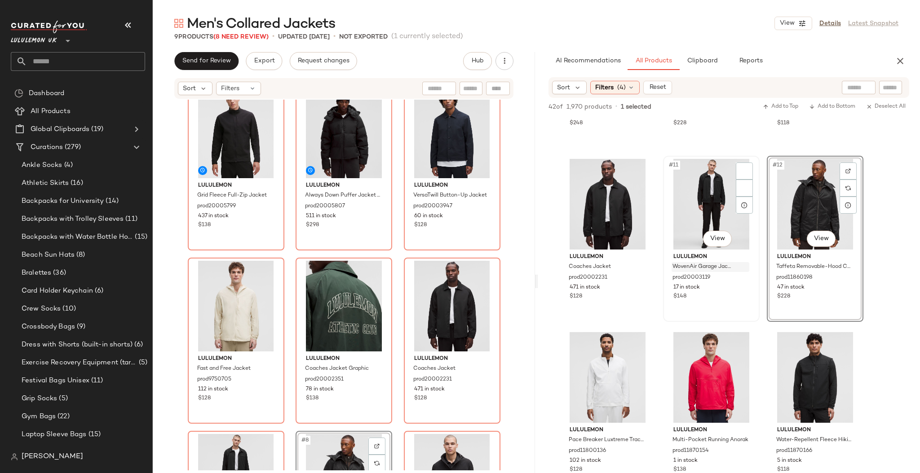
scroll to position [599, 0]
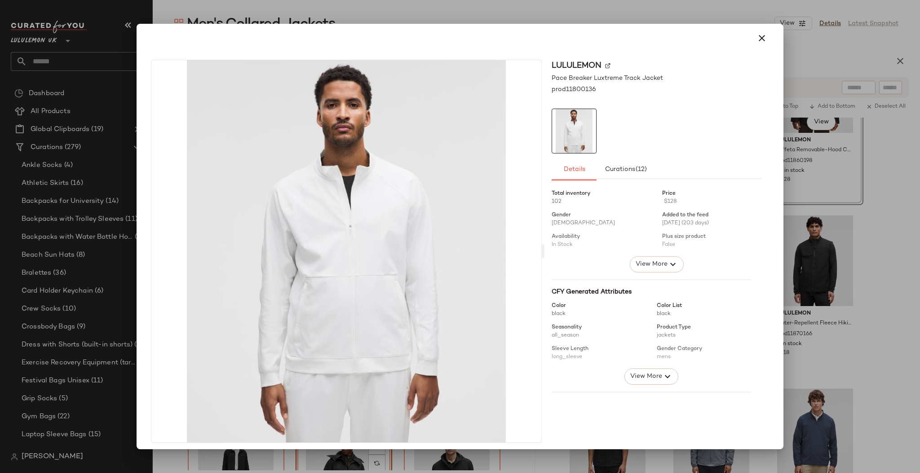
click at [826, 255] on div at bounding box center [460, 236] width 920 height 473
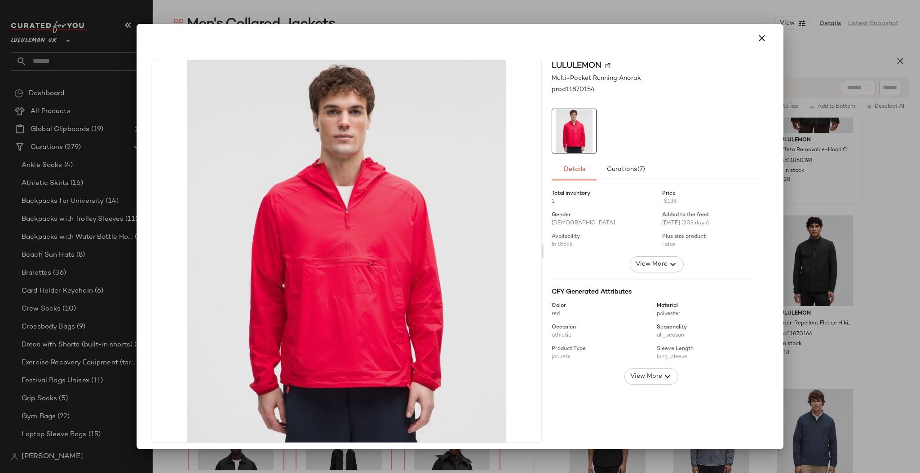
click at [870, 212] on div at bounding box center [460, 236] width 920 height 473
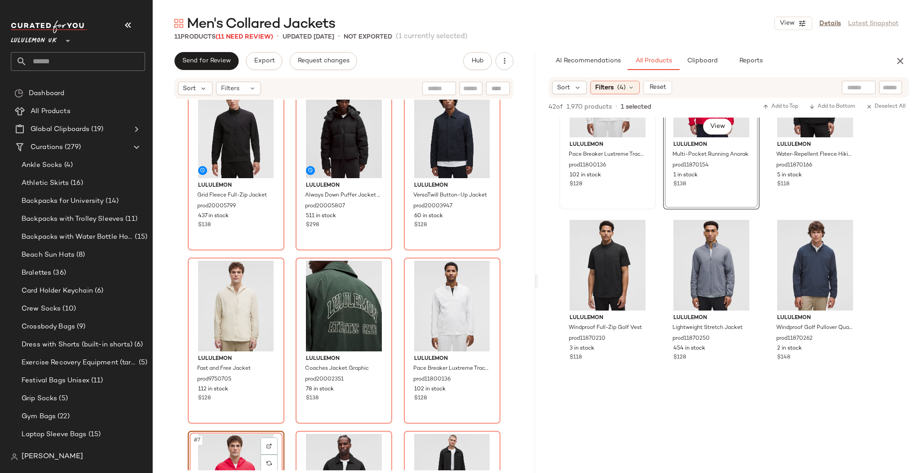
scroll to position [838, 0]
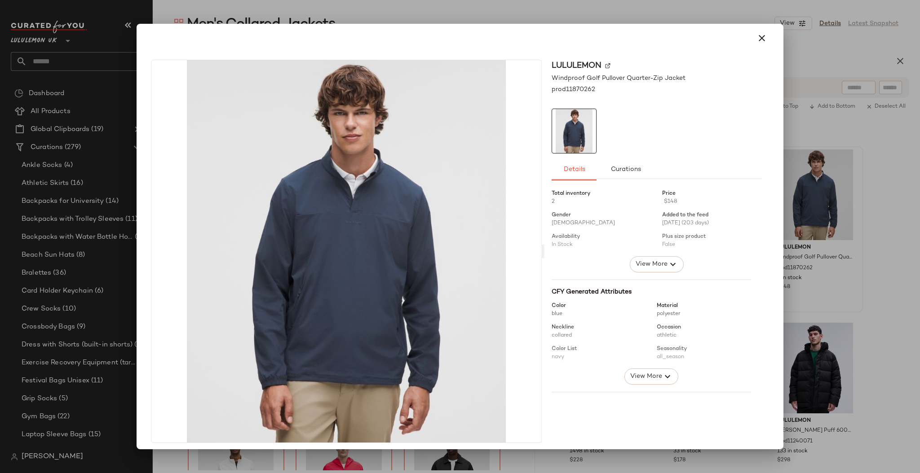
click at [895, 192] on div at bounding box center [460, 236] width 920 height 473
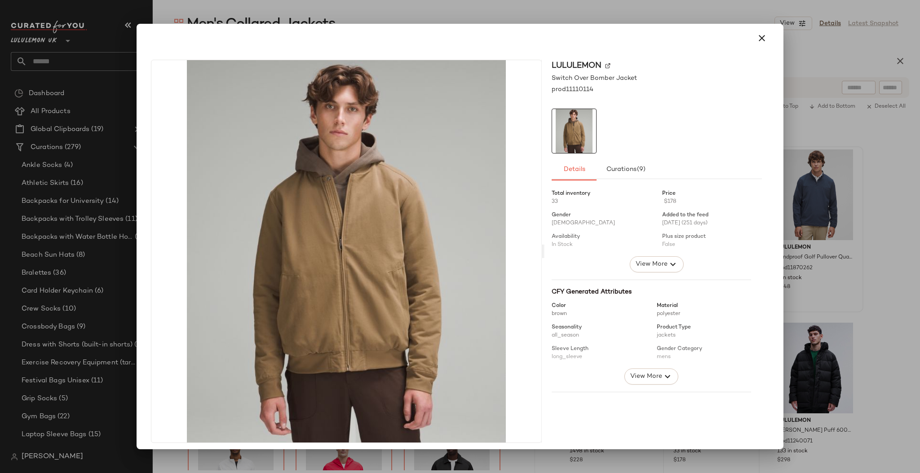
click at [882, 290] on div at bounding box center [460, 236] width 920 height 473
click at [850, 290] on div at bounding box center [460, 236] width 920 height 473
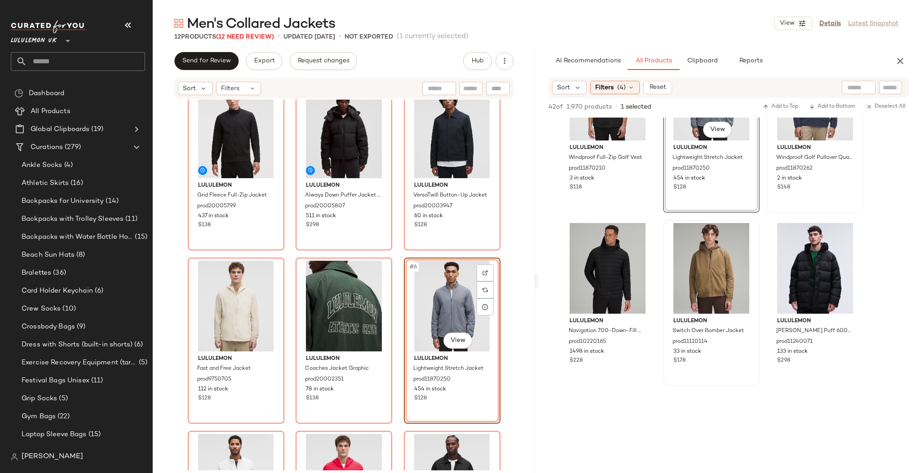
scroll to position [958, 0]
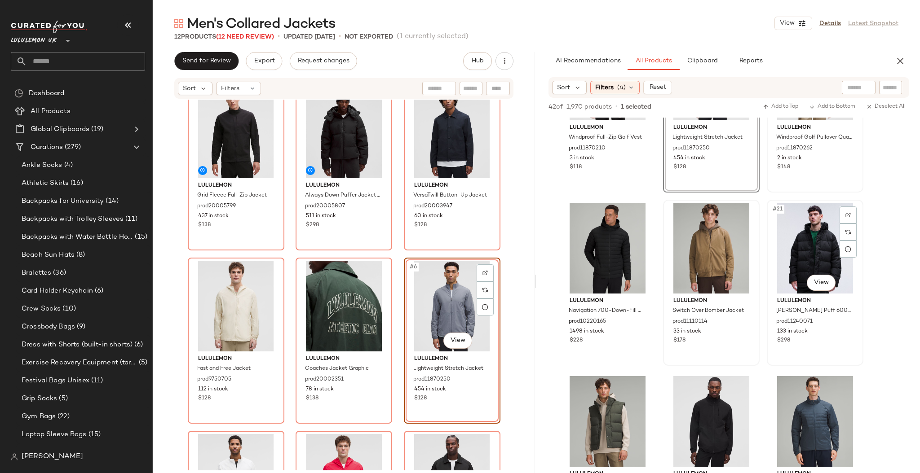
click at [815, 291] on div "#21 View" at bounding box center [815, 248] width 90 height 91
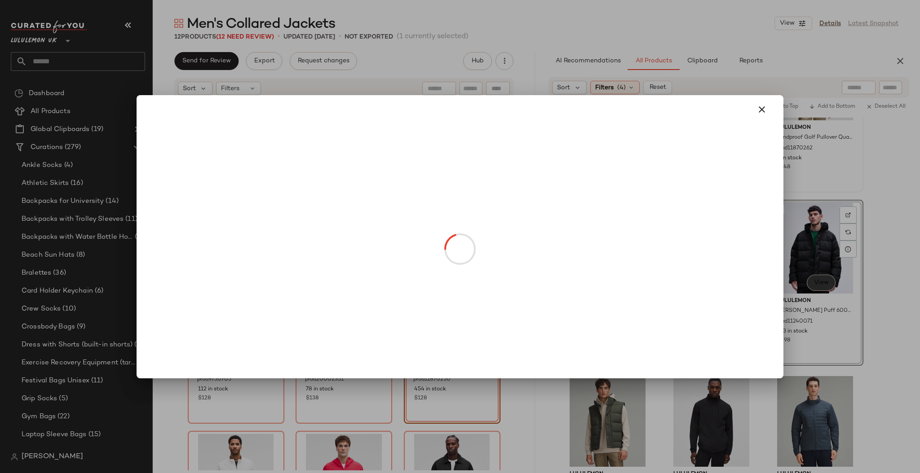
click at [822, 283] on body "Lululemon UK ** Dashboard All Products Global Clipboards (19) Curations (279) A…" at bounding box center [460, 236] width 920 height 473
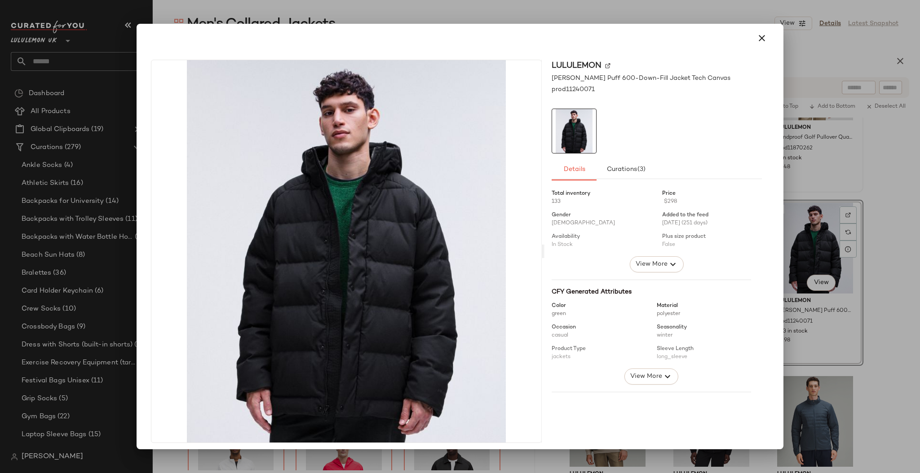
click at [893, 246] on div at bounding box center [460, 236] width 920 height 473
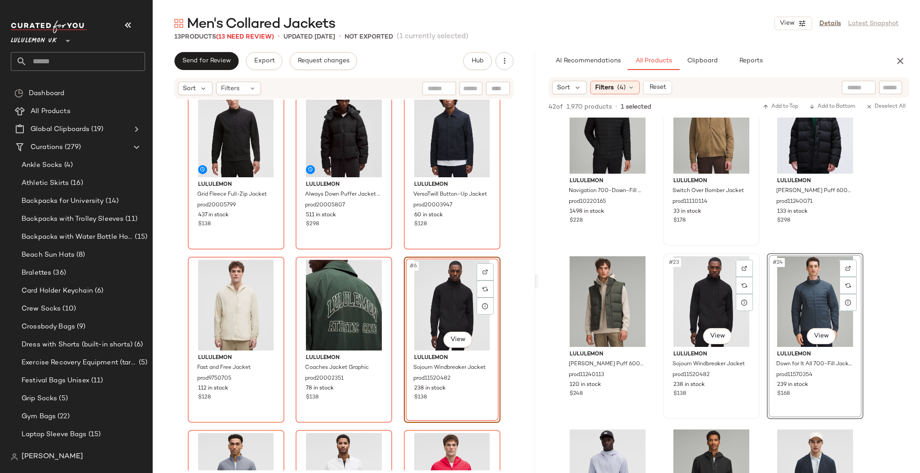
scroll to position [1197, 0]
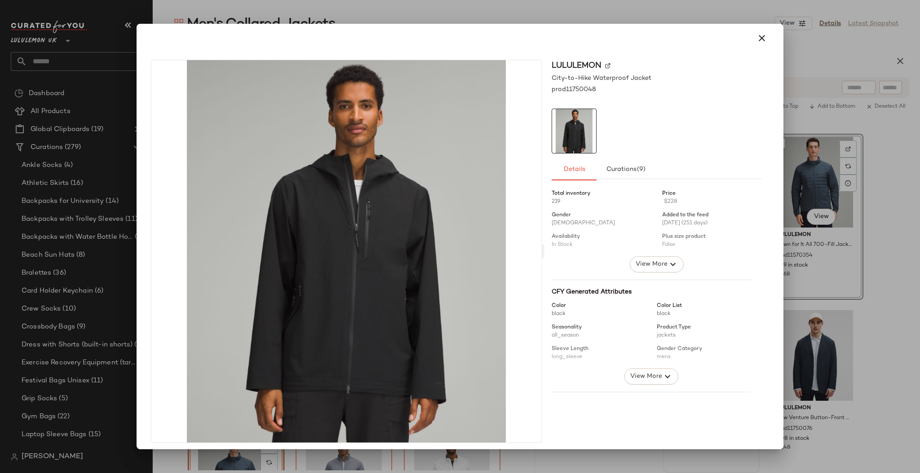
click at [845, 294] on div at bounding box center [460, 236] width 920 height 473
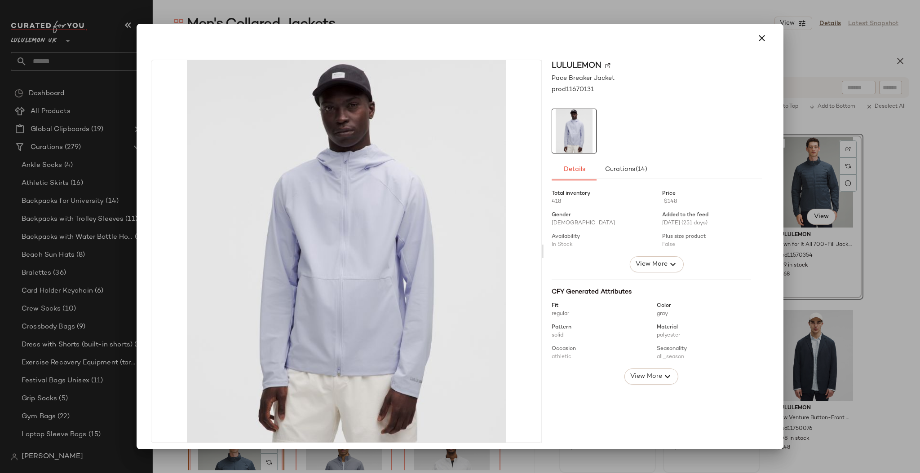
click at [814, 280] on div at bounding box center [460, 236] width 920 height 473
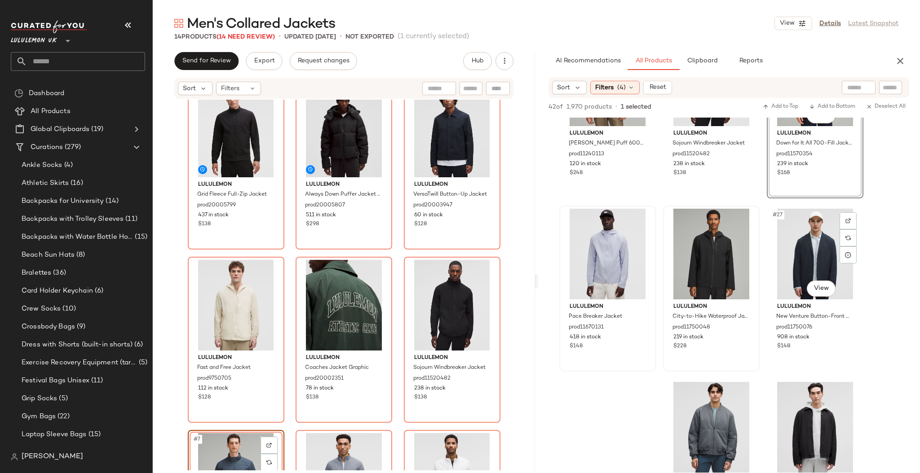
scroll to position [1317, 0]
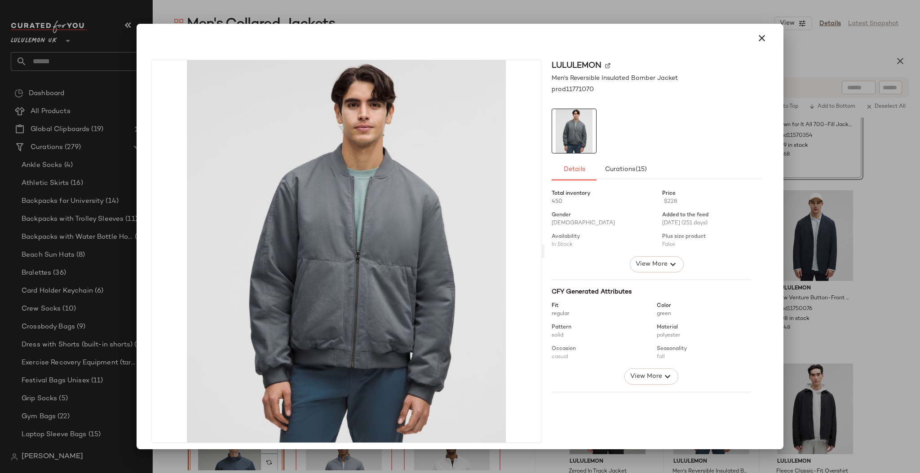
click at [843, 306] on div at bounding box center [460, 236] width 920 height 473
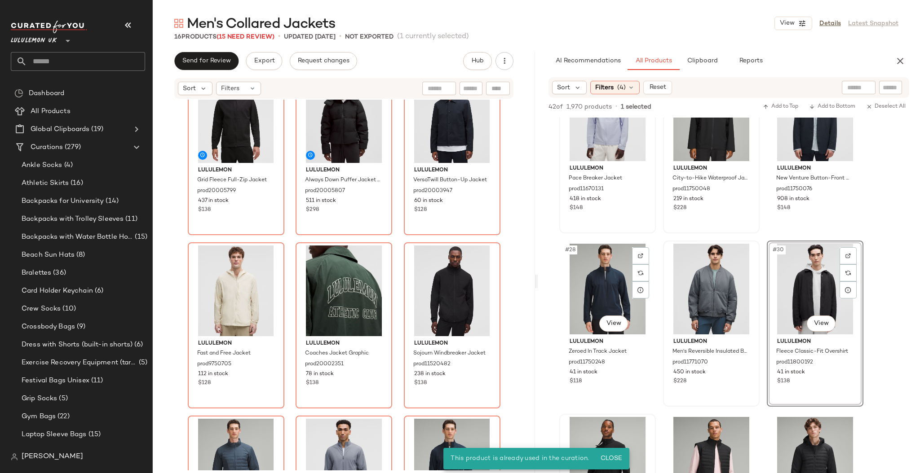
scroll to position [1557, 0]
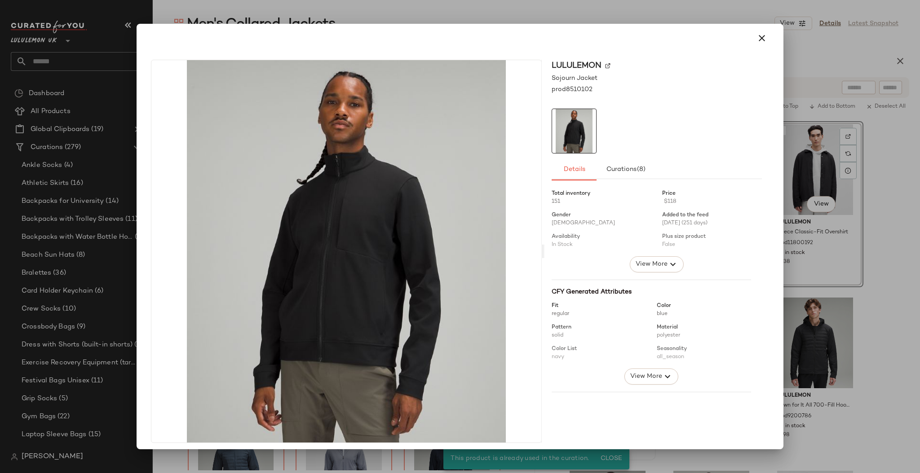
click at [821, 287] on div at bounding box center [460, 236] width 920 height 473
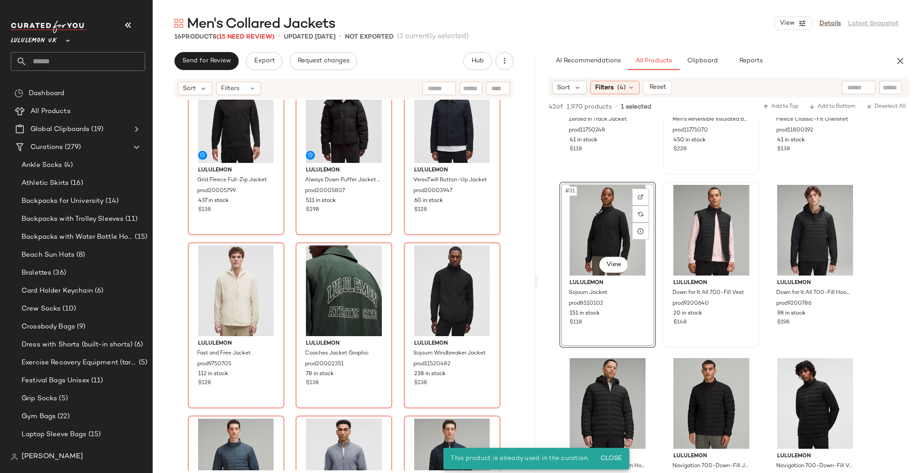
scroll to position [1676, 0]
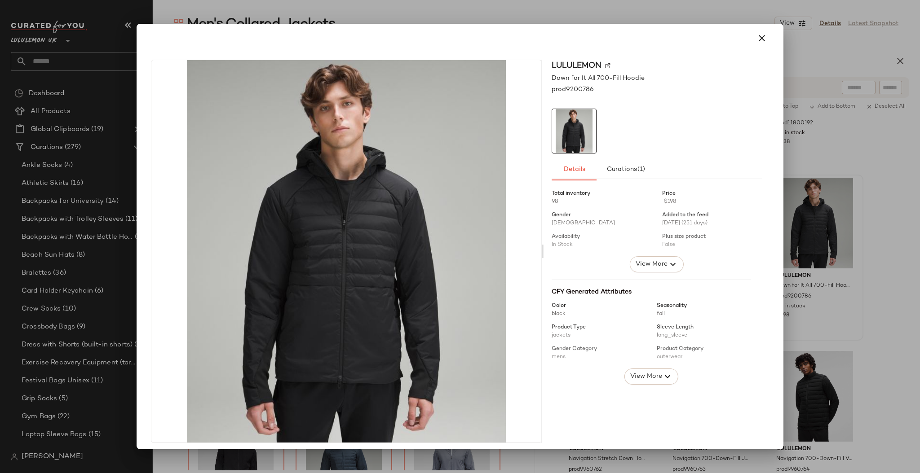
click at [893, 252] on div at bounding box center [460, 236] width 920 height 473
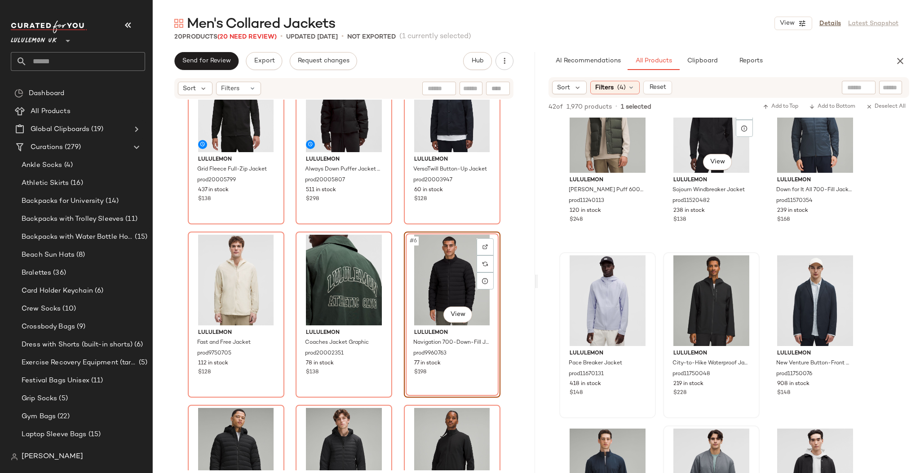
scroll to position [1197, 0]
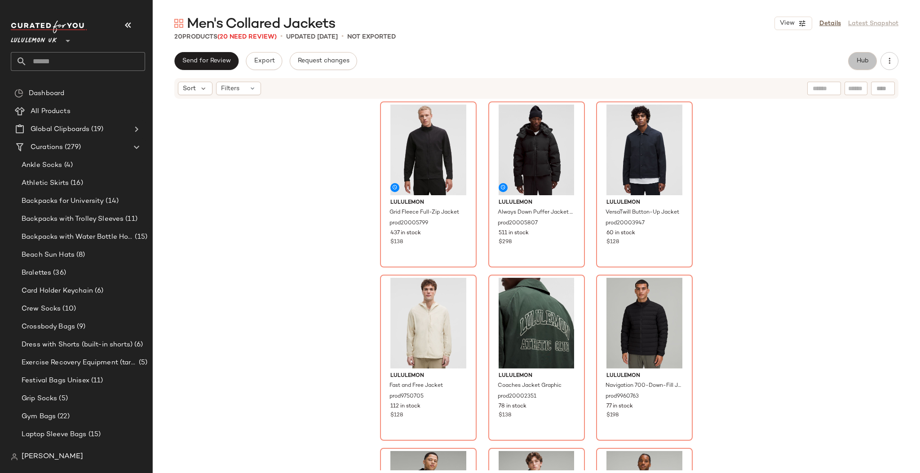
click at [866, 60] on span "Hub" at bounding box center [862, 60] width 13 height 7
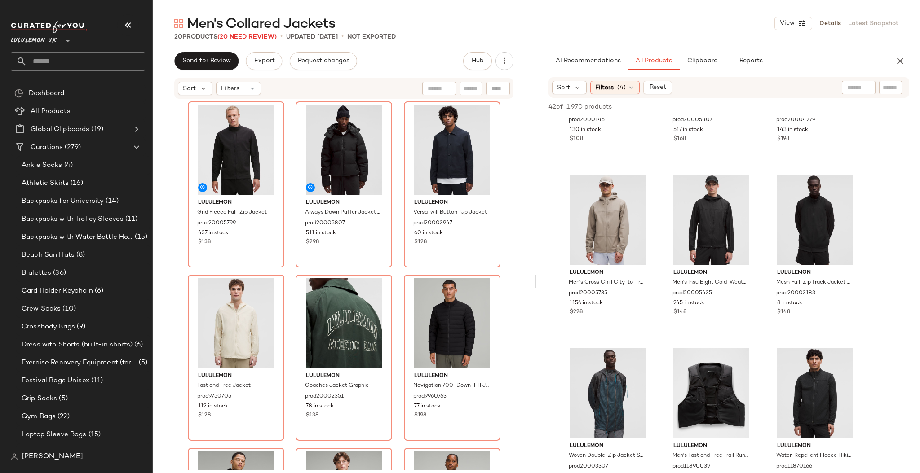
scroll to position [239, 0]
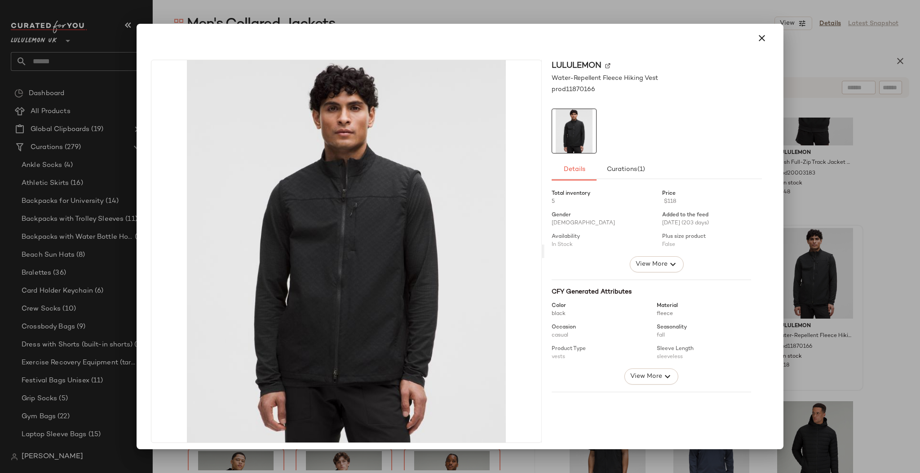
click at [882, 268] on div at bounding box center [460, 236] width 920 height 473
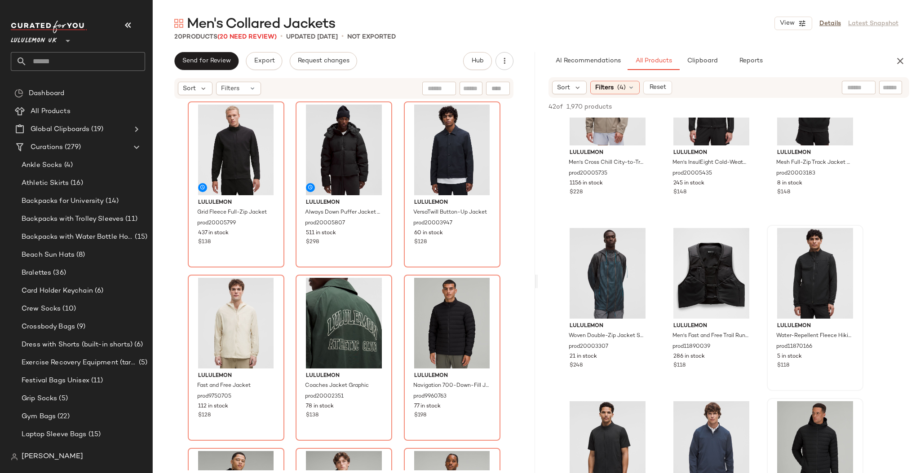
scroll to position [479, 0]
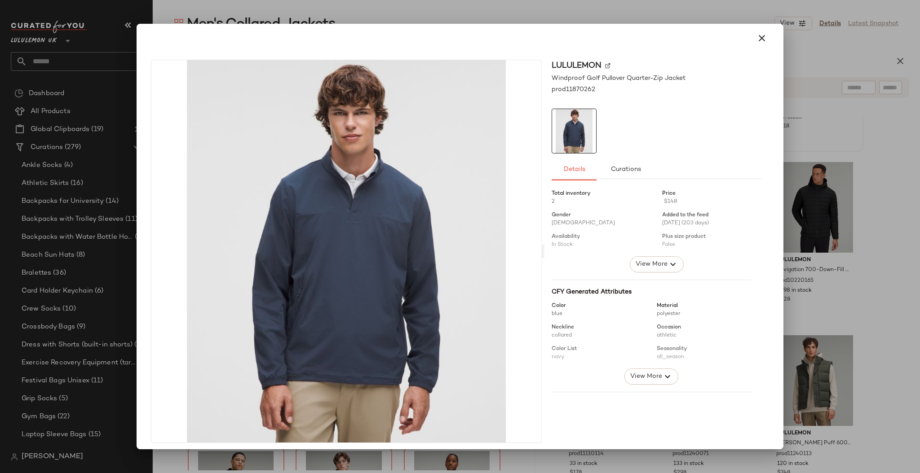
click at [879, 209] on div at bounding box center [460, 236] width 920 height 473
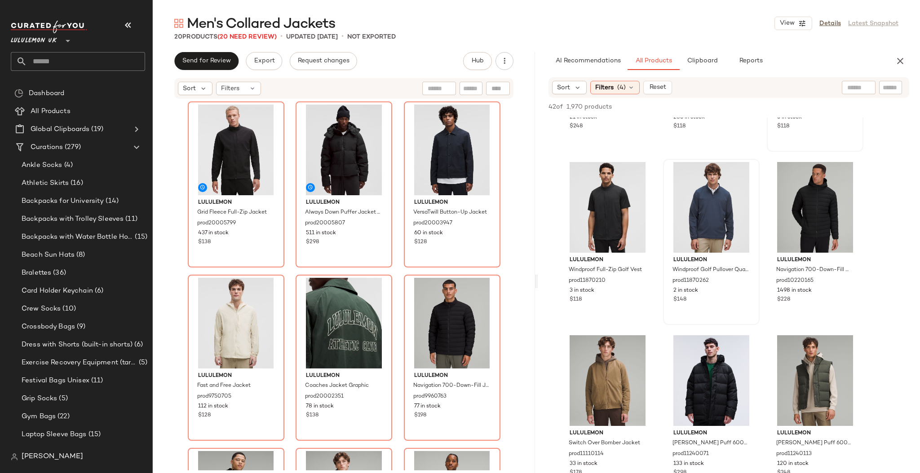
click at [876, 212] on div "lululemon Grid Fleece Full-Zip Vest prod20001451 130 in stock $108 lululemon Di…" at bounding box center [729, 329] width 382 height 1380
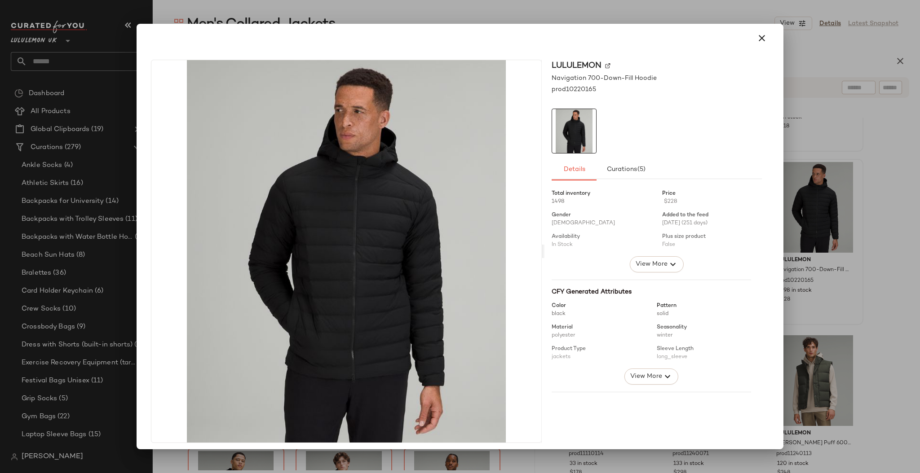
click at [860, 220] on div at bounding box center [460, 236] width 920 height 473
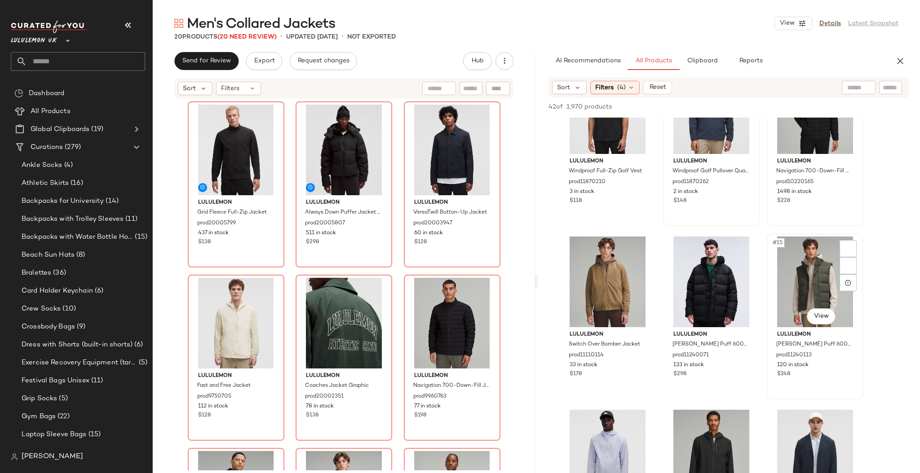
scroll to position [599, 0]
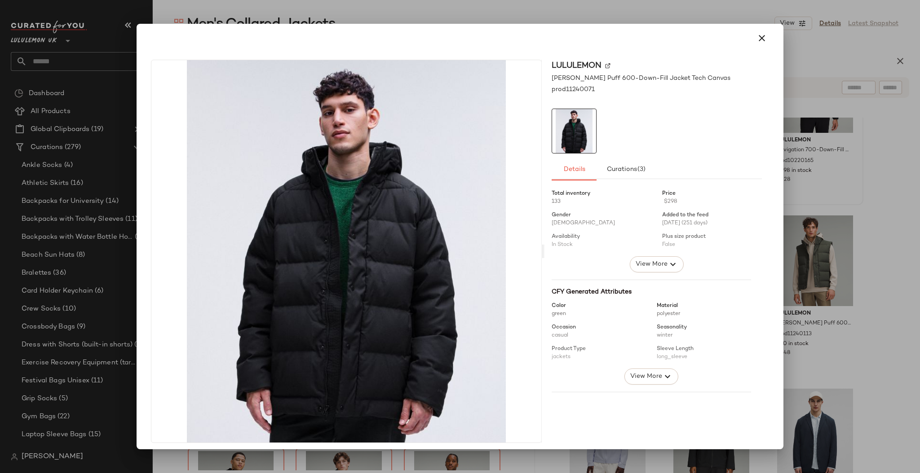
click at [857, 228] on div at bounding box center [460, 236] width 920 height 473
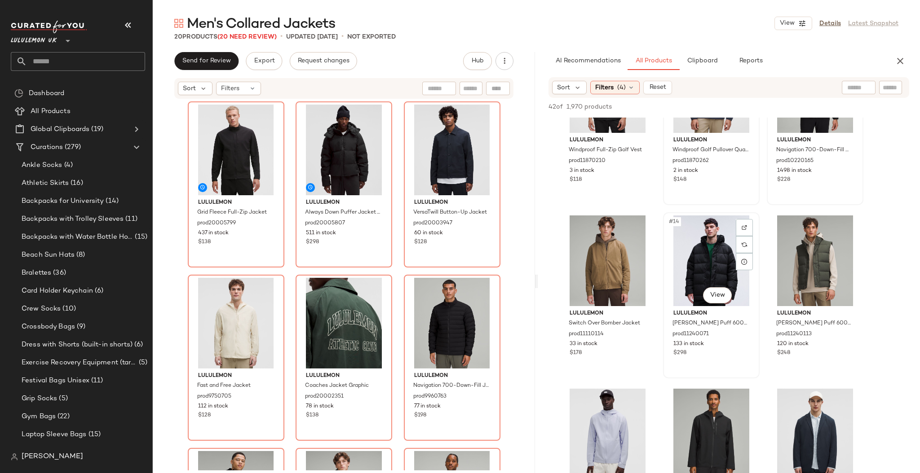
click at [714, 250] on div "#14 View" at bounding box center [711, 261] width 90 height 91
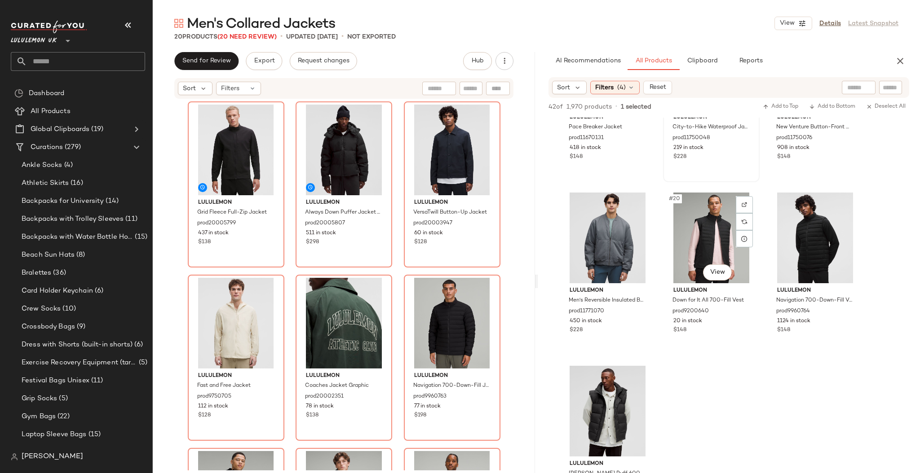
scroll to position [1078, 0]
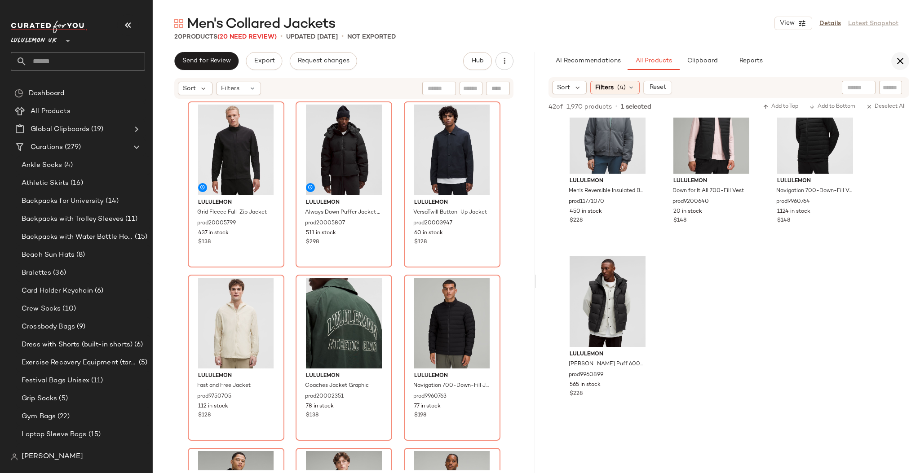
click at [897, 61] on icon "button" at bounding box center [900, 61] width 11 height 11
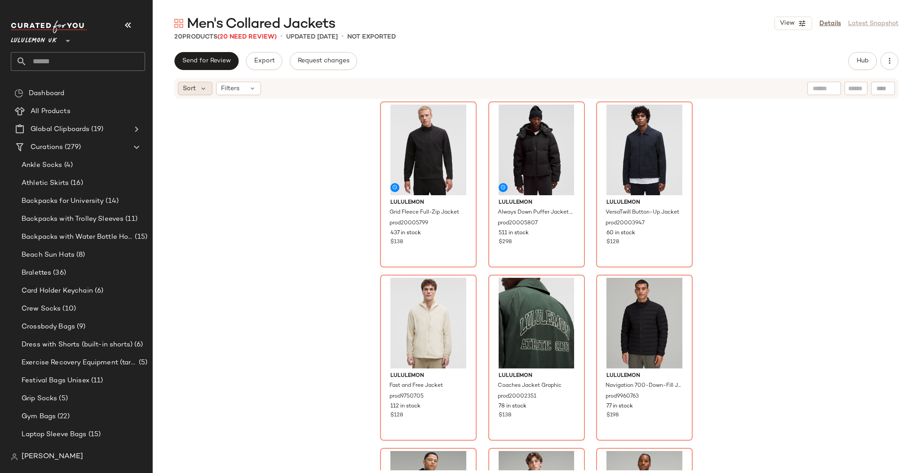
click at [194, 92] on span "Sort" at bounding box center [189, 88] width 13 height 9
click at [242, 134] on span "Highest Inventory" at bounding box center [226, 132] width 54 height 9
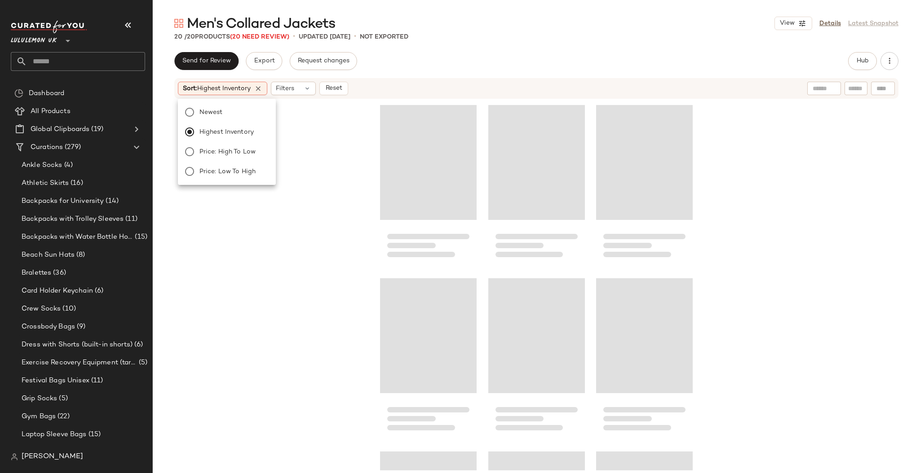
click at [288, 151] on div at bounding box center [536, 285] width 767 height 371
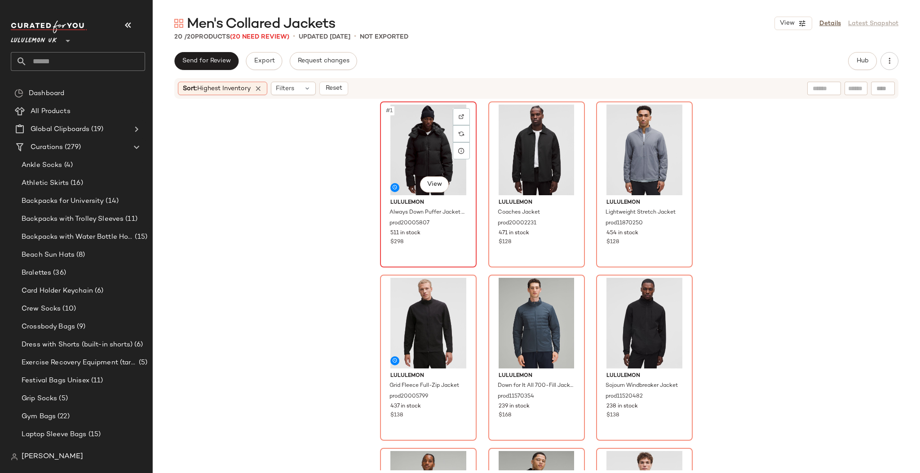
click at [410, 139] on div "#1 View" at bounding box center [428, 150] width 90 height 91
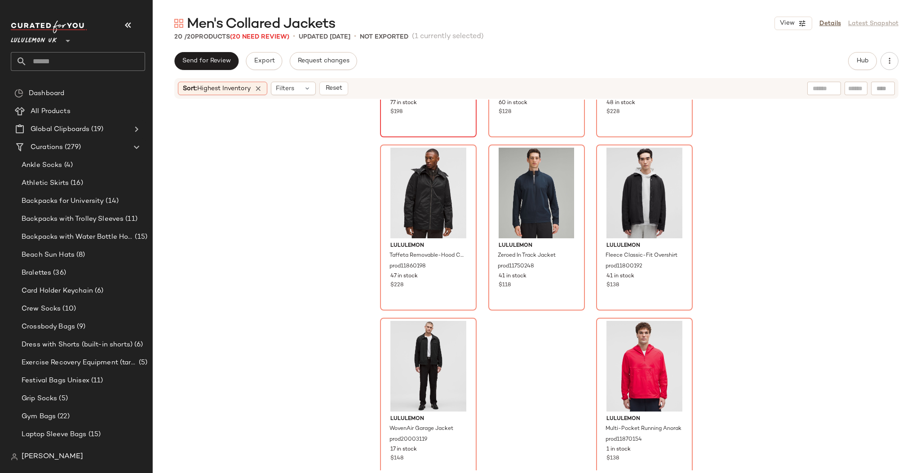
scroll to position [844, 0]
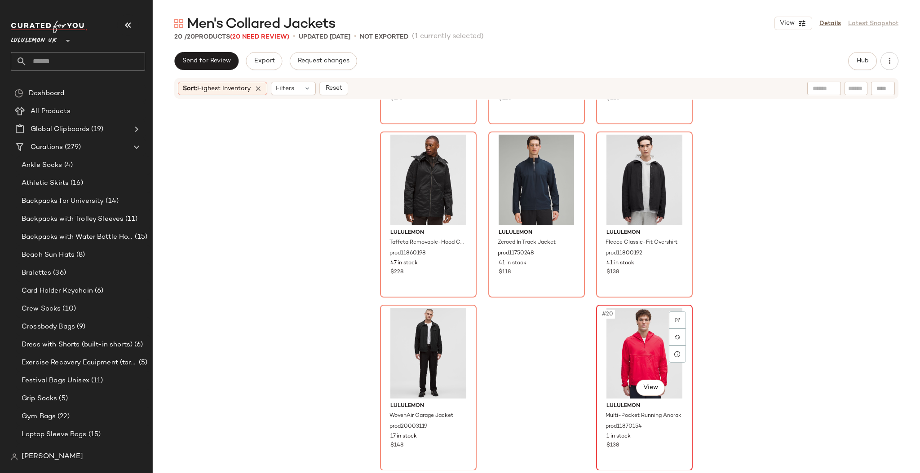
click at [626, 359] on div "#20 View" at bounding box center [644, 353] width 90 height 91
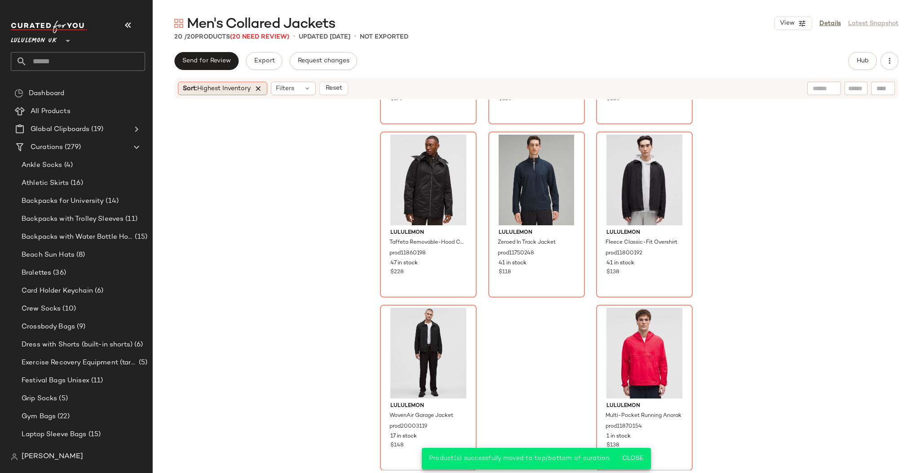
click at [261, 90] on icon at bounding box center [258, 88] width 8 height 8
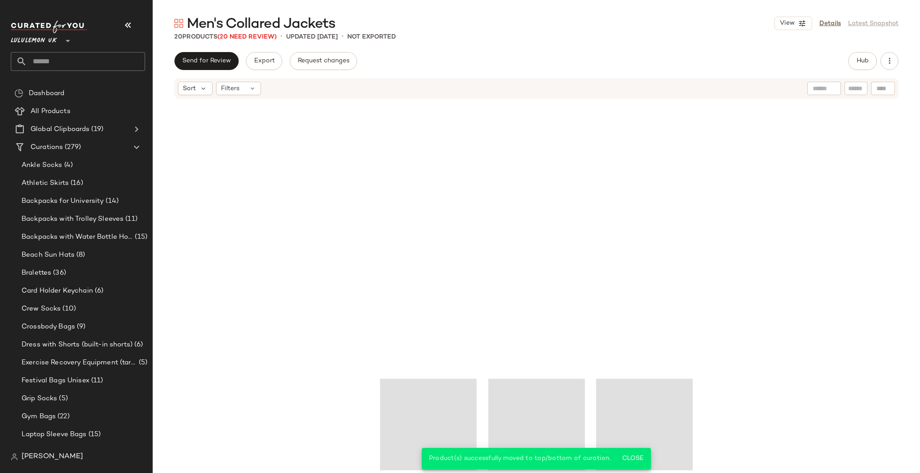
scroll to position [844, 0]
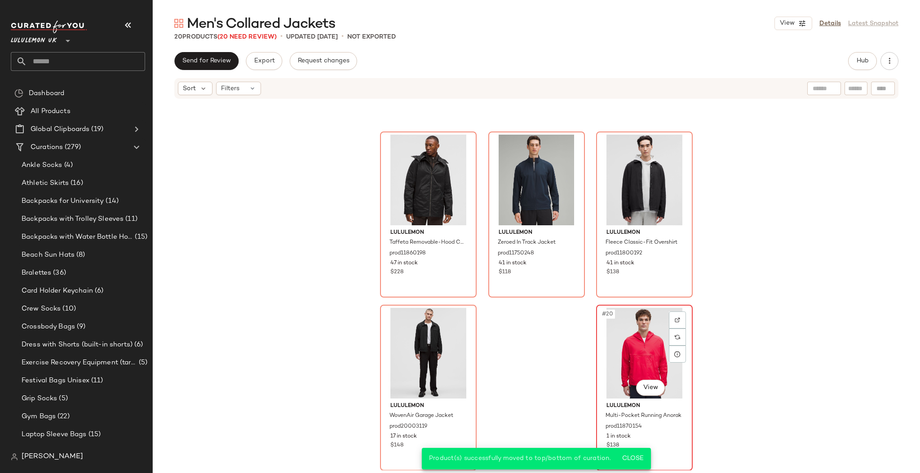
click at [628, 340] on div "#20 View" at bounding box center [644, 353] width 90 height 91
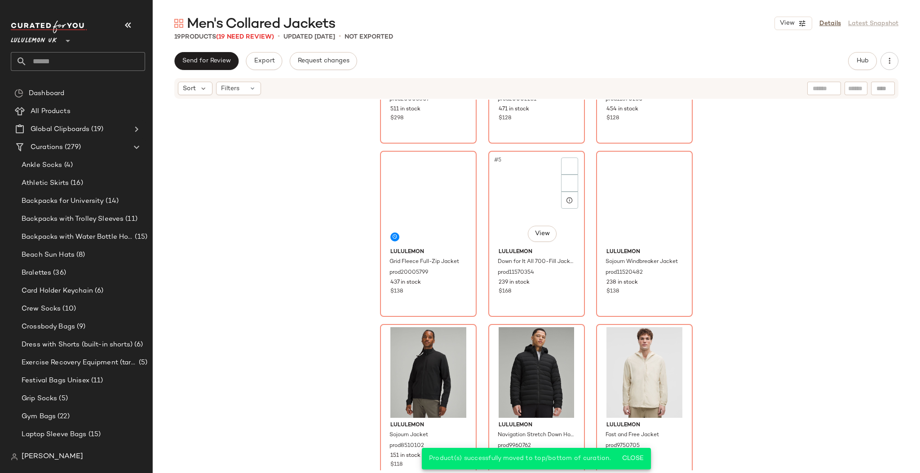
scroll to position [118, 0]
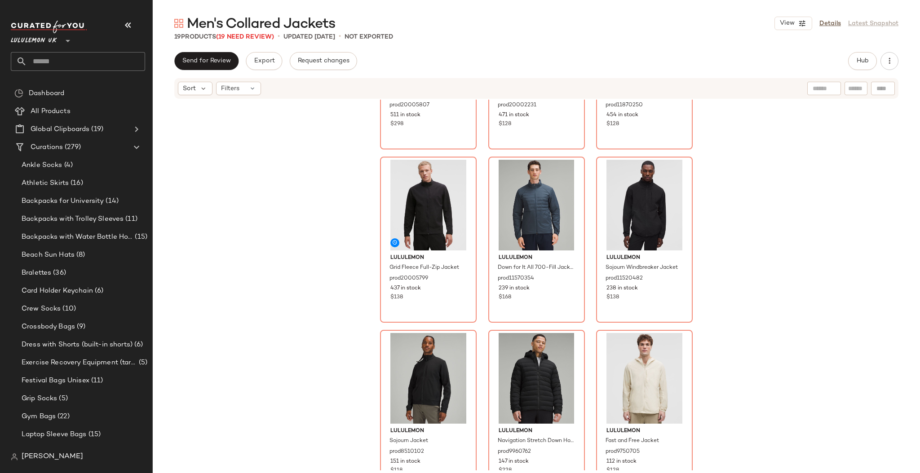
click at [93, 70] on input "text" at bounding box center [86, 61] width 118 height 19
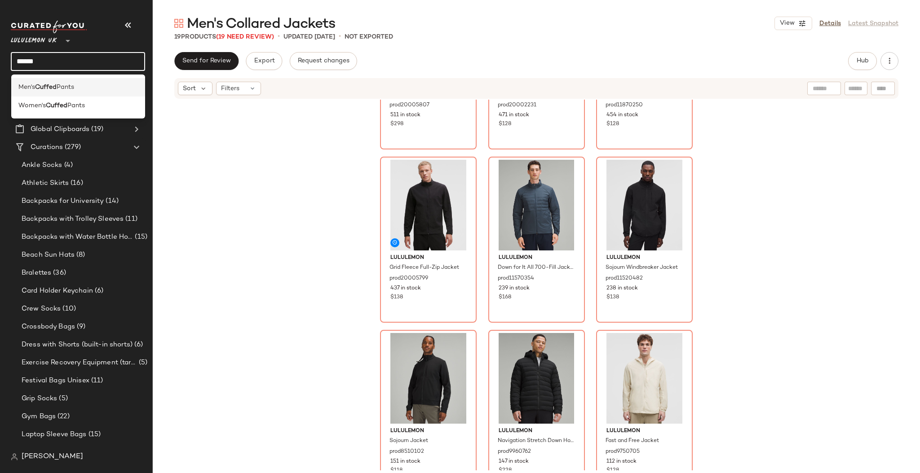
type input "******"
click at [89, 87] on div "Men's Cuffed Pants" at bounding box center [78, 87] width 120 height 9
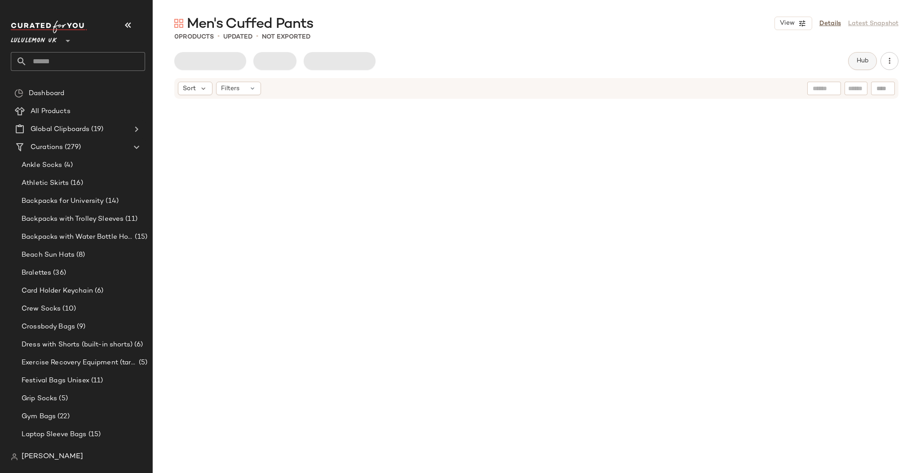
click at [863, 57] on span "Hub" at bounding box center [862, 60] width 13 height 7
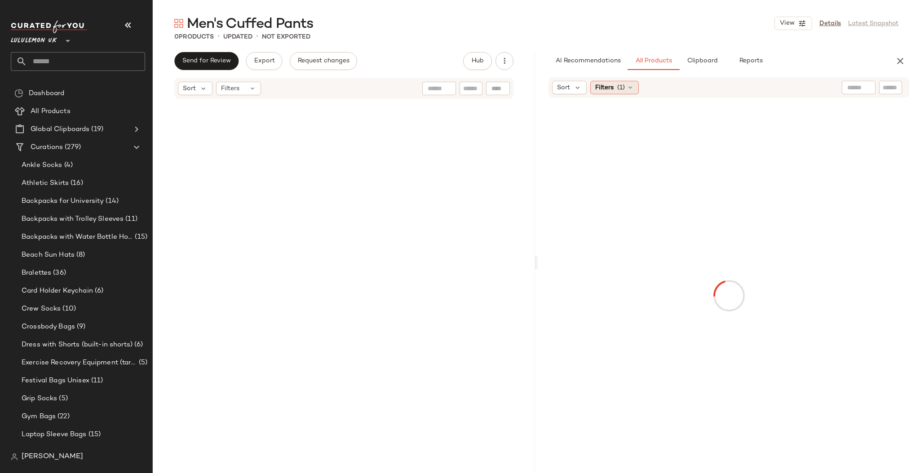
click at [613, 93] on div "Filters (1)" at bounding box center [614, 87] width 49 height 13
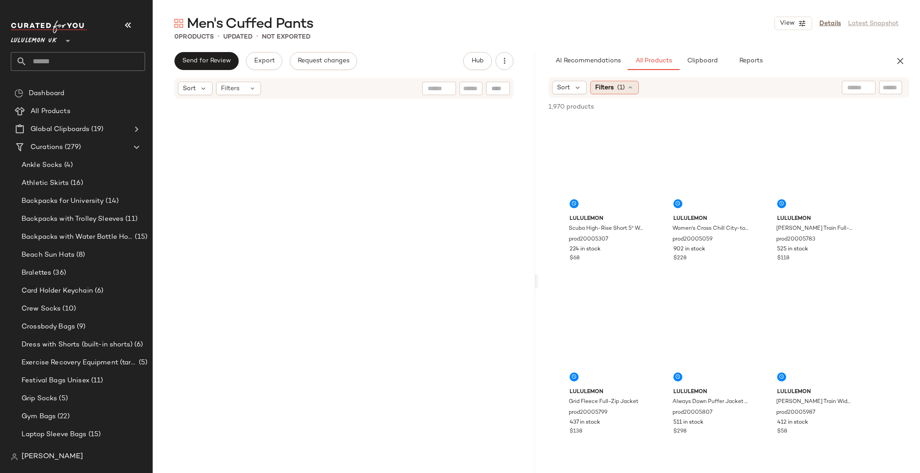
click at [614, 90] on div "Filters (1)" at bounding box center [614, 87] width 49 height 13
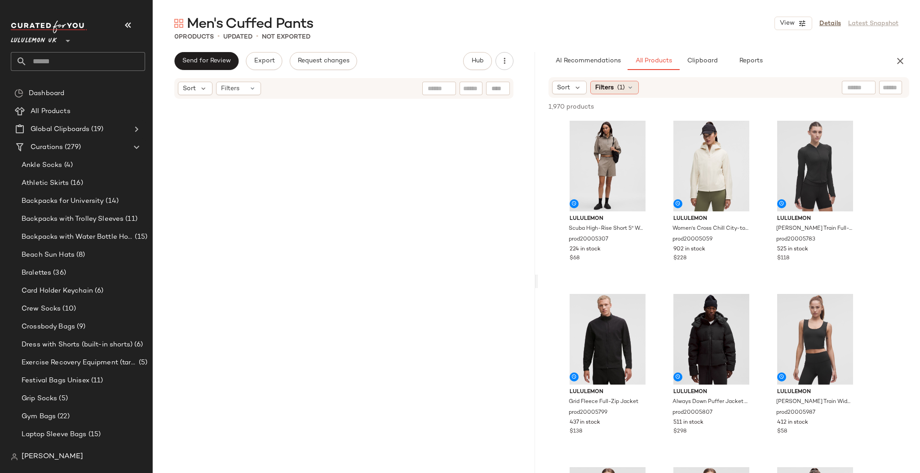
click at [614, 87] on div "Filters (1)" at bounding box center [614, 87] width 49 height 13
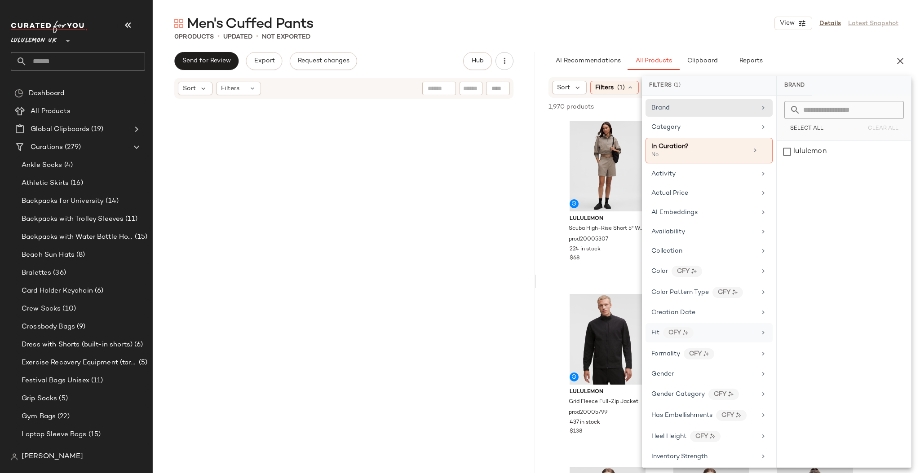
scroll to position [119, 0]
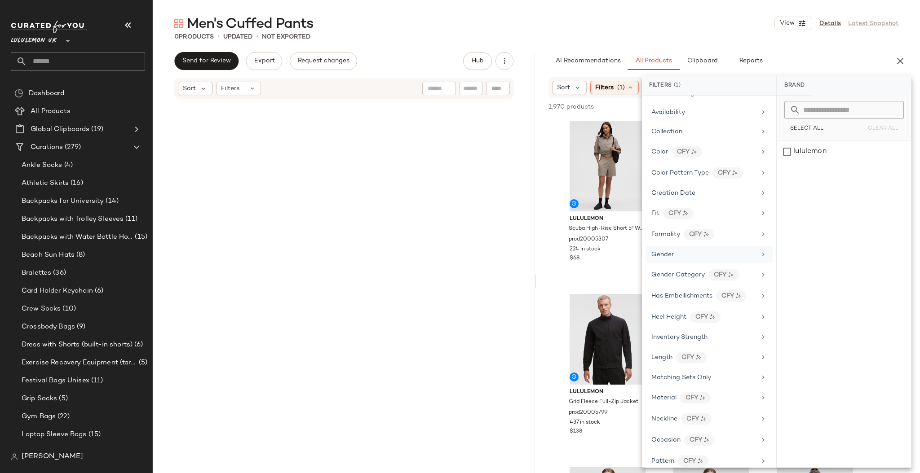
click at [666, 258] on span "Gender" at bounding box center [662, 254] width 22 height 7
click at [809, 177] on div "[DEMOGRAPHIC_DATA]" at bounding box center [844, 174] width 134 height 22
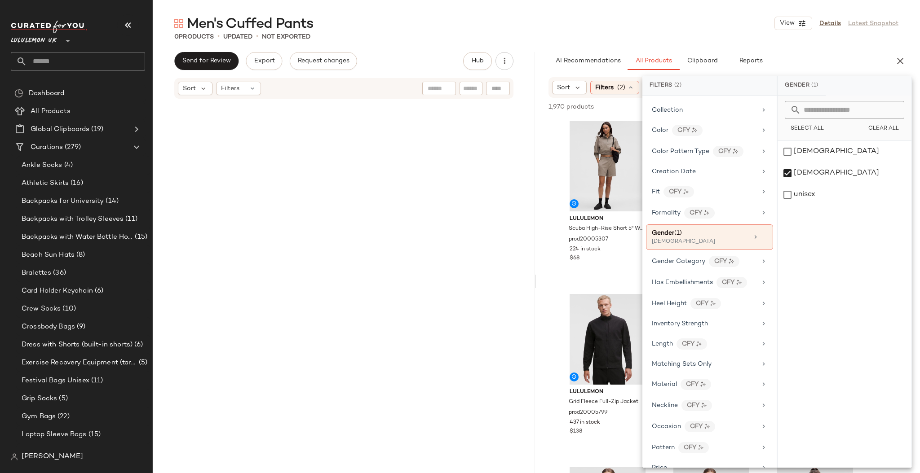
scroll to position [0, 0]
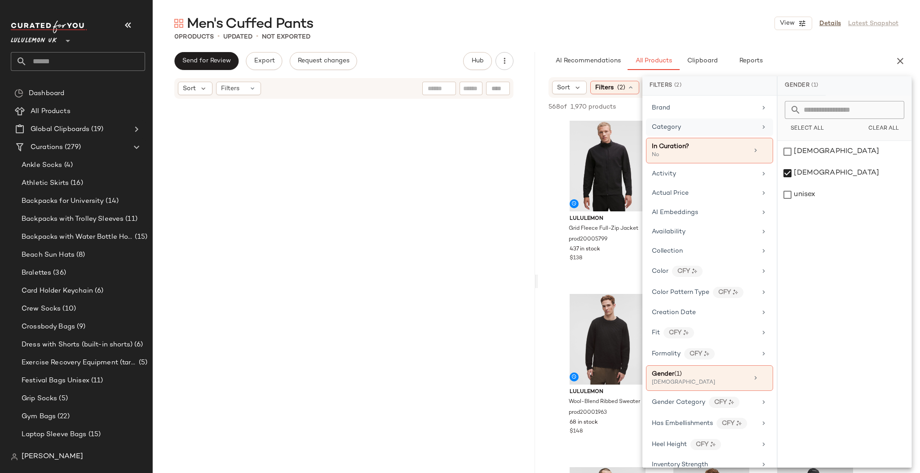
click at [707, 122] on div "Category" at bounding box center [709, 128] width 127 height 18
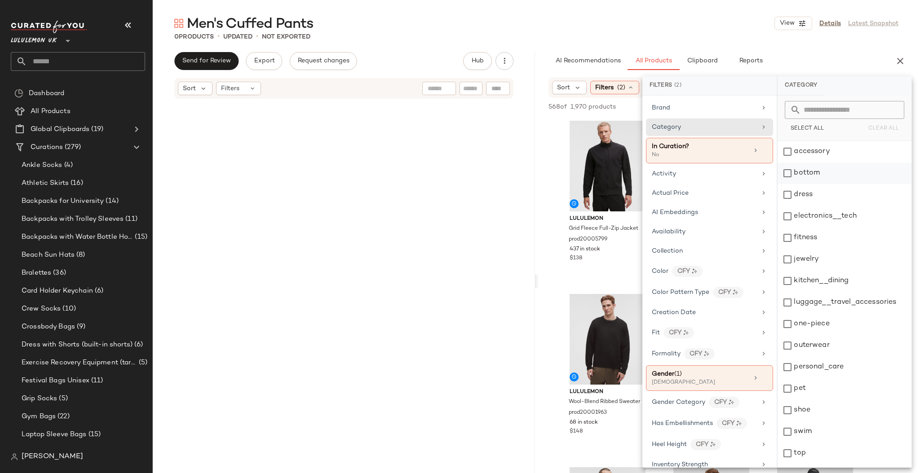
click at [828, 169] on div "bottom" at bounding box center [844, 174] width 134 height 22
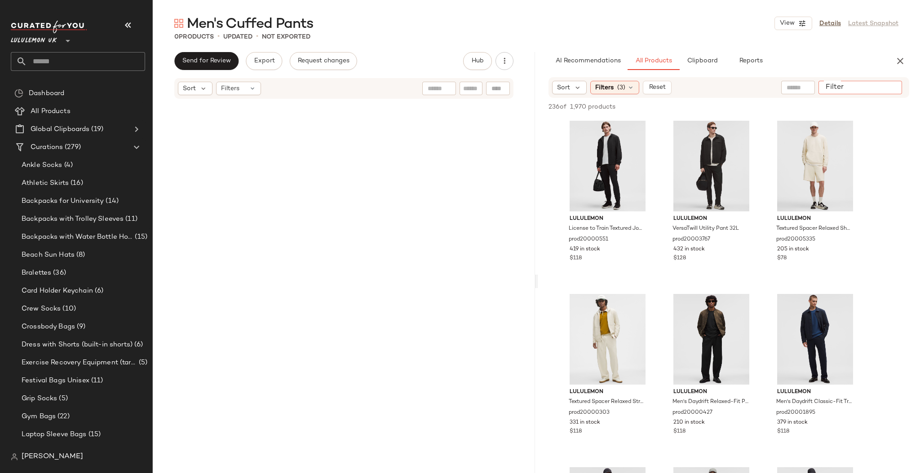
click at [886, 87] on input "Filter" at bounding box center [860, 87] width 76 height 9
type input "******"
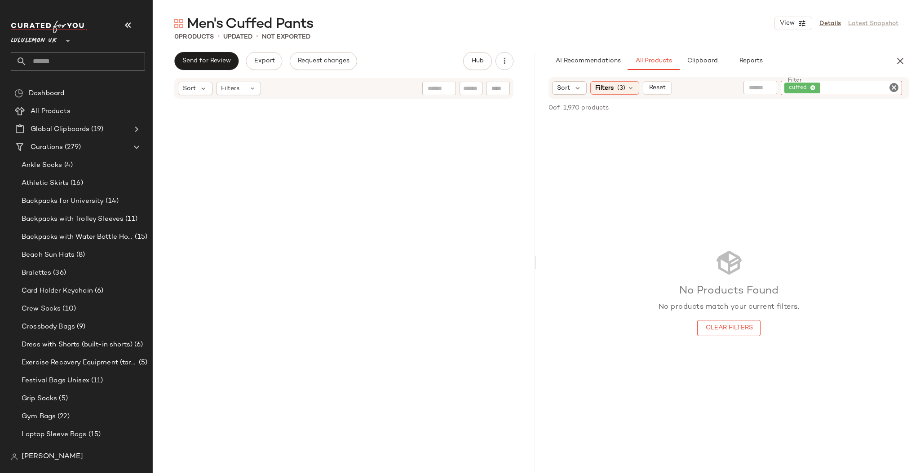
click at [893, 86] on icon "Clear Filter" at bounding box center [893, 87] width 11 height 11
click at [803, 85] on input "text" at bounding box center [797, 87] width 23 height 9
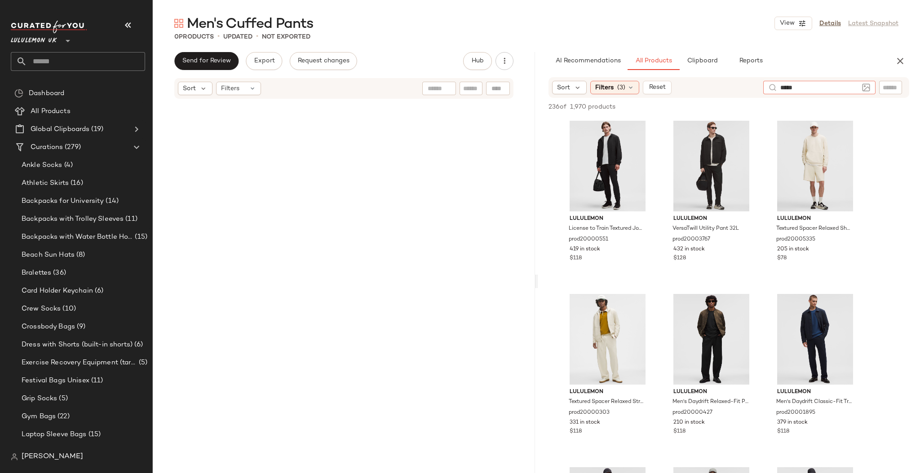
type input "******"
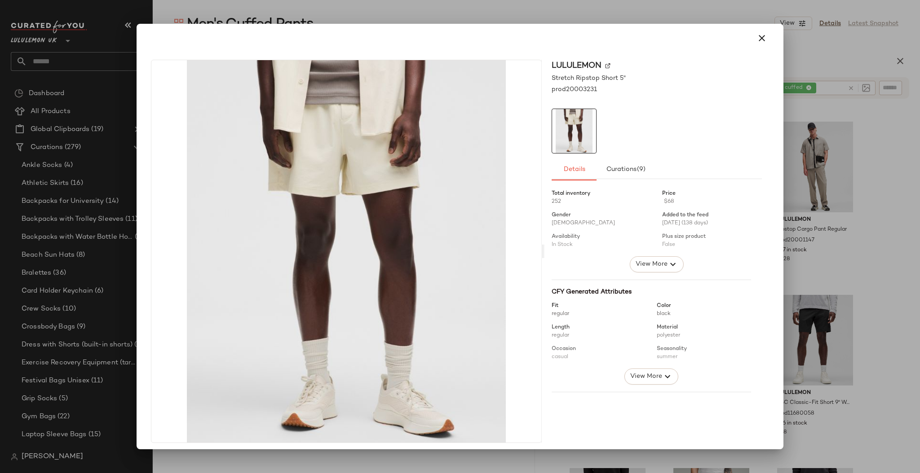
click at [817, 158] on div at bounding box center [460, 236] width 920 height 473
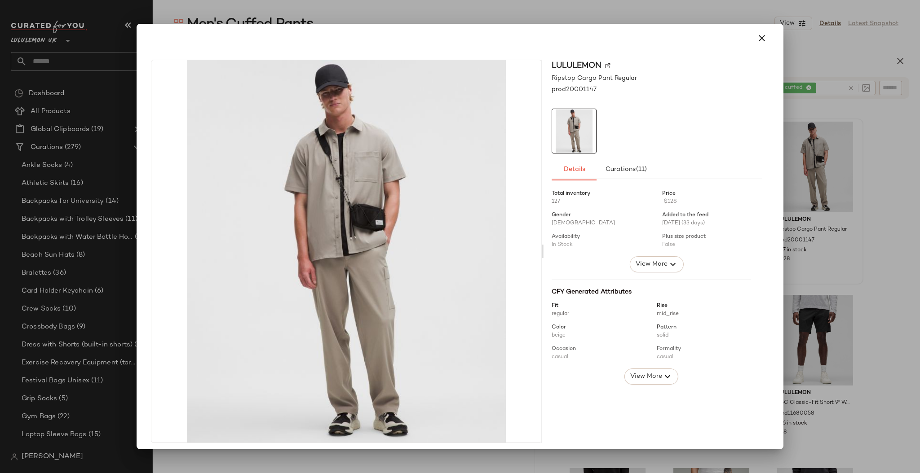
click at [828, 214] on div at bounding box center [460, 236] width 920 height 473
click at [850, 223] on div at bounding box center [460, 236] width 920 height 473
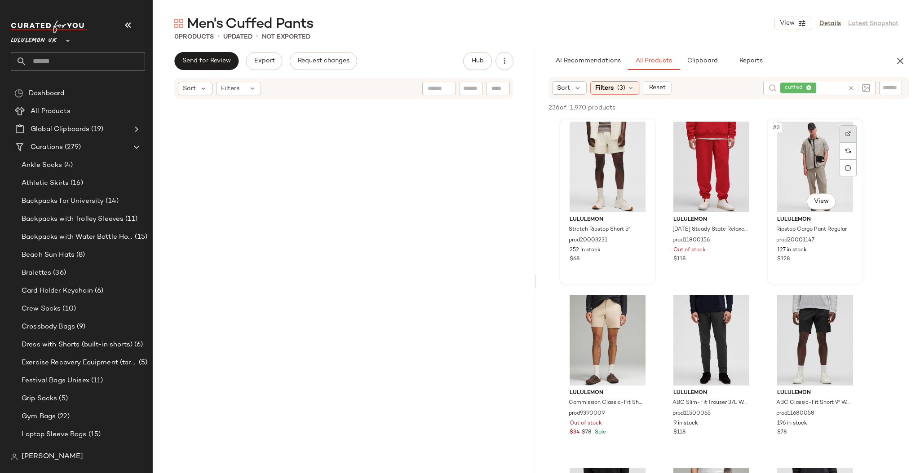
click at [850, 136] on div at bounding box center [847, 133] width 17 height 17
click at [615, 88] on div "Filters (3)" at bounding box center [614, 87] width 49 height 13
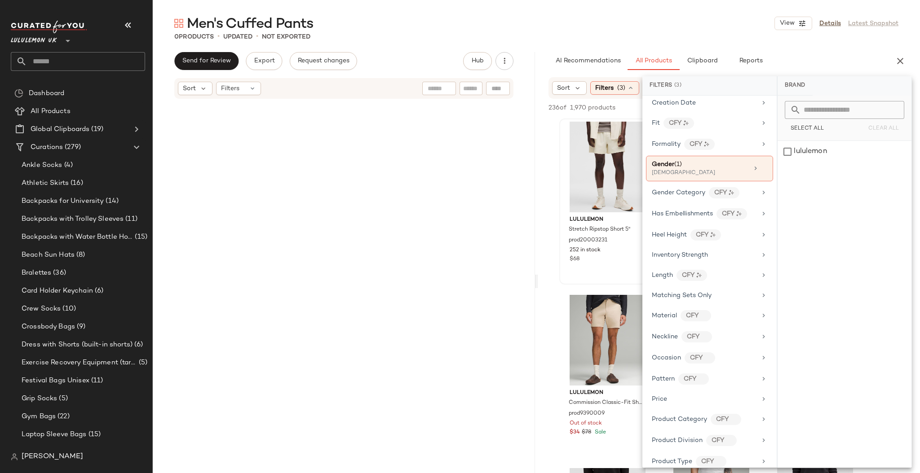
scroll to position [370, 0]
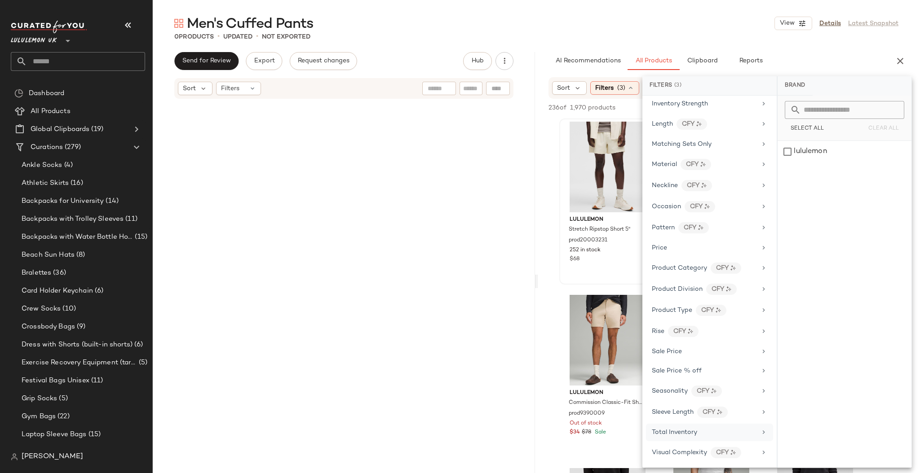
click at [684, 430] on span "Total Inventory" at bounding box center [674, 432] width 45 height 7
click at [818, 170] on input "Min" at bounding box center [812, 169] width 54 height 18
type input "**"
click at [868, 163] on input "Max" at bounding box center [869, 169] width 54 height 18
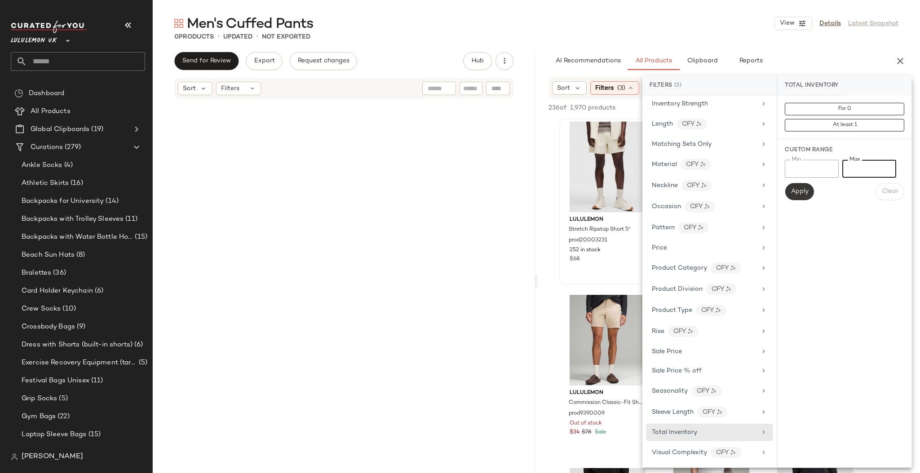
type input "*****"
click at [809, 191] on button "Apply" at bounding box center [799, 191] width 29 height 17
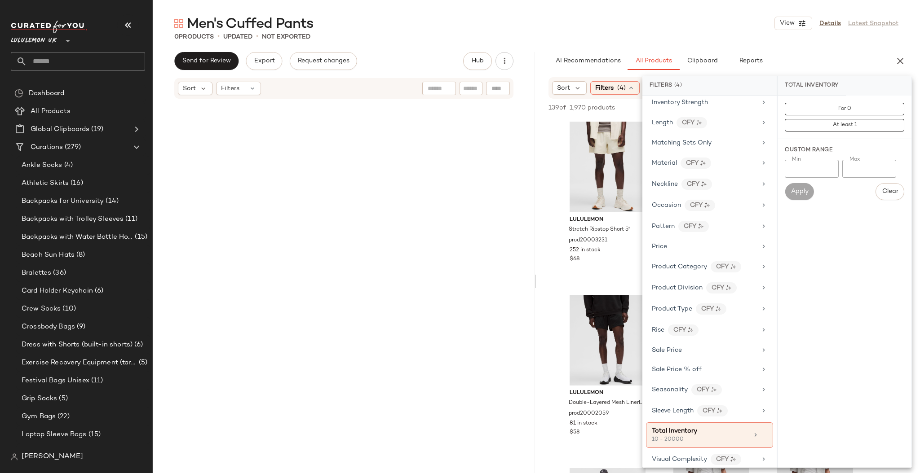
click at [537, 198] on div at bounding box center [535, 281] width 3 height 459
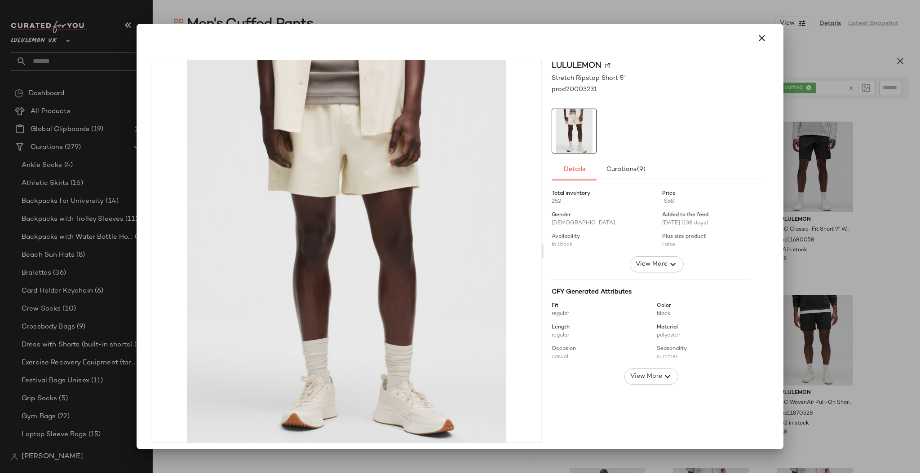
click at [821, 192] on div at bounding box center [460, 236] width 920 height 473
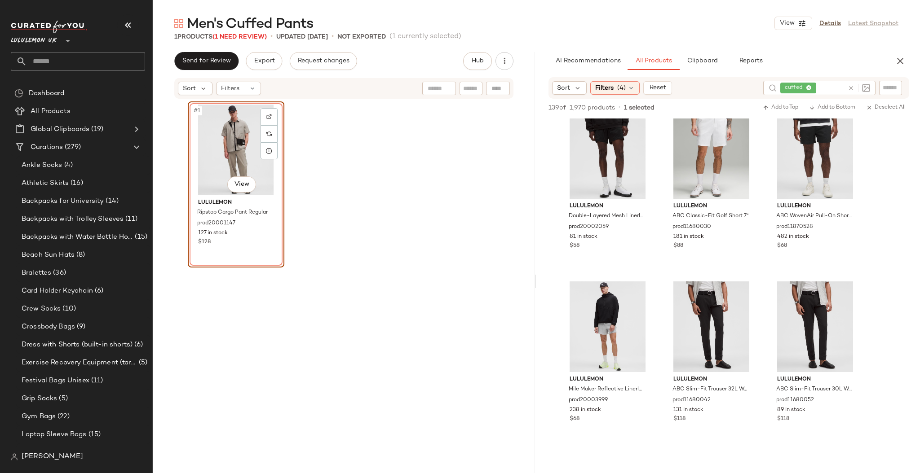
scroll to position [239, 0]
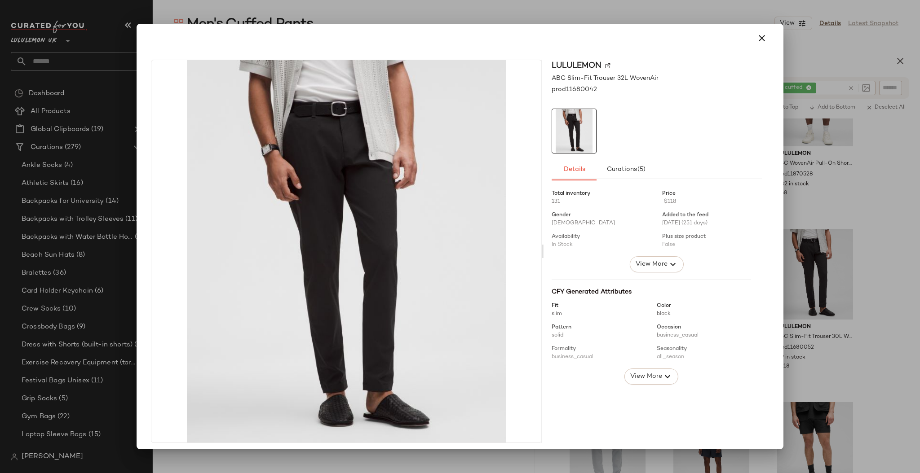
click at [816, 262] on div at bounding box center [460, 236] width 920 height 473
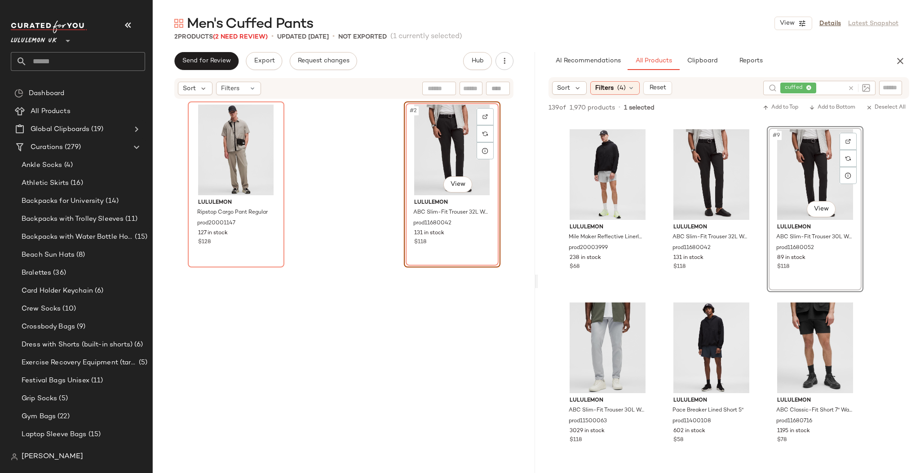
scroll to position [359, 0]
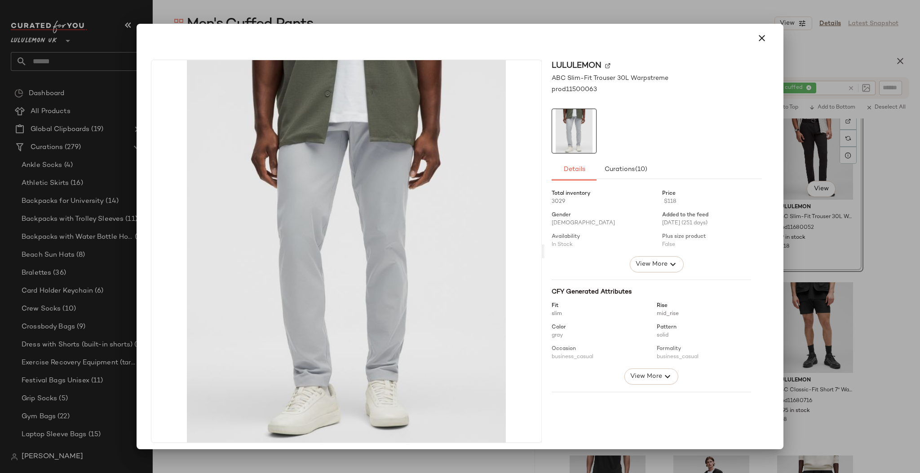
click at [810, 338] on div at bounding box center [460, 236] width 920 height 473
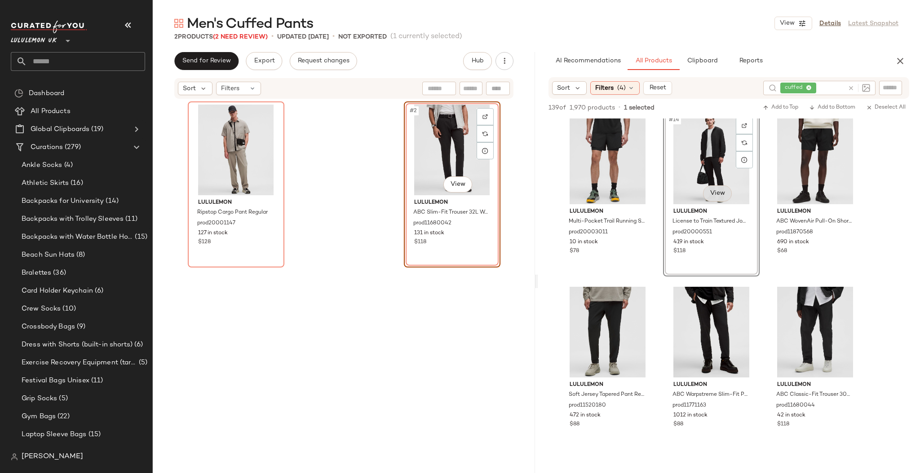
scroll to position [719, 0]
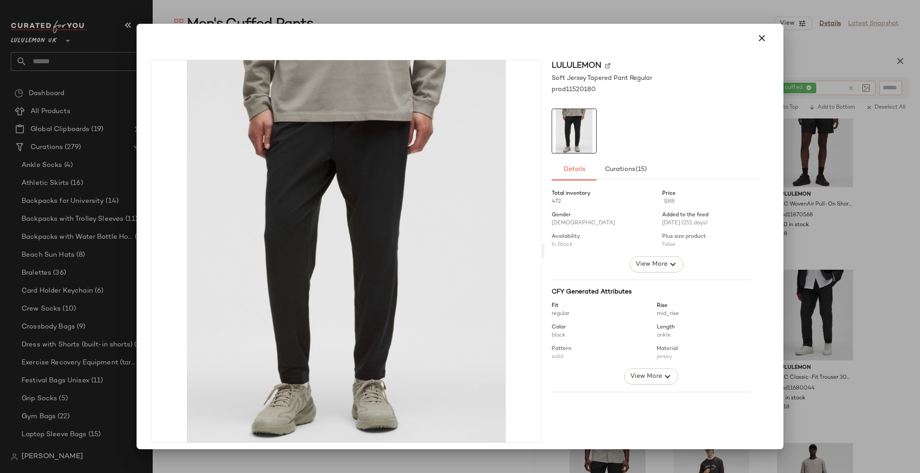
click at [866, 251] on div at bounding box center [460, 236] width 920 height 473
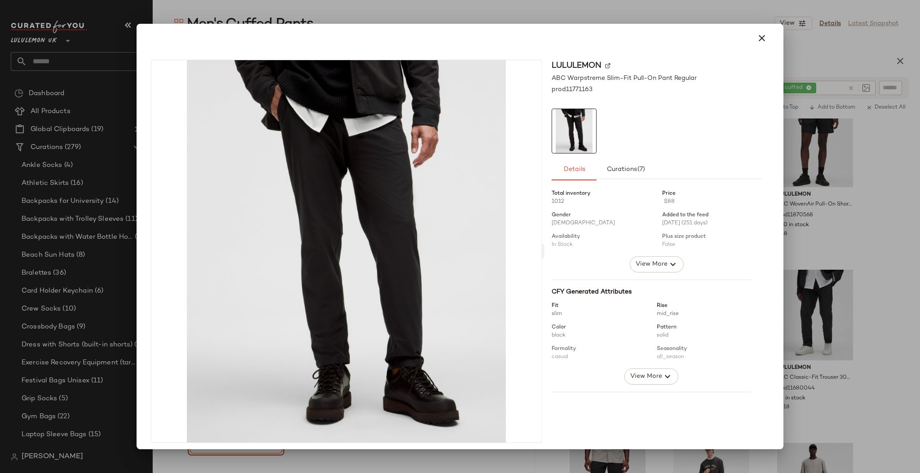
click at [891, 286] on div at bounding box center [460, 236] width 920 height 473
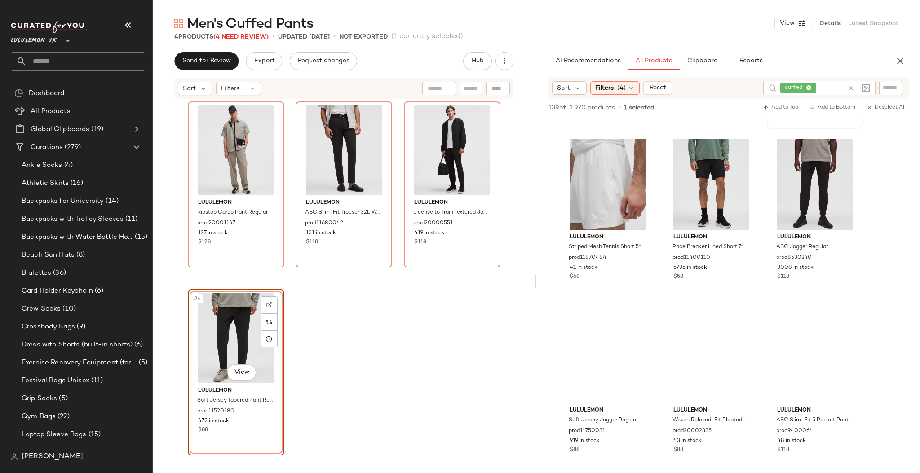
scroll to position [1197, 0]
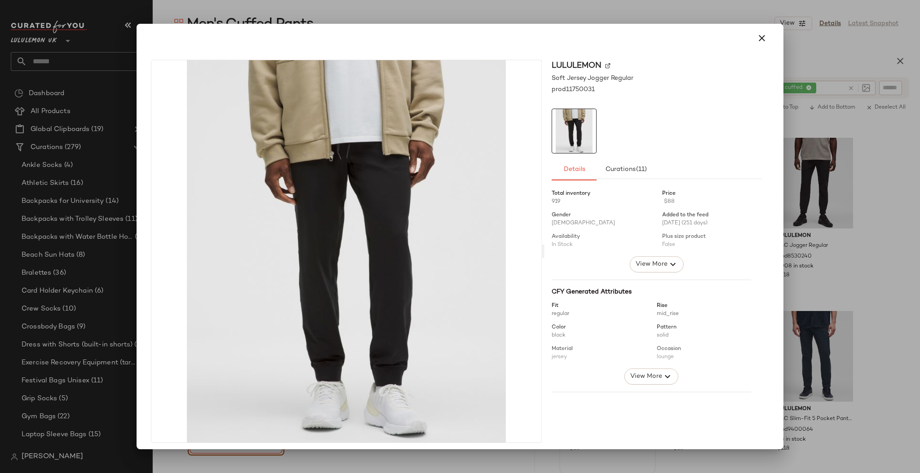
click at [824, 326] on div at bounding box center [460, 236] width 920 height 473
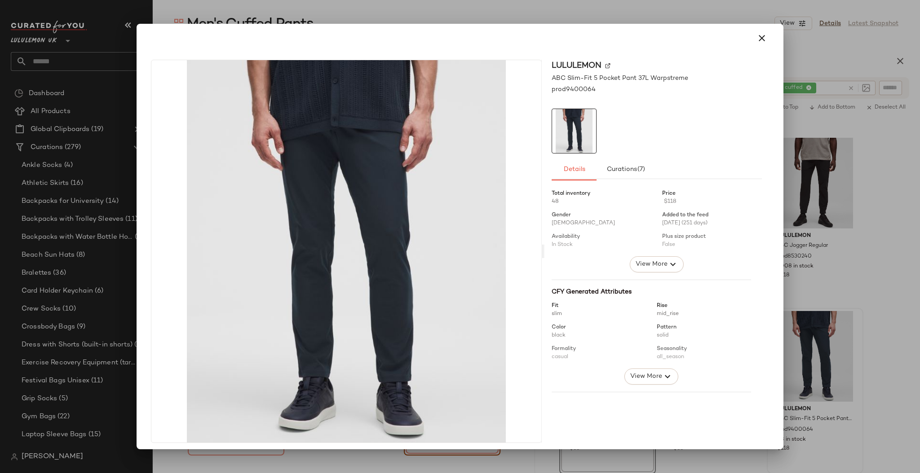
click at [886, 351] on div at bounding box center [460, 236] width 920 height 473
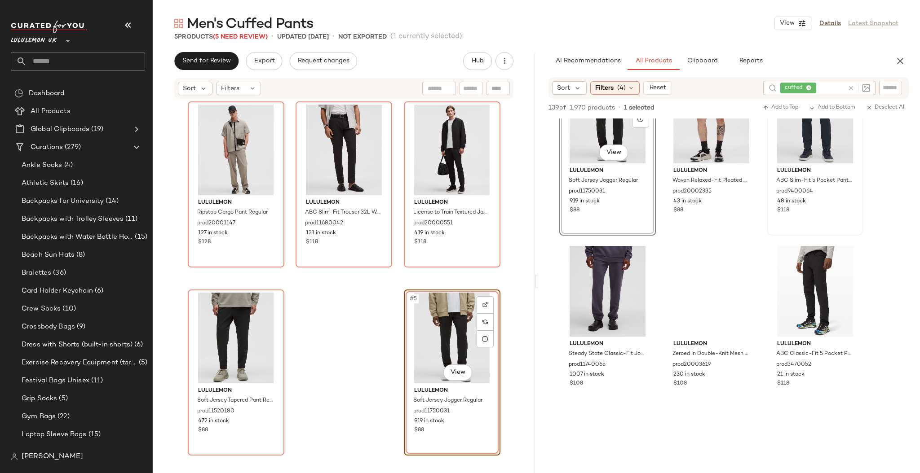
scroll to position [1437, 0]
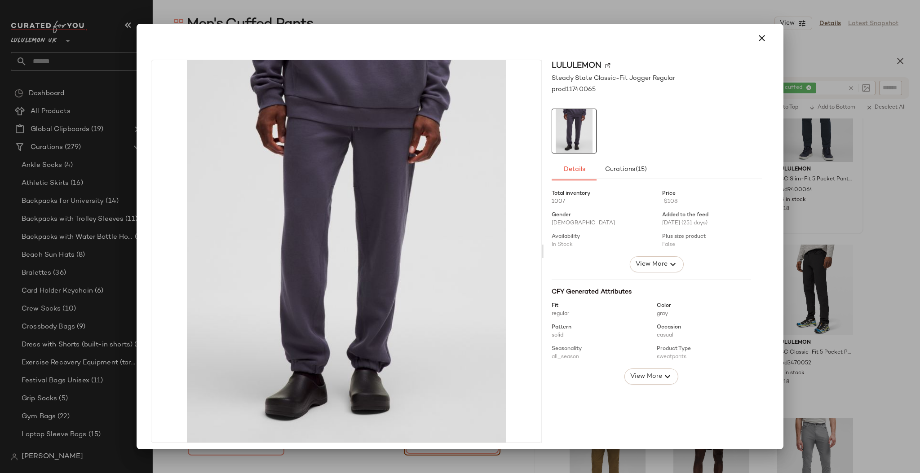
click at [823, 320] on div at bounding box center [460, 236] width 920 height 473
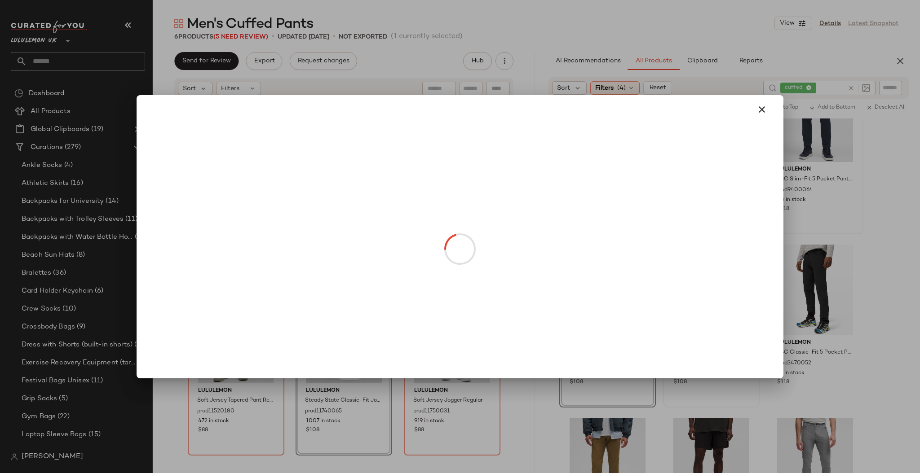
drag, startPoint x: 720, startPoint y: 327, endPoint x: 741, endPoint y: 322, distance: 21.2
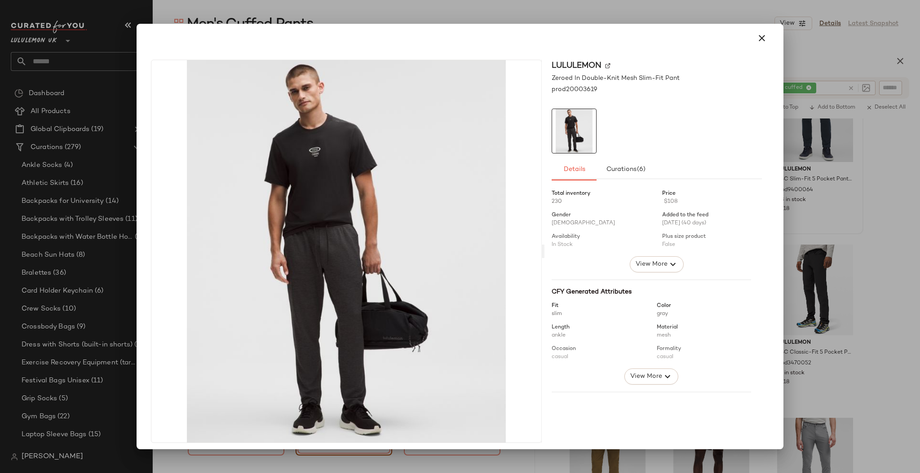
click at [834, 302] on div at bounding box center [460, 236] width 920 height 473
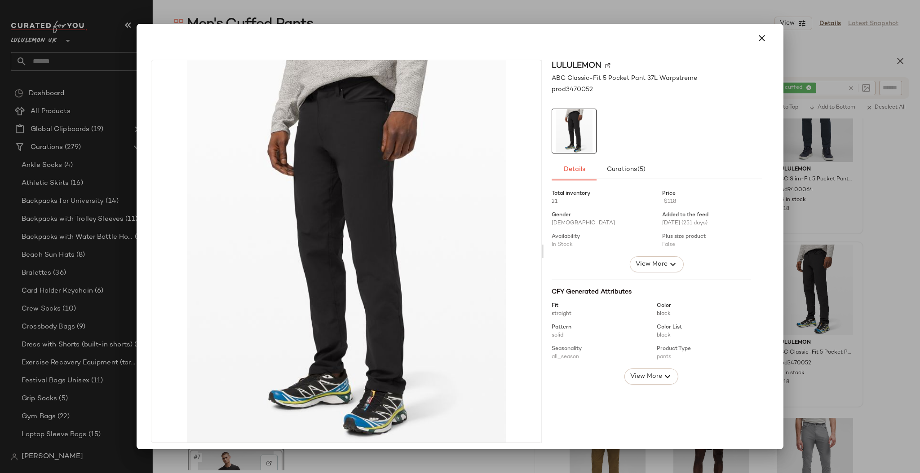
click at [893, 299] on div at bounding box center [460, 236] width 920 height 473
drag, startPoint x: 820, startPoint y: 314, endPoint x: 451, endPoint y: 416, distance: 382.4
click at [873, 361] on div at bounding box center [460, 236] width 920 height 473
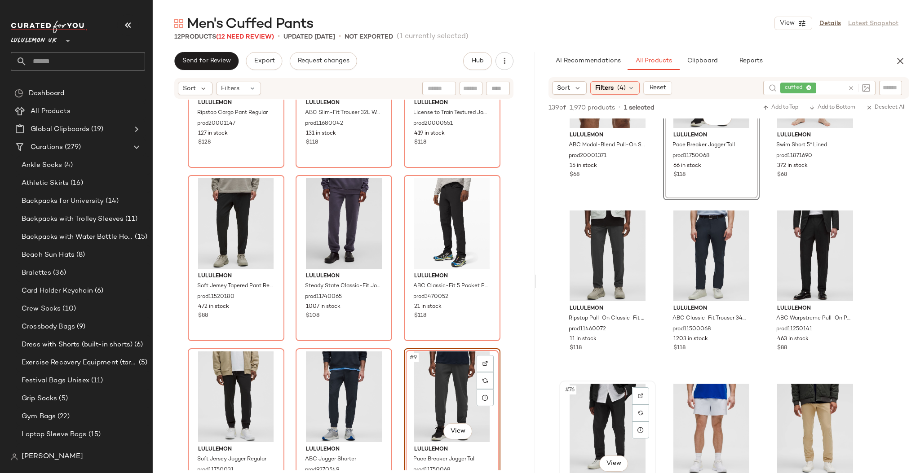
scroll to position [4191, 0]
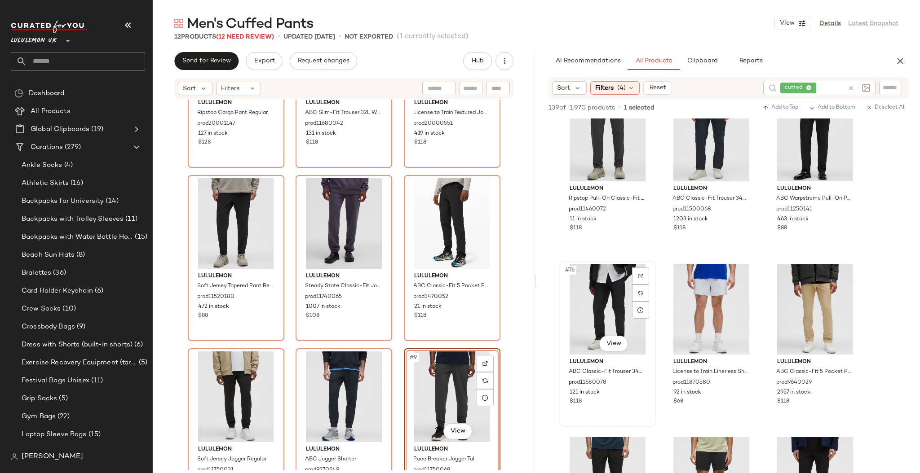
click at [615, 331] on div "#76 View" at bounding box center [607, 309] width 90 height 91
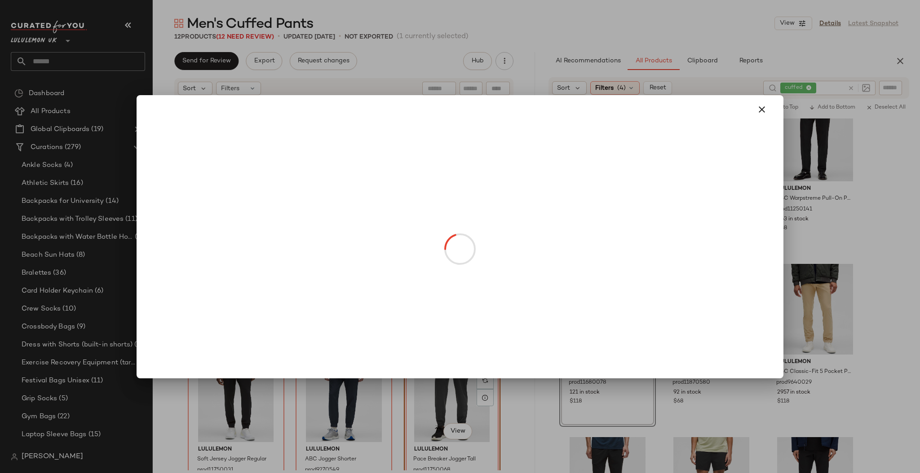
click at [614, 347] on body "Lululemon UK ** Dashboard All Products Global Clipboards (19) Curations (279) A…" at bounding box center [460, 236] width 920 height 473
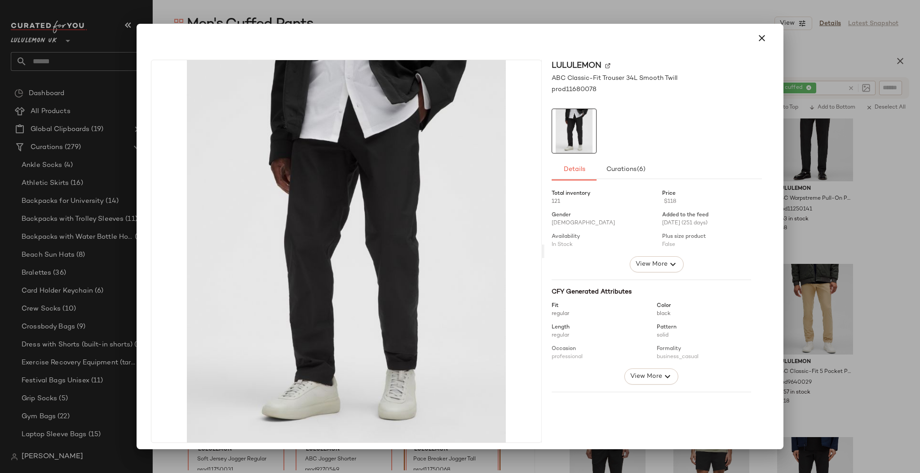
click at [815, 323] on div at bounding box center [460, 236] width 920 height 473
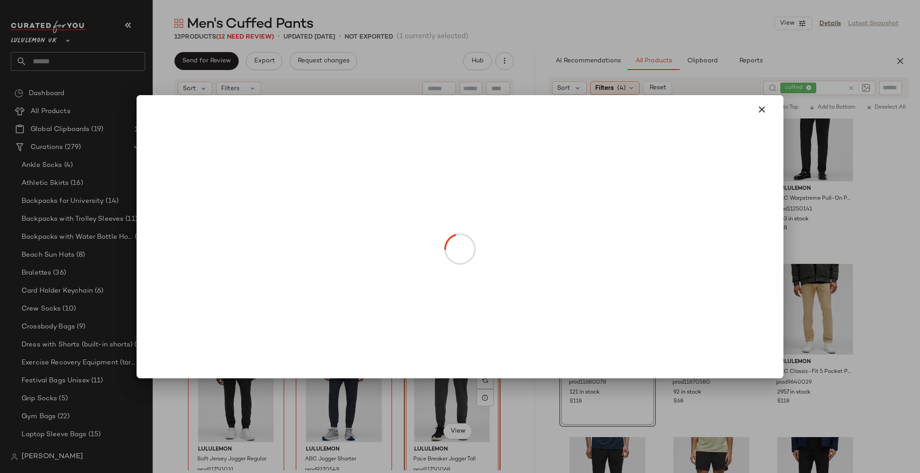
click at [620, 342] on body "Lululemon UK ** Dashboard All Products Global Clipboards (19) Curations (279) A…" at bounding box center [460, 236] width 920 height 473
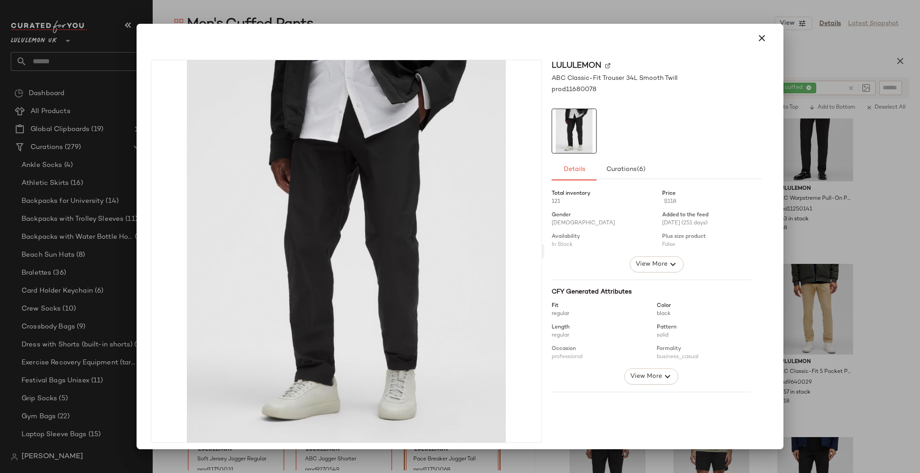
click at [792, 353] on div at bounding box center [460, 236] width 920 height 473
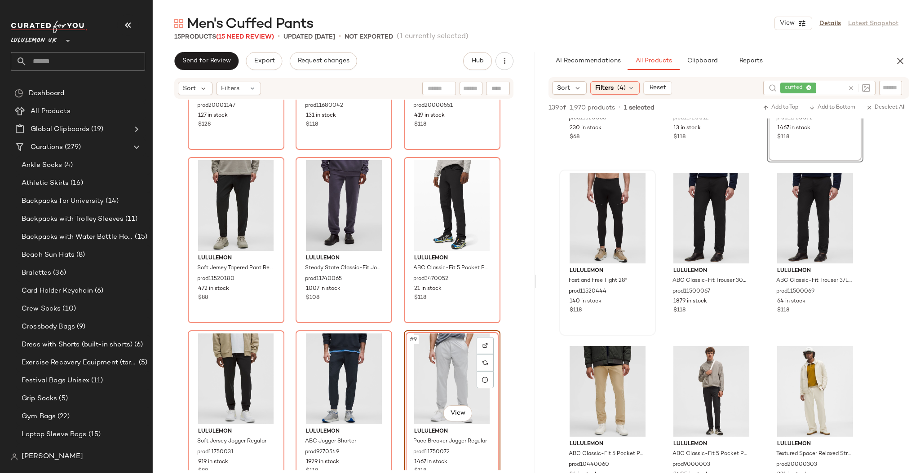
scroll to position [5269, 0]
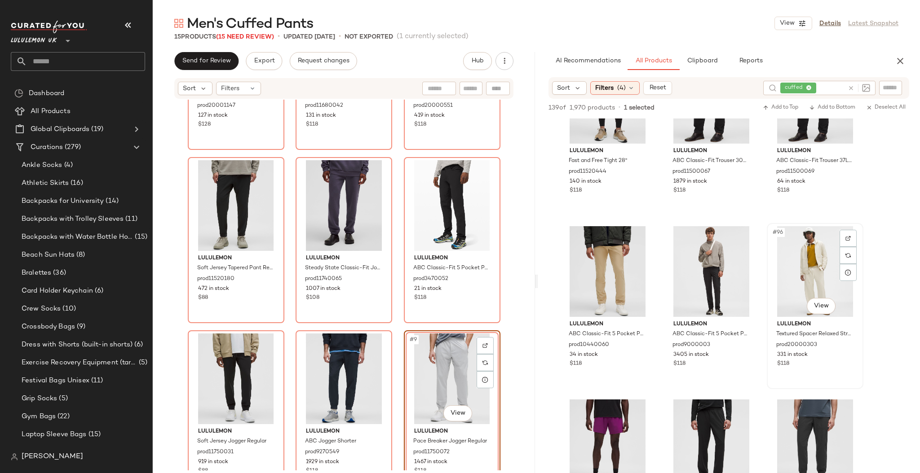
click at [828, 287] on div "#96 View" at bounding box center [815, 271] width 90 height 91
click at [816, 312] on body "Lululemon UK ** Dashboard All Products Global Clipboards (19) Curations (279) A…" at bounding box center [460, 236] width 920 height 473
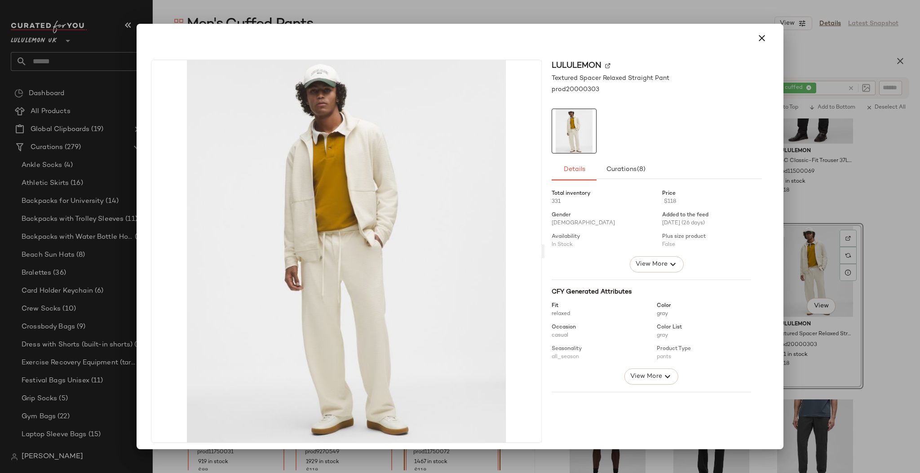
click at [862, 288] on div at bounding box center [460, 236] width 920 height 473
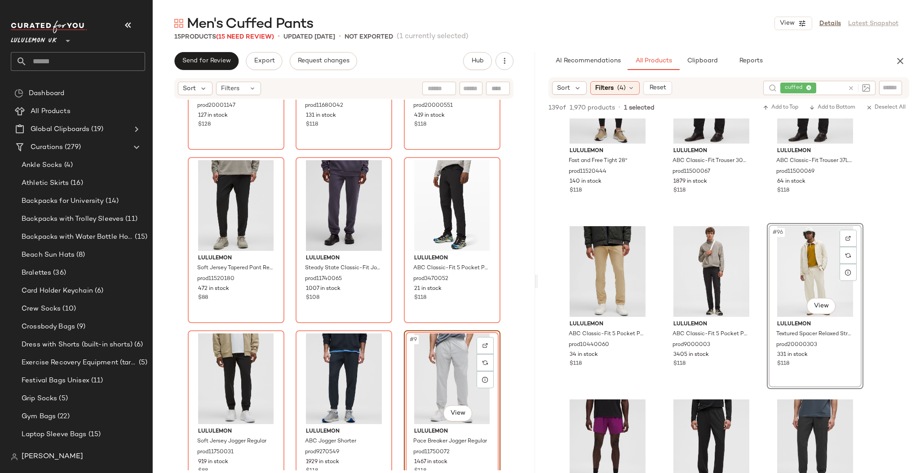
scroll to position [5389, 0]
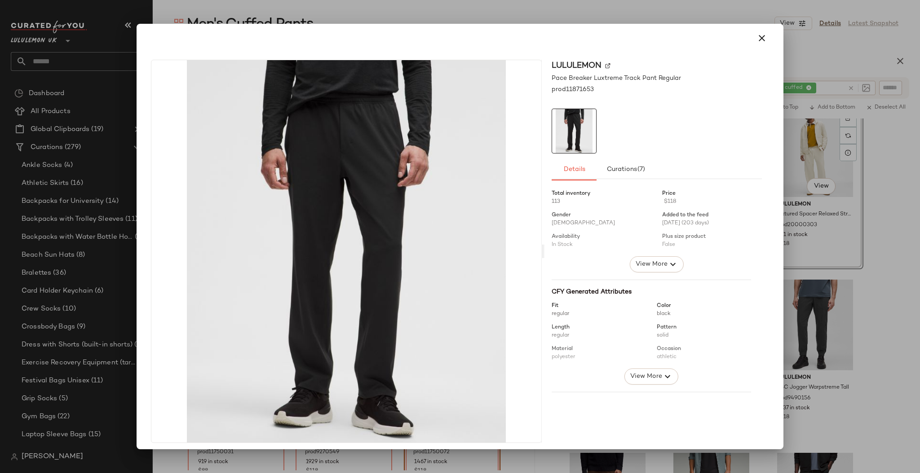
click at [856, 300] on div at bounding box center [460, 236] width 920 height 473
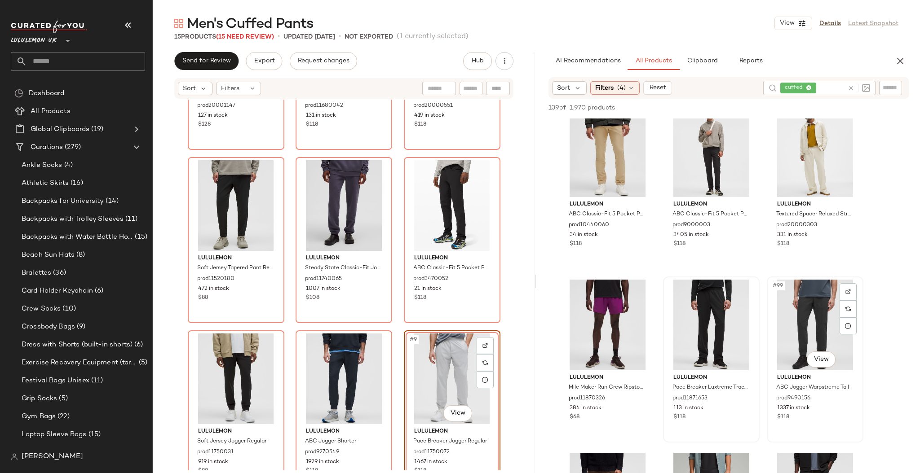
click at [821, 335] on div "#99 View" at bounding box center [815, 325] width 90 height 91
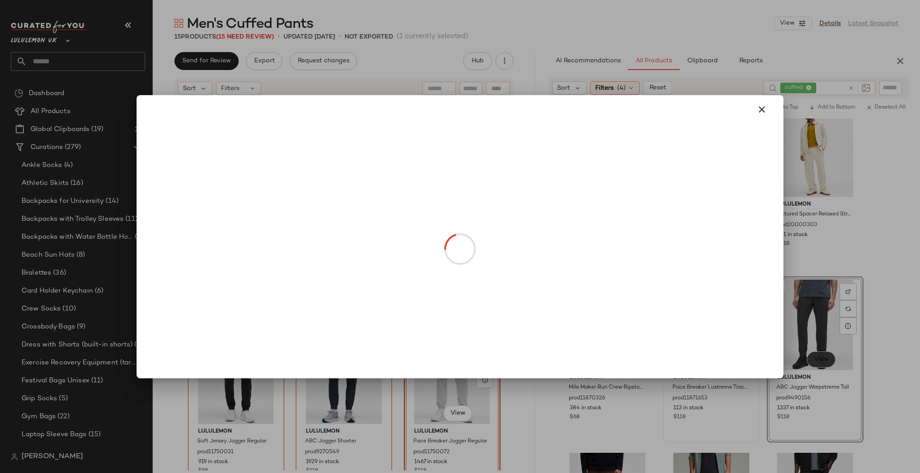
click at [816, 366] on body "Lululemon UK ** Dashboard All Products Global Clipboards (19) Curations (279) A…" at bounding box center [460, 236] width 920 height 473
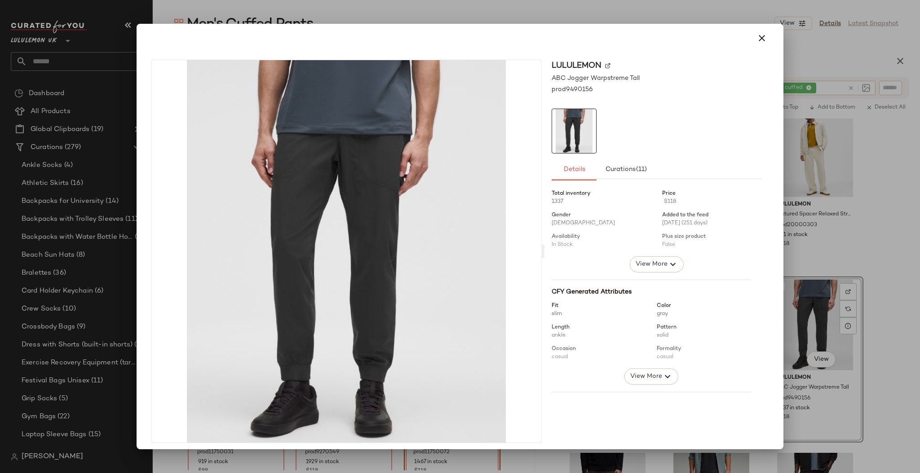
click at [873, 331] on div at bounding box center [460, 236] width 920 height 473
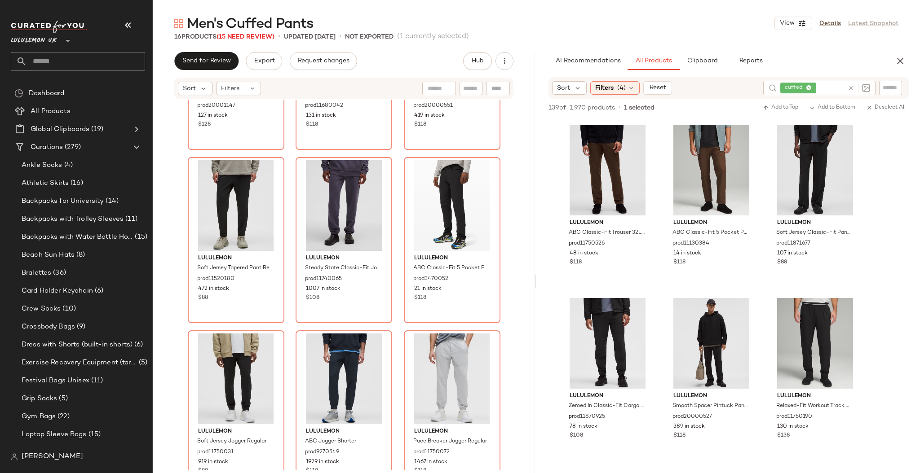
scroll to position [5748, 0]
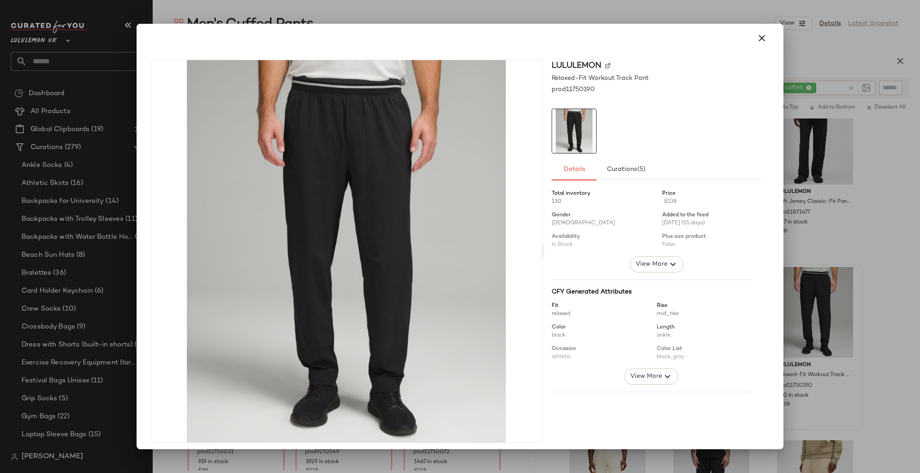
click at [863, 327] on div at bounding box center [460, 236] width 920 height 473
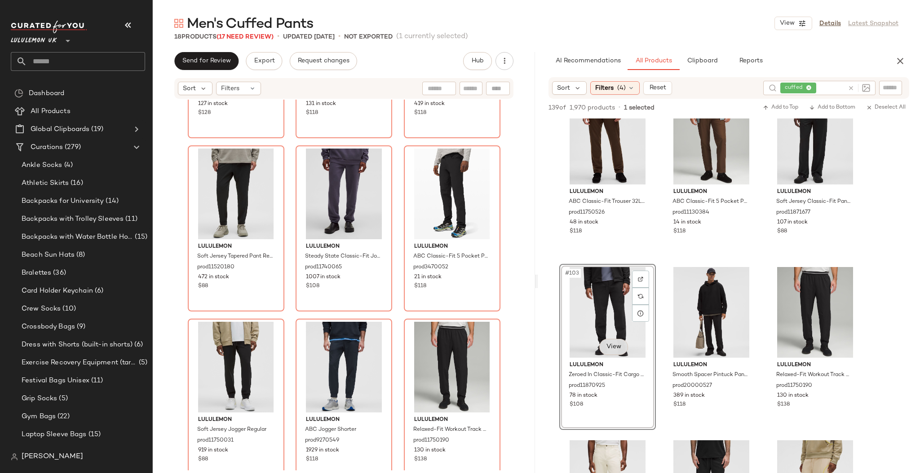
scroll to position [5988, 0]
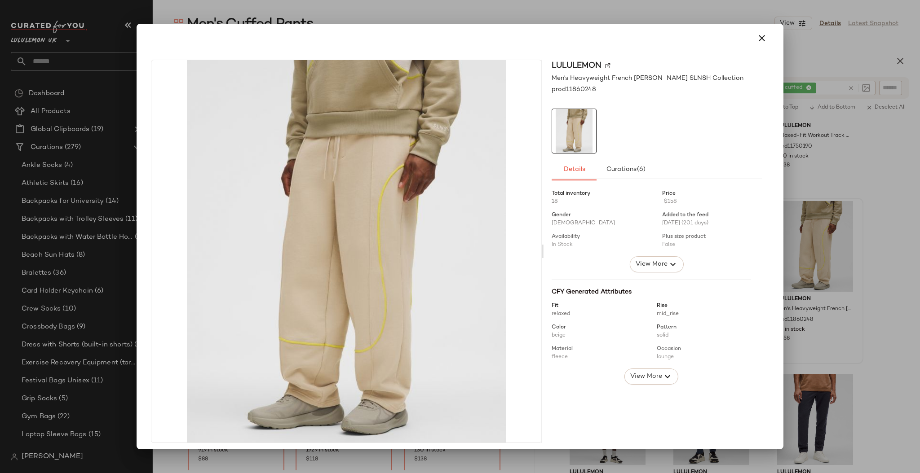
click at [893, 302] on div at bounding box center [460, 236] width 920 height 473
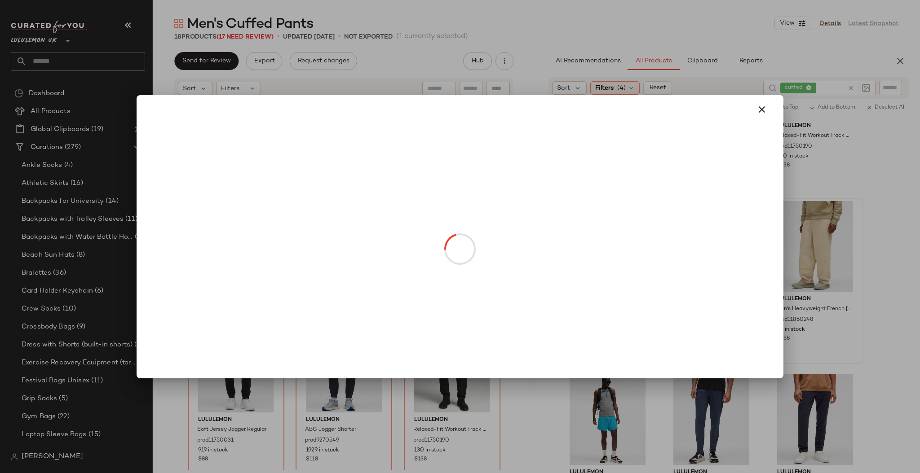
drag, startPoint x: 834, startPoint y: 275, endPoint x: 396, endPoint y: 387, distance: 452.3
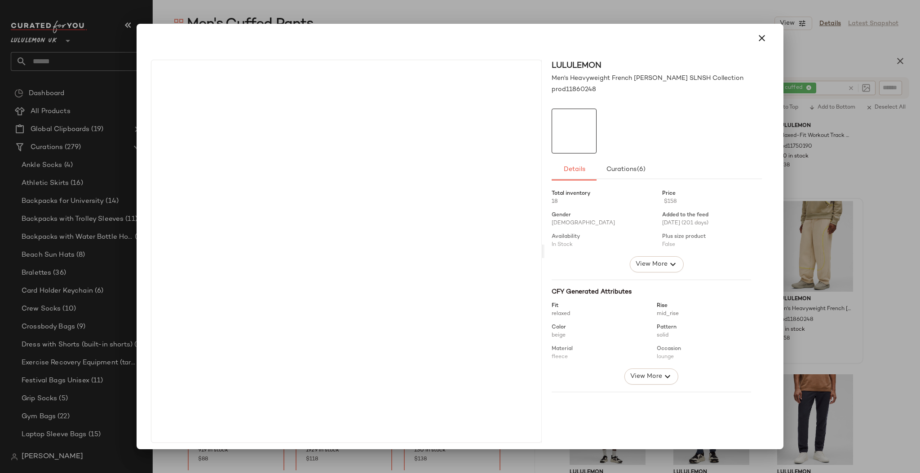
click at [878, 317] on div at bounding box center [460, 236] width 920 height 473
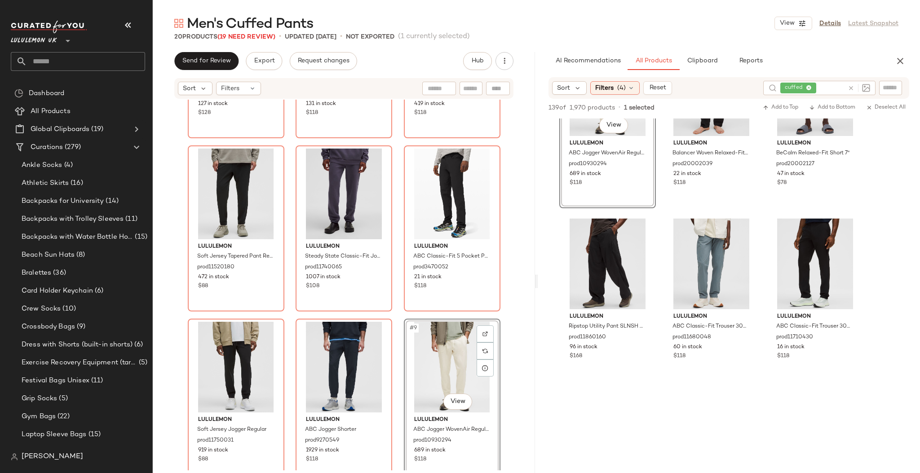
scroll to position [6706, 0]
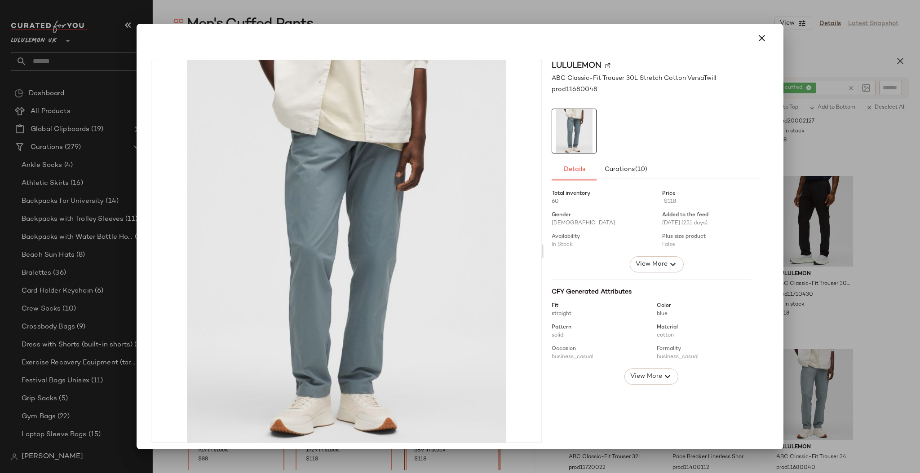
click at [859, 230] on div at bounding box center [460, 236] width 920 height 473
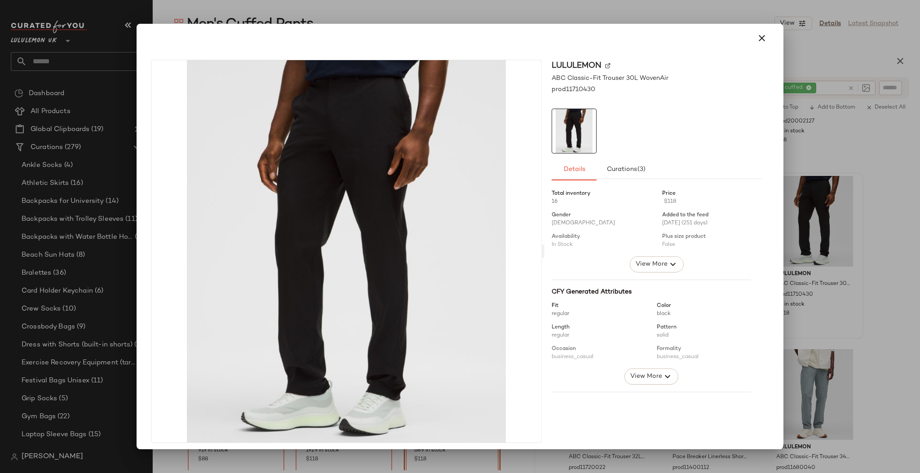
click at [856, 253] on div at bounding box center [460, 236] width 920 height 473
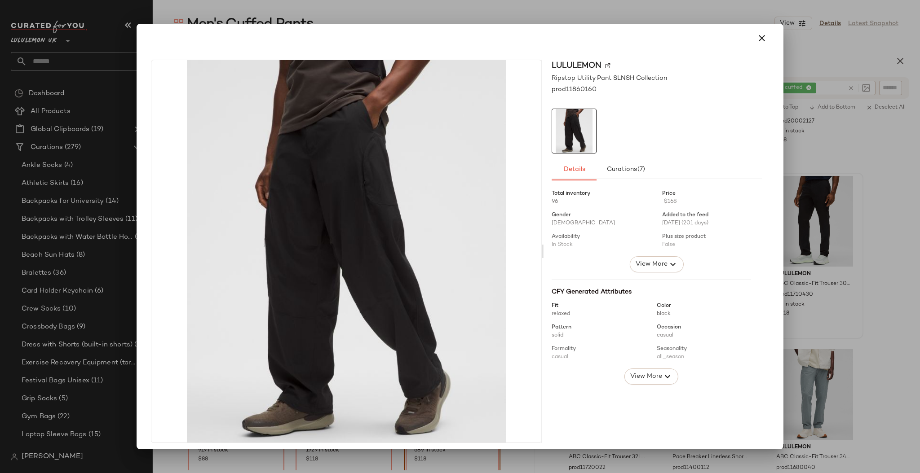
click at [800, 286] on div at bounding box center [460, 236] width 920 height 473
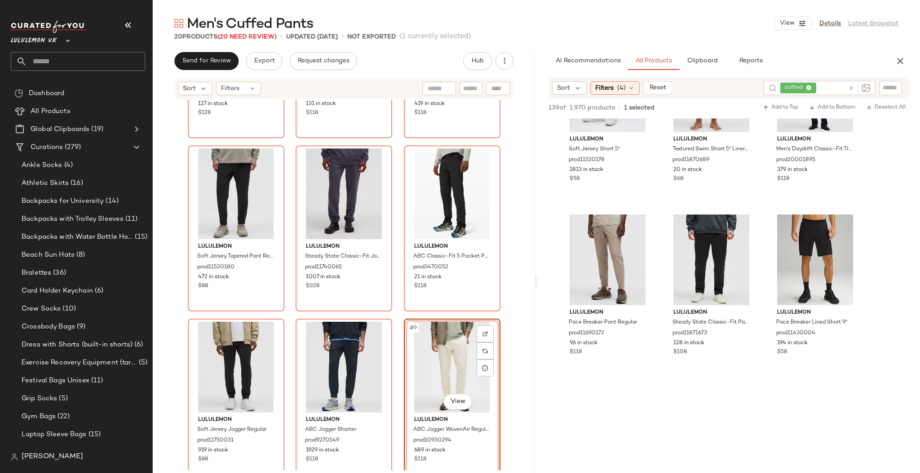
scroll to position [7305, 0]
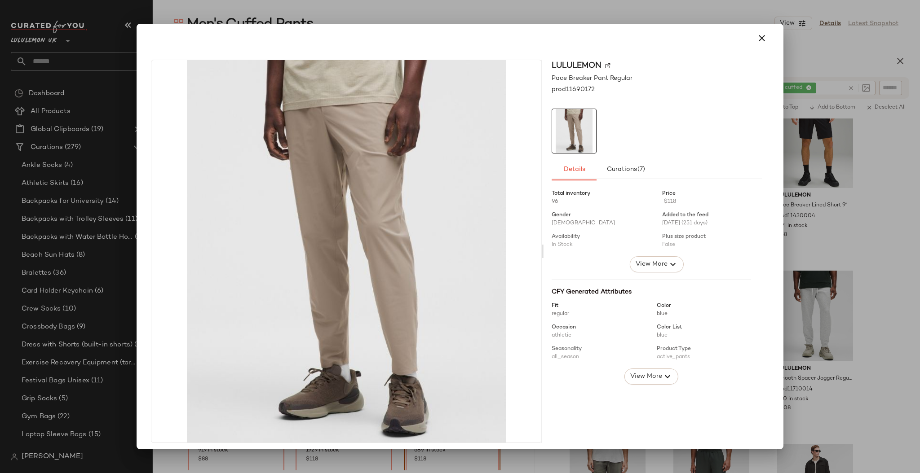
click at [807, 191] on div at bounding box center [460, 236] width 920 height 473
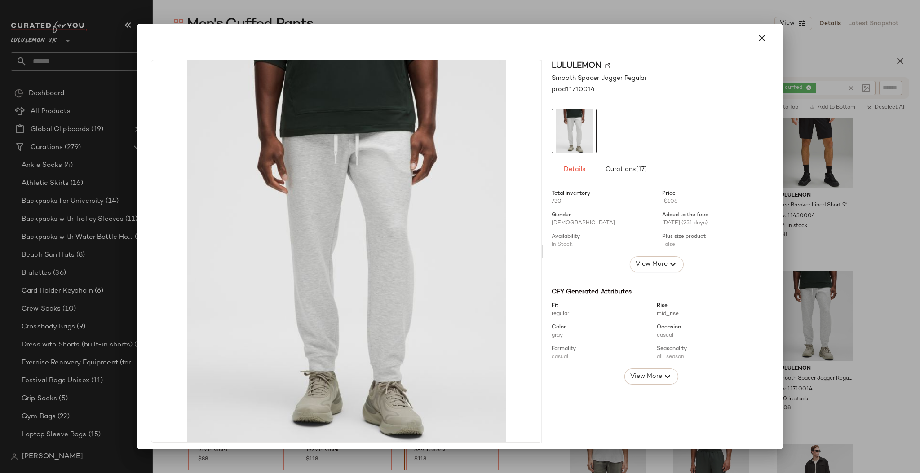
click at [892, 299] on div at bounding box center [460, 236] width 920 height 473
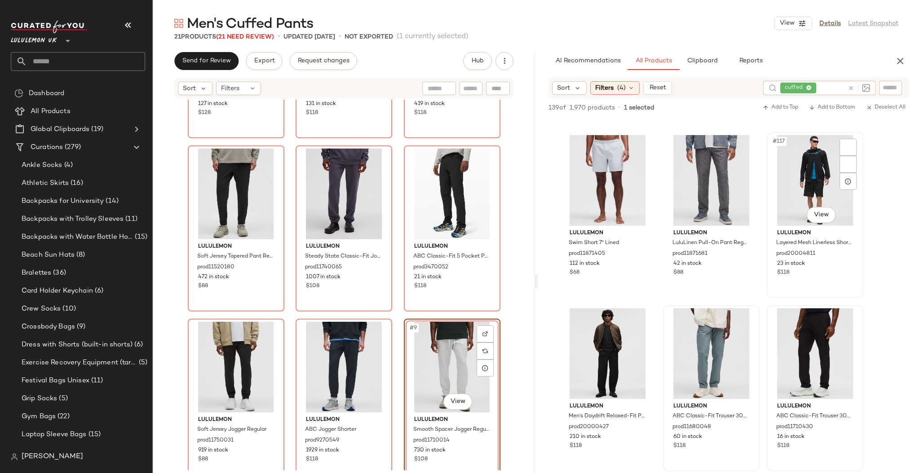
scroll to position [6467, 0]
